Goal: Entertainment & Leisure: Consume media (video, audio)

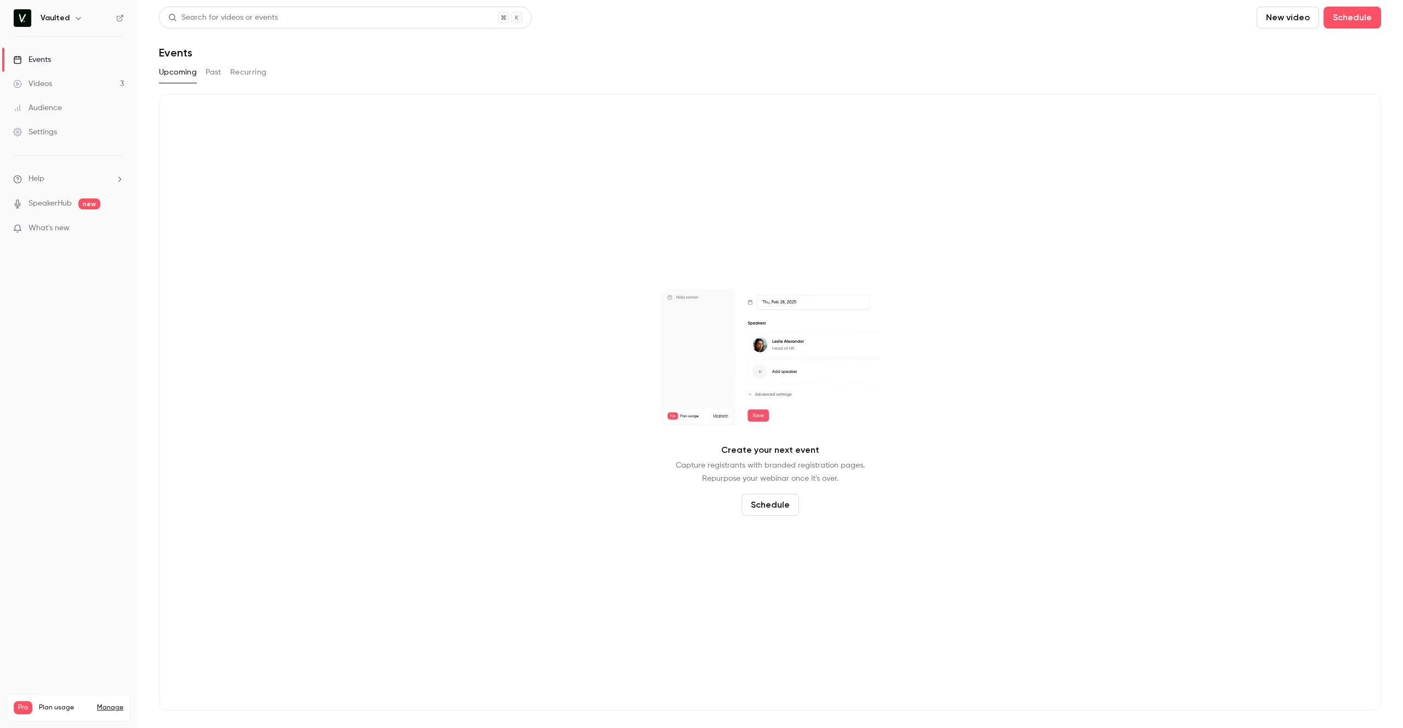
click at [61, 79] on link "Videos 3" at bounding box center [68, 84] width 137 height 24
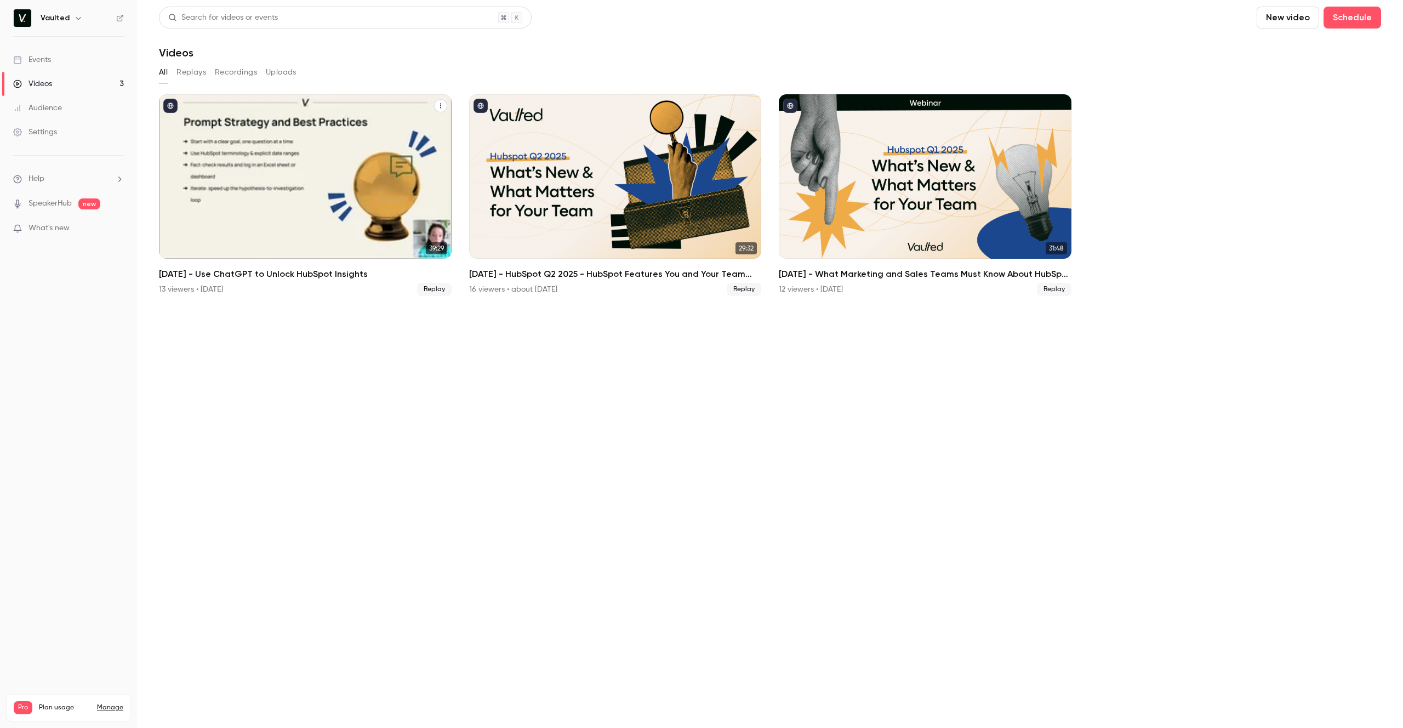
click at [258, 273] on h2 "[DATE] - Use ChatGPT to Unlock HubSpot Insights" at bounding box center [305, 273] width 293 height 13
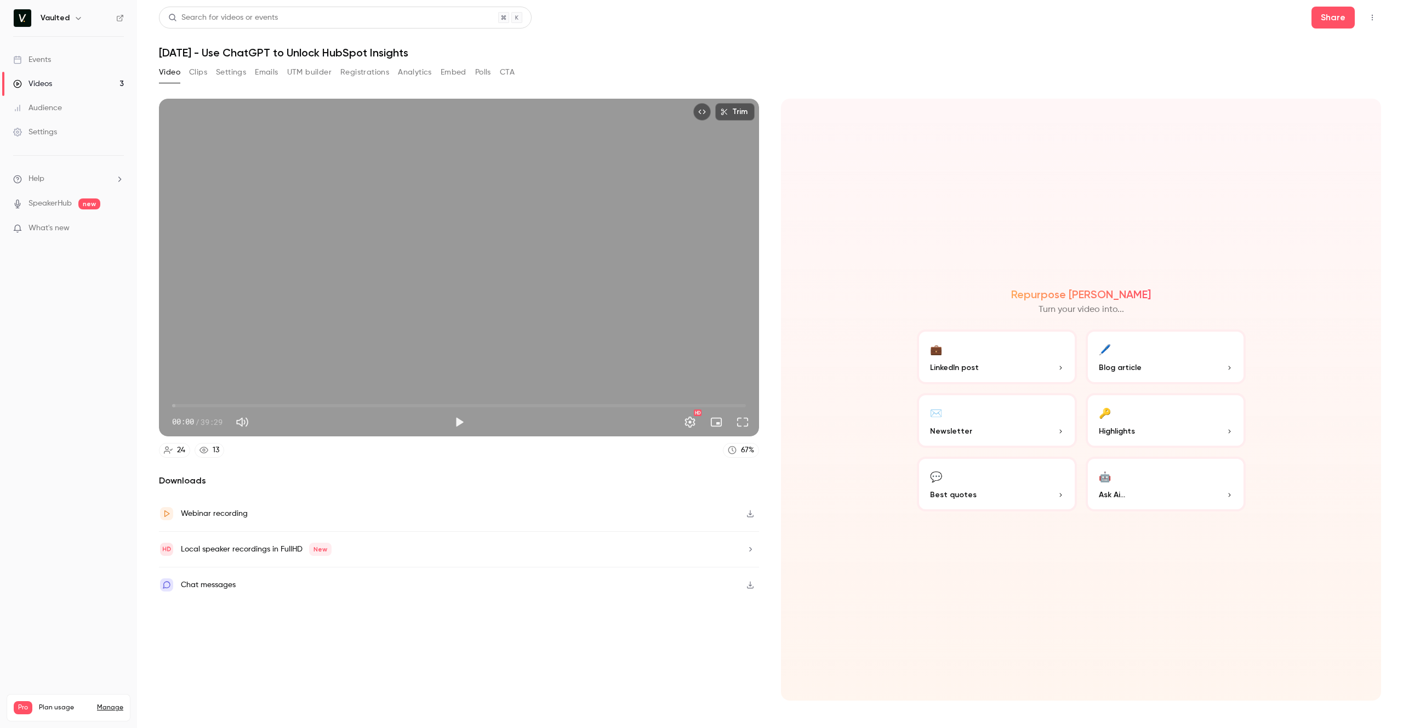
click at [761, 47] on h1 "[DATE] - Use ChatGPT to Unlock HubSpot Insights" at bounding box center [770, 52] width 1222 height 13
click at [867, 447] on div "Repurpose Ai Turn your video into... 💼 LinkedIn post 🖊️ Blog article ✉️ Newslet…" at bounding box center [1081, 400] width 600 height 602
click at [191, 403] on span "01:19" at bounding box center [459, 406] width 574 height 18
click at [202, 404] on span "01:19" at bounding box center [459, 406] width 574 height 18
click at [193, 404] on span "02:04" at bounding box center [459, 406] width 574 height 18
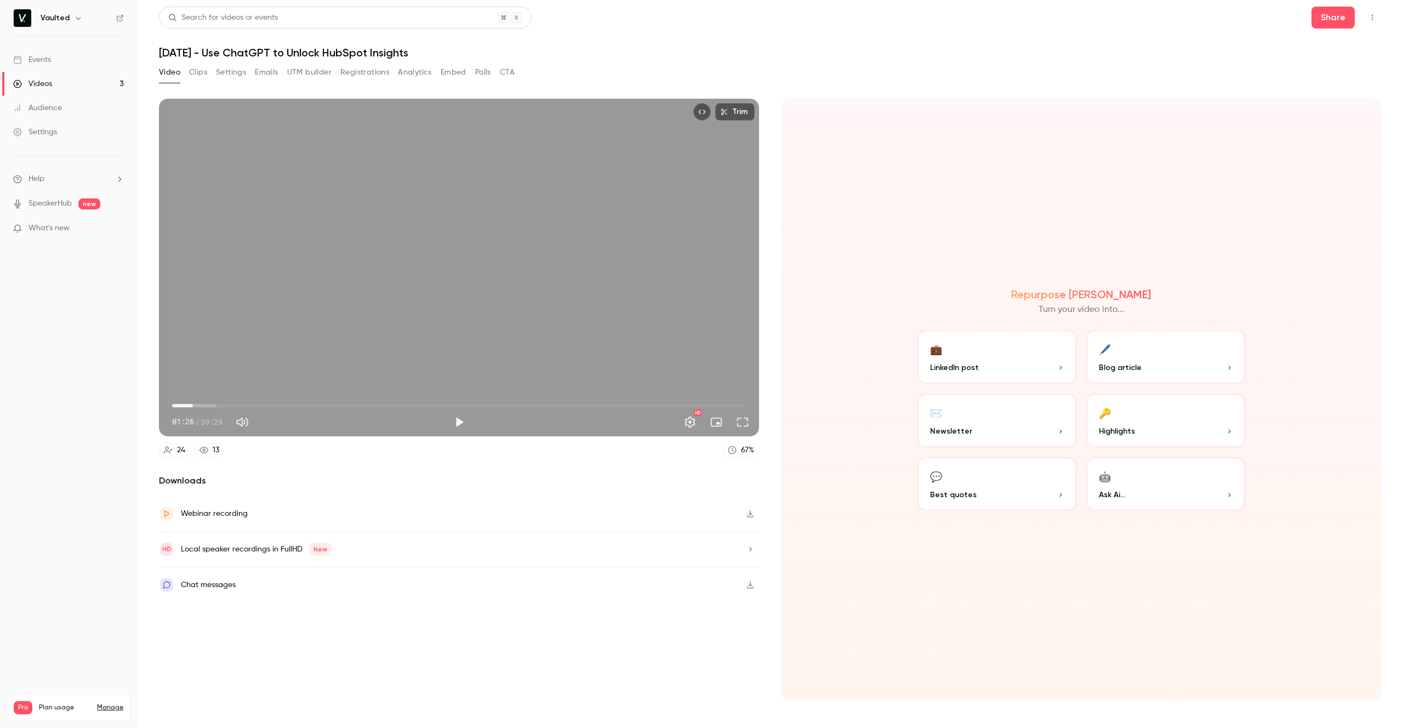
click at [191, 404] on span "01:26" at bounding box center [192, 405] width 3 height 3
click at [250, 405] on span "01:10" at bounding box center [459, 406] width 574 height 18
click at [188, 406] on span "01:07" at bounding box center [459, 406] width 574 height 18
click at [742, 419] on button "Full screen" at bounding box center [742, 422] width 22 height 22
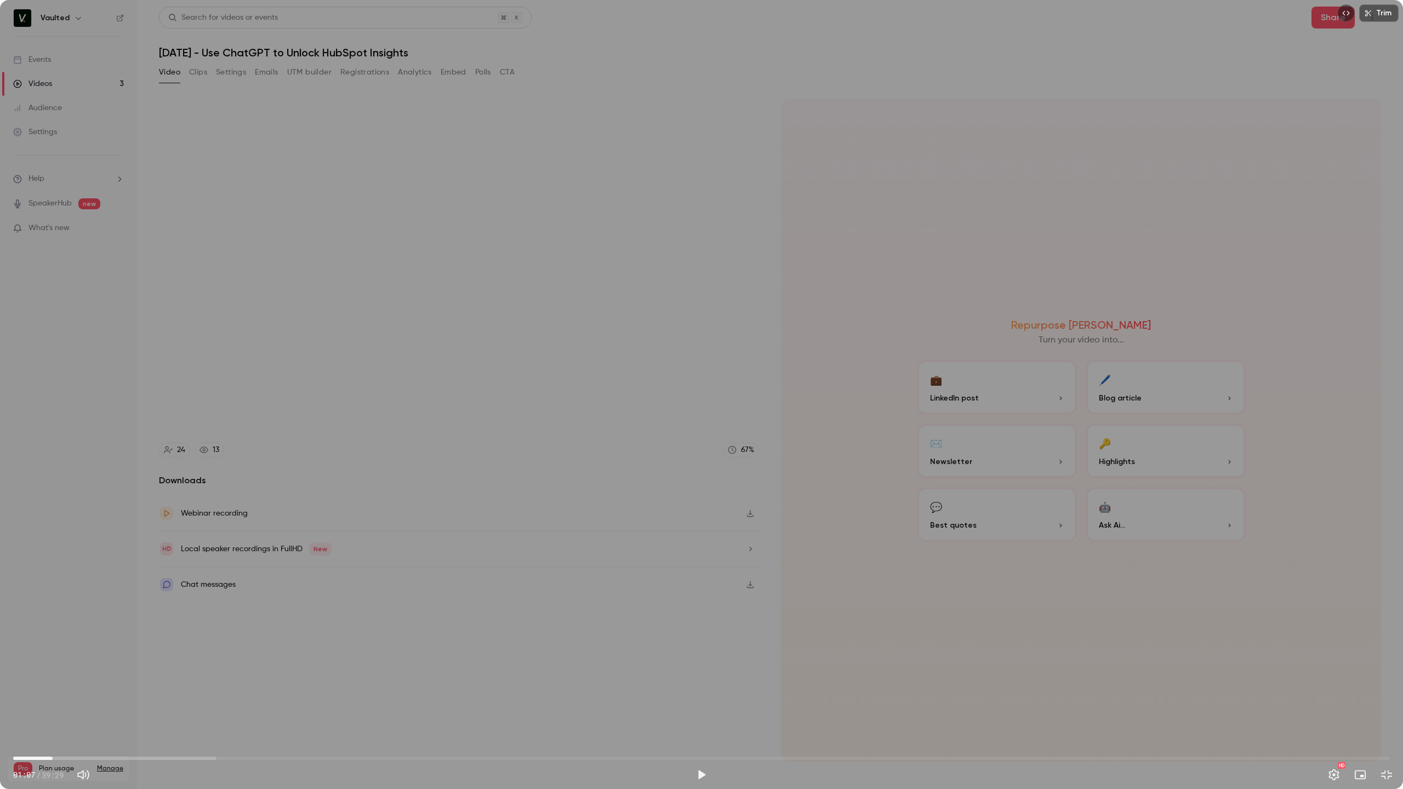
type input "**"
click at [42, 727] on span "00:49" at bounding box center [701, 759] width 1376 height 18
click at [701, 727] on button "Play" at bounding box center [701, 775] width 22 height 22
click at [73, 727] on span "01:05" at bounding box center [701, 759] width 1376 height 18
click at [85, 727] on span "01:44" at bounding box center [701, 759] width 1376 height 18
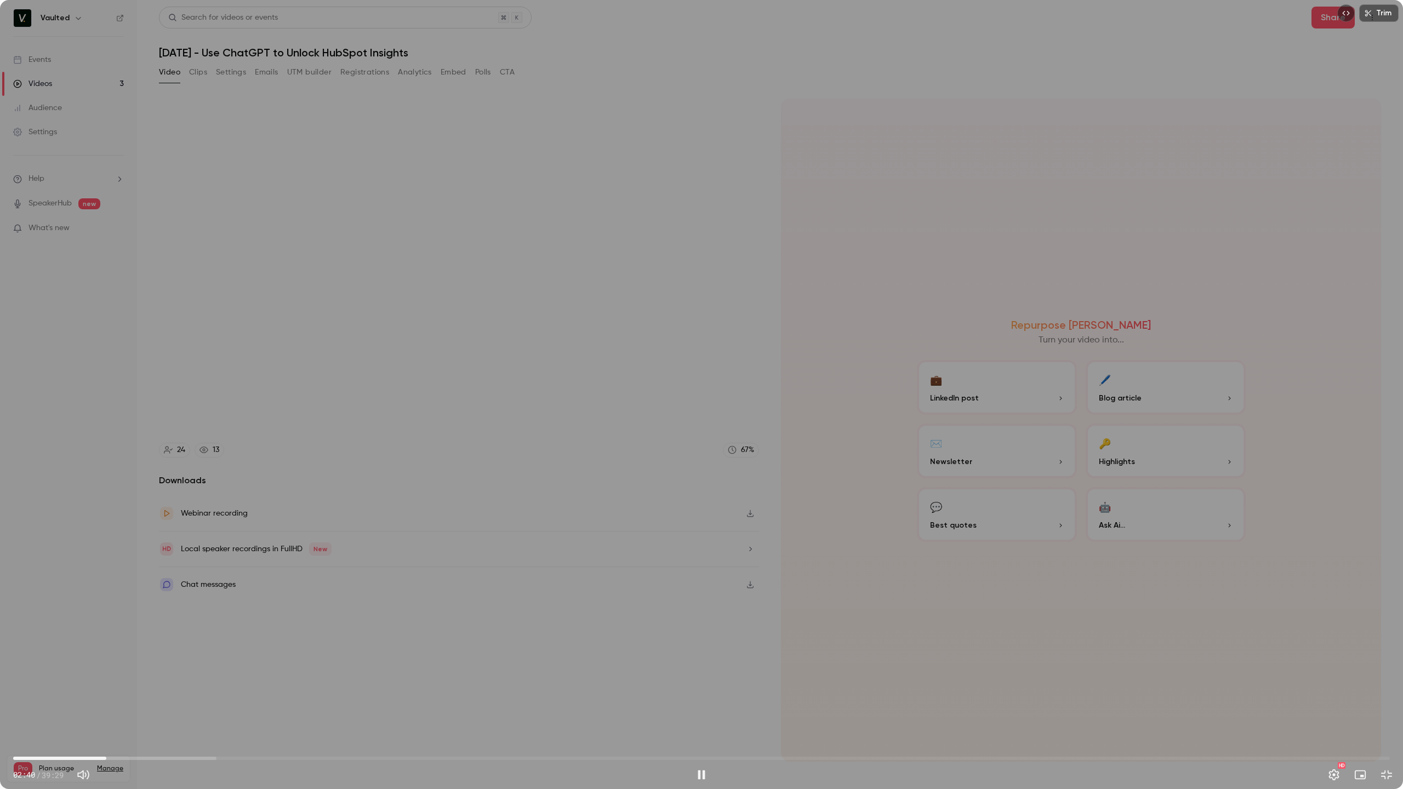
click at [106, 727] on span "02:40" at bounding box center [701, 759] width 1376 height 18
click at [112, 727] on span "02:49" at bounding box center [111, 758] width 3 height 3
click at [137, 727] on span "03:33" at bounding box center [701, 759] width 1376 height 18
click at [67, 727] on span "03:33" at bounding box center [701, 759] width 1376 height 18
click at [58, 727] on span "01:17" at bounding box center [701, 759] width 1376 height 18
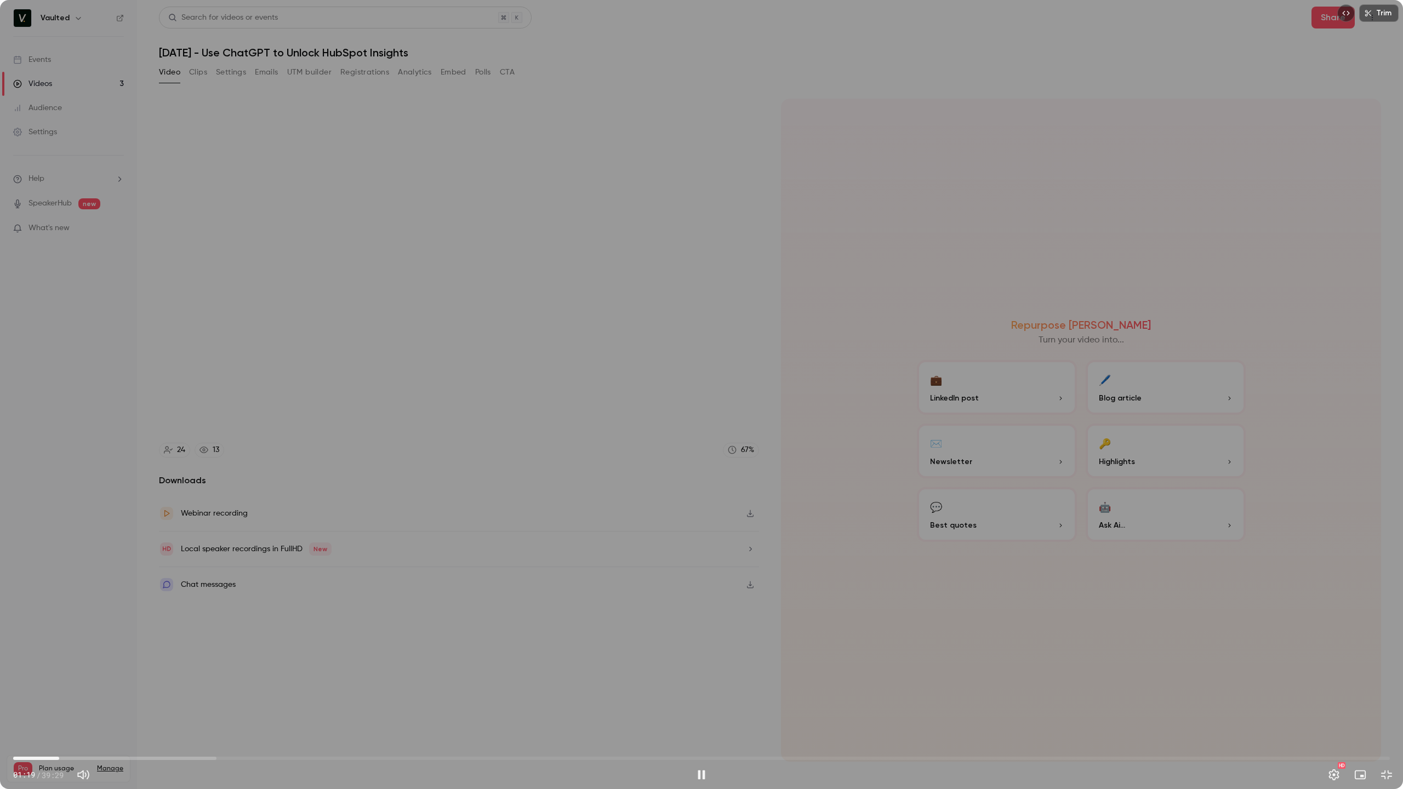
click at [50, 727] on span "01:19" at bounding box center [701, 759] width 1376 height 18
click at [55, 727] on span "01:23" at bounding box center [701, 759] width 1376 height 18
click at [489, 402] on div "Trim 01:34 01:34 / 39:29 HD" at bounding box center [701, 394] width 1403 height 789
click at [81, 727] on span "01:56" at bounding box center [701, 759] width 1376 height 18
click at [103, 727] on span "02:34" at bounding box center [701, 759] width 1376 height 18
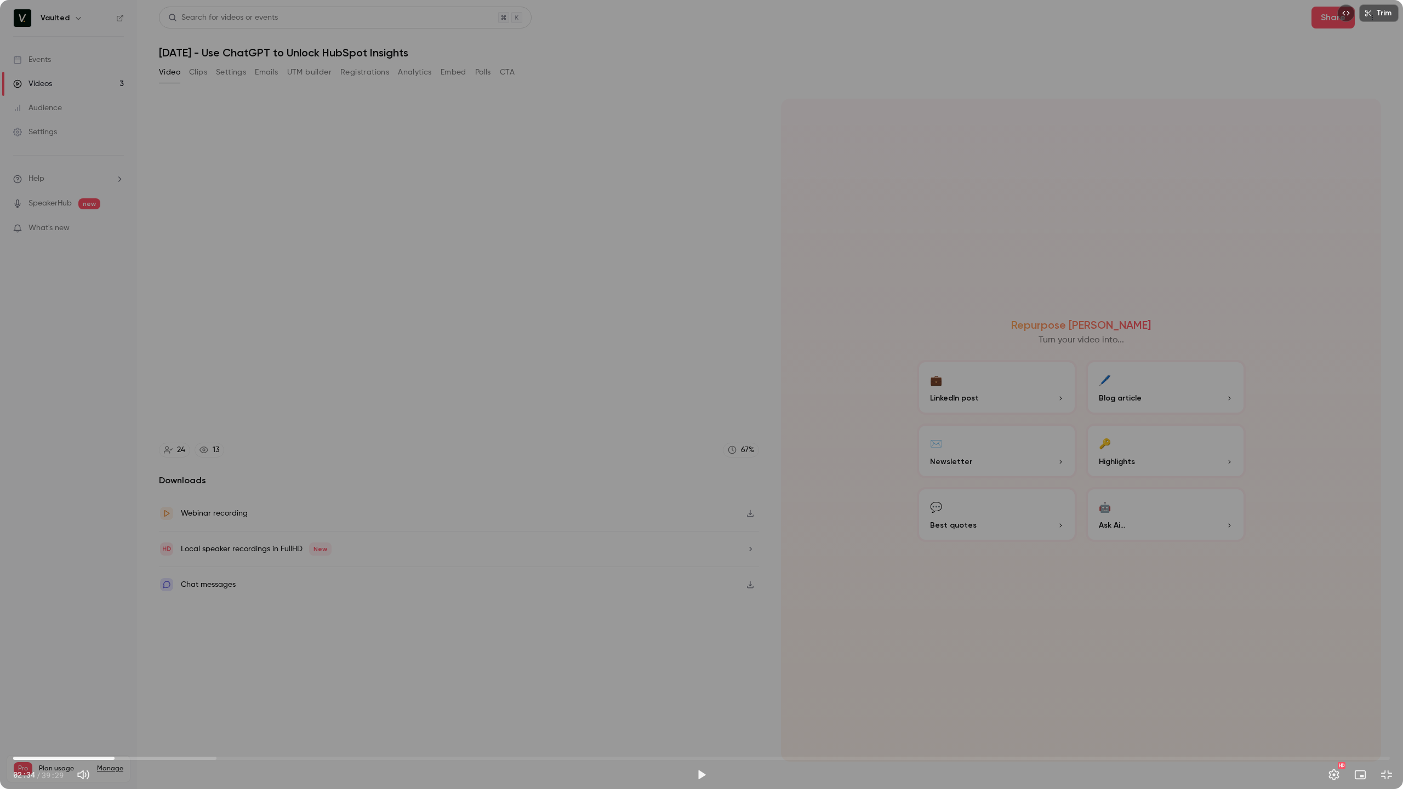
click at [115, 727] on span "02:54" at bounding box center [701, 759] width 1376 height 18
click at [68, 727] on span "02:54" at bounding box center [701, 759] width 1376 height 18
click at [54, 727] on span "01:35" at bounding box center [701, 759] width 1376 height 18
click at [56, 727] on span "01:13" at bounding box center [55, 758] width 3 height 3
click at [54, 727] on span "01:13" at bounding box center [55, 758] width 3 height 3
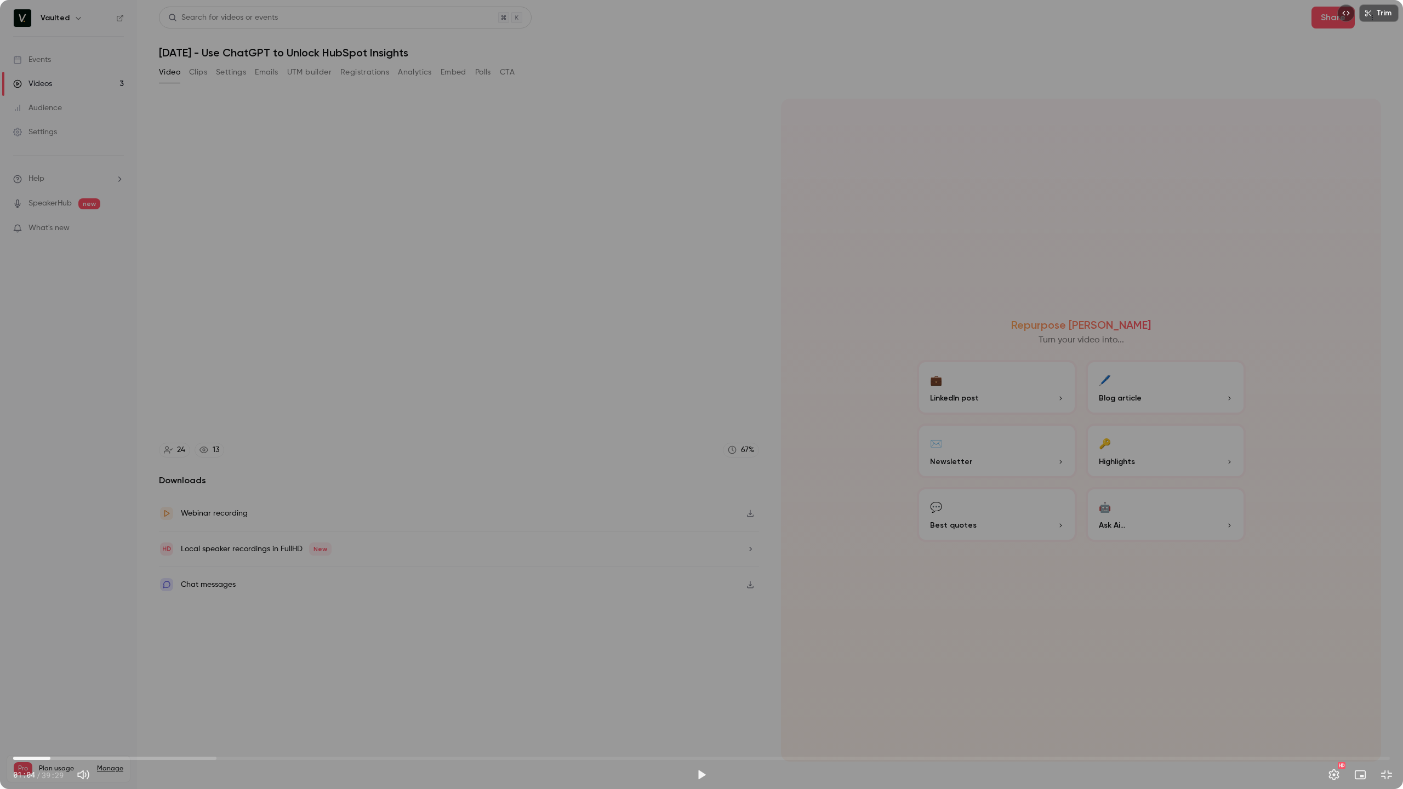
click at [63, 727] on span "01:04" at bounding box center [701, 759] width 1376 height 18
click at [66, 727] on span "01:30" at bounding box center [65, 758] width 3 height 3
click at [73, 727] on span "01:30" at bounding box center [701, 759] width 1376 height 18
click at [65, 727] on span "01:28" at bounding box center [701, 759] width 1376 height 18
type input "****"
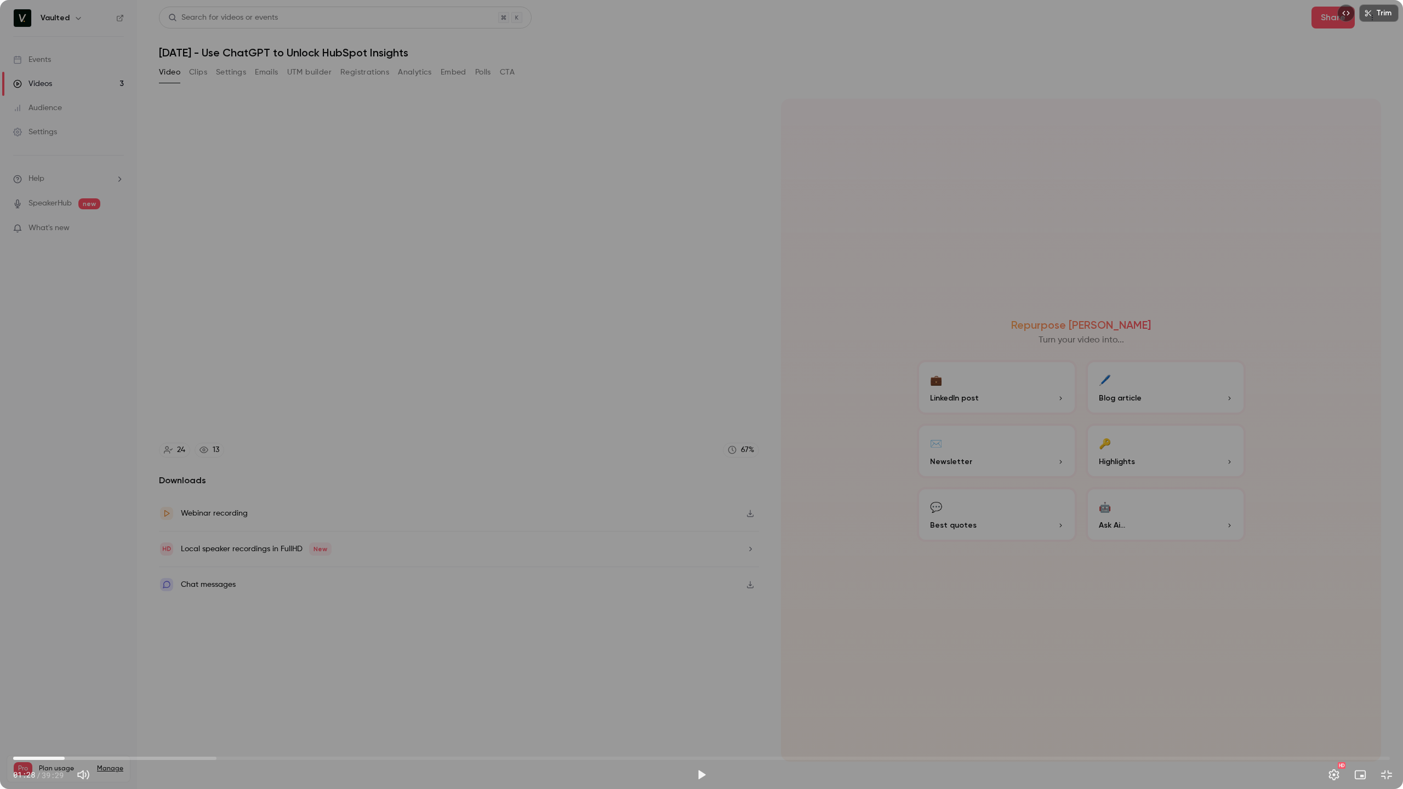
click at [54, 727] on span "01:28" at bounding box center [701, 759] width 1376 height 18
click at [1385, 727] on button "Exit full screen" at bounding box center [1386, 775] width 22 height 22
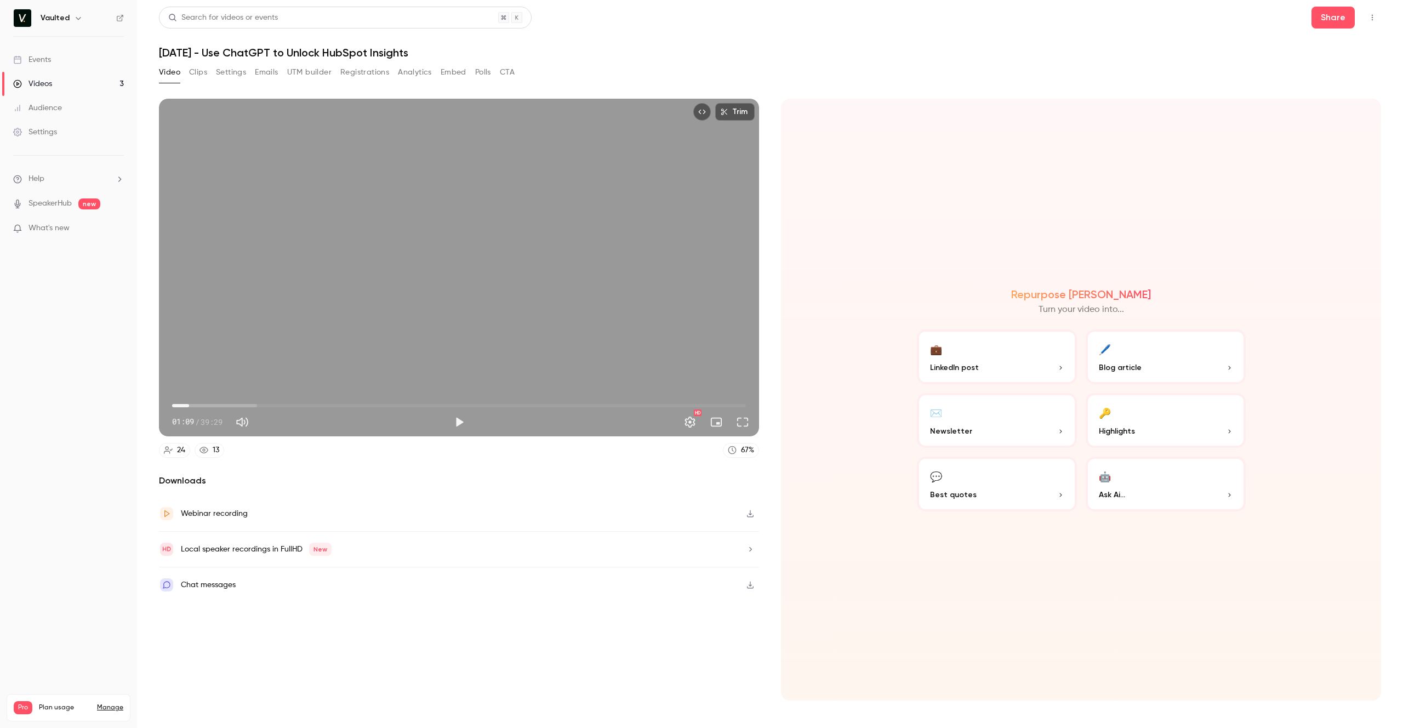
click at [910, 140] on div "Repurpose Ai Turn your video into... 💼 LinkedIn post 🖊️ Blog article ✉️ Newslet…" at bounding box center [1081, 400] width 600 height 602
click at [194, 75] on button "Clips" at bounding box center [198, 73] width 18 height 18
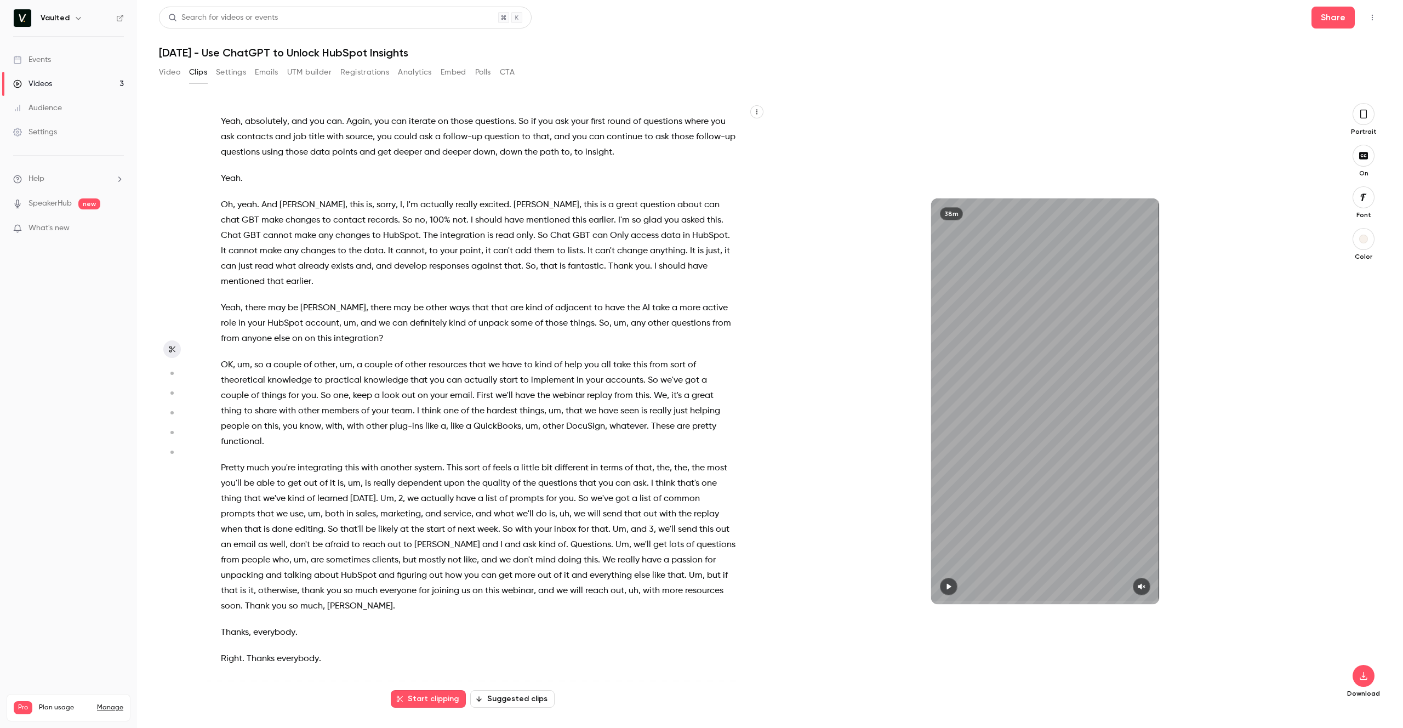
scroll to position [4183, 0]
click at [170, 71] on button "Video" at bounding box center [169, 73] width 21 height 18
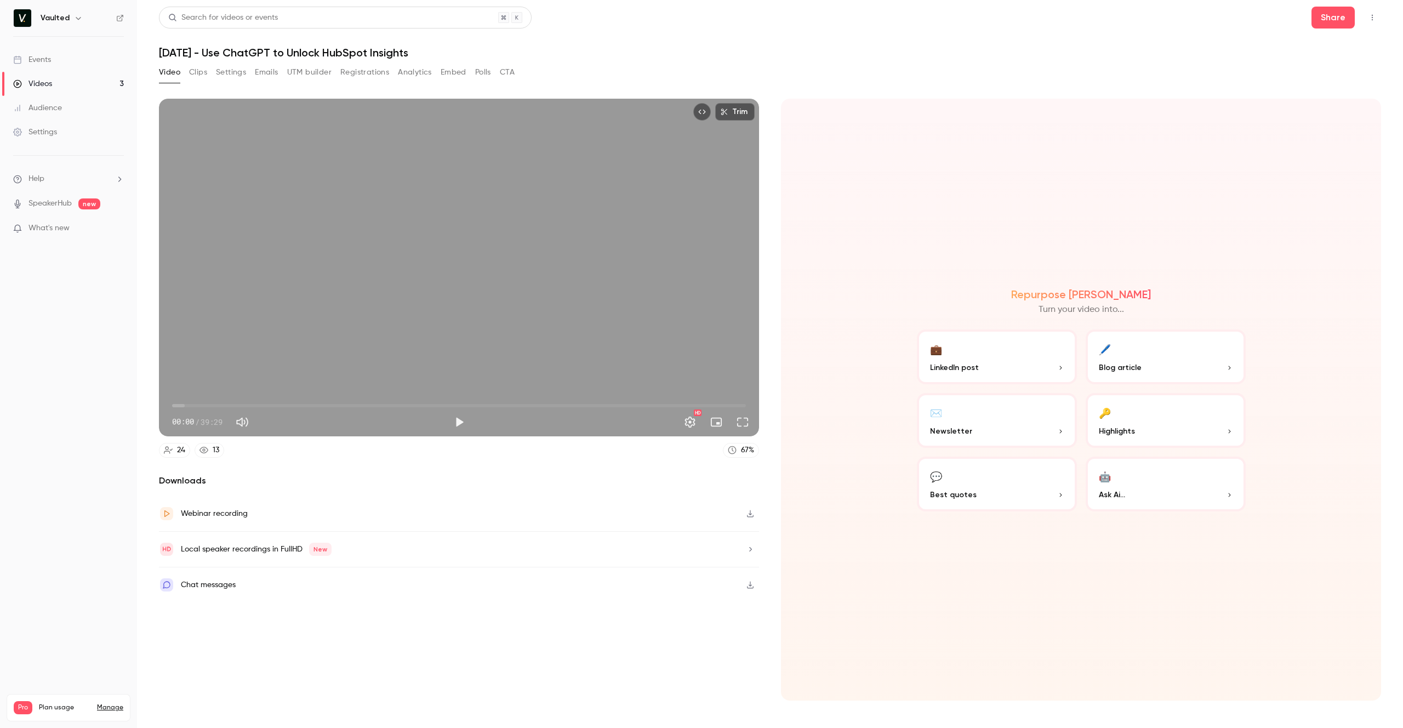
click at [878, 277] on div "Repurpose Ai Turn your video into... 💼 LinkedIn post 🖊️ Blog article ✉️ Newslet…" at bounding box center [1081, 400] width 600 height 602
click at [1134, 437] on button "🔑 Highlights" at bounding box center [1165, 420] width 160 height 55
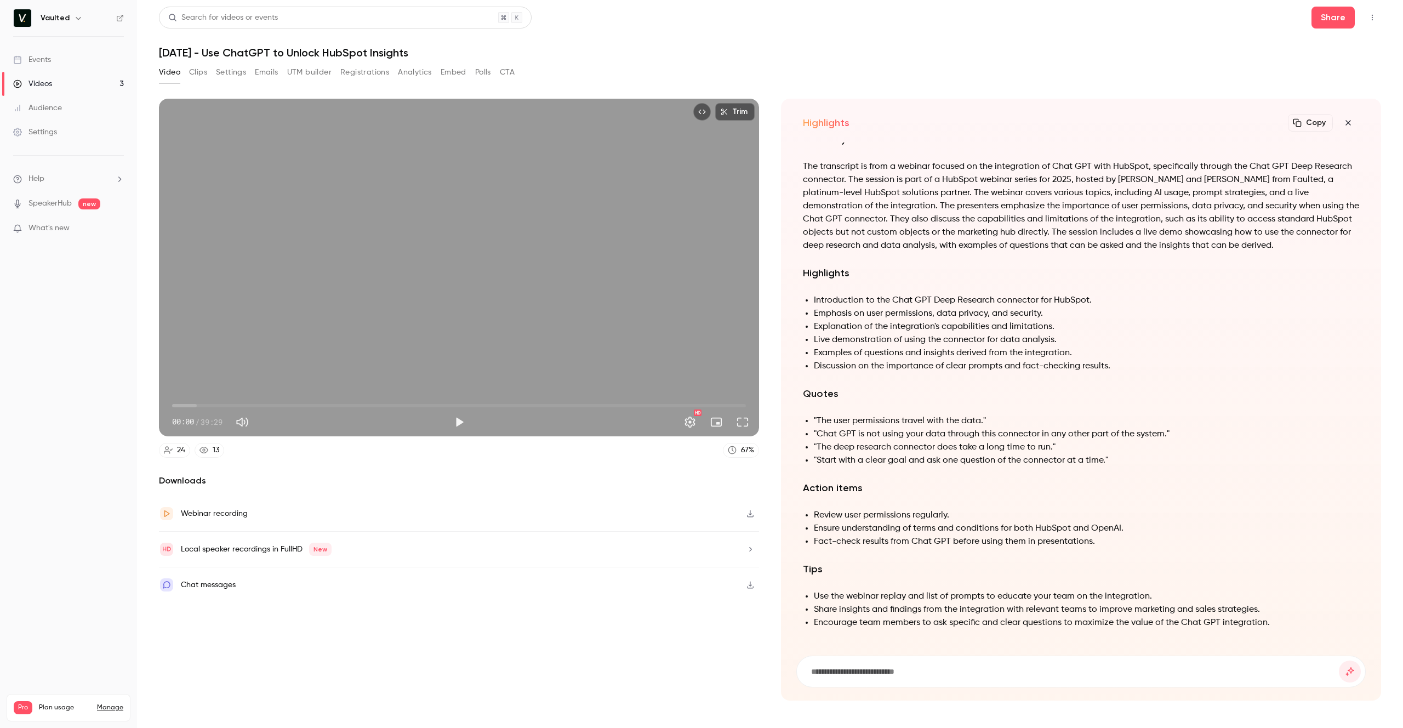
scroll to position [-11, 0]
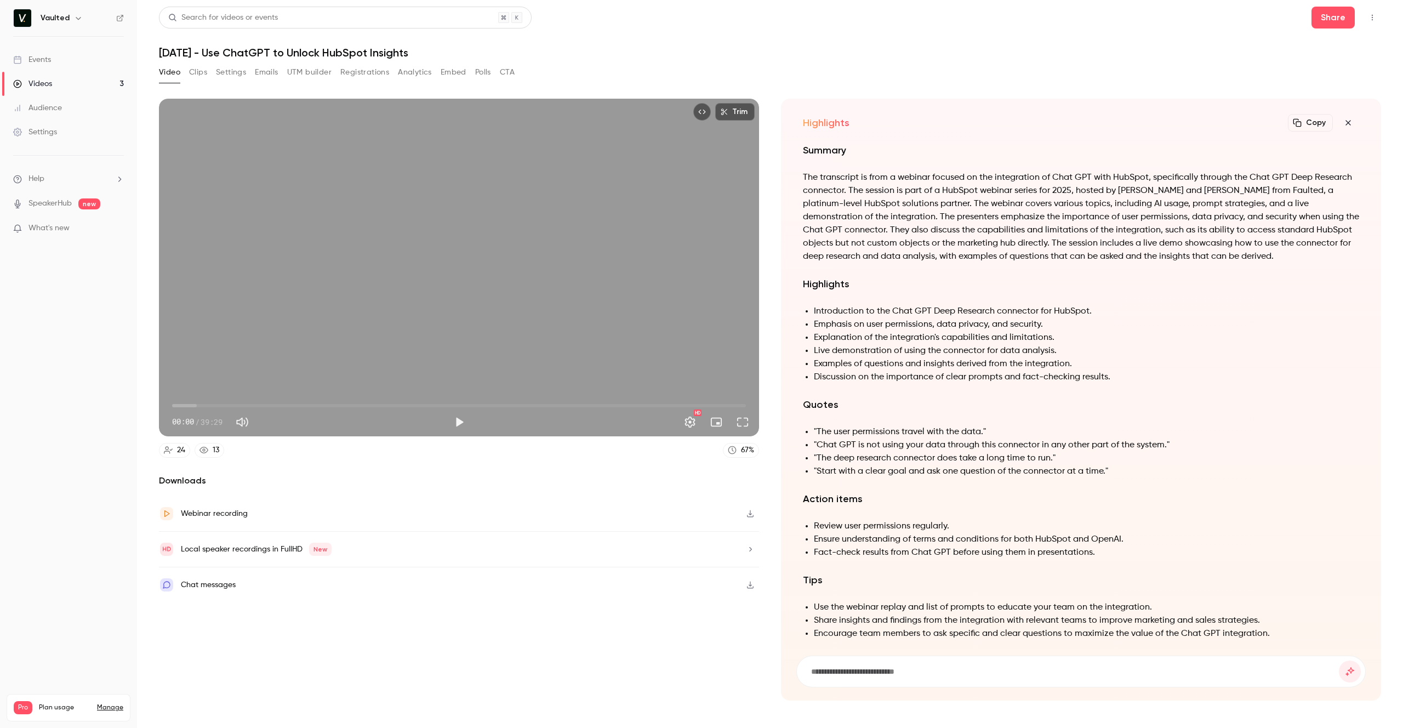
click at [984, 71] on div "Video Clips Settings Emails UTM builder Registrations Analytics Embed Polls CTA" at bounding box center [770, 75] width 1222 height 22
click at [1347, 122] on icon "button" at bounding box center [1347, 122] width 5 height 5
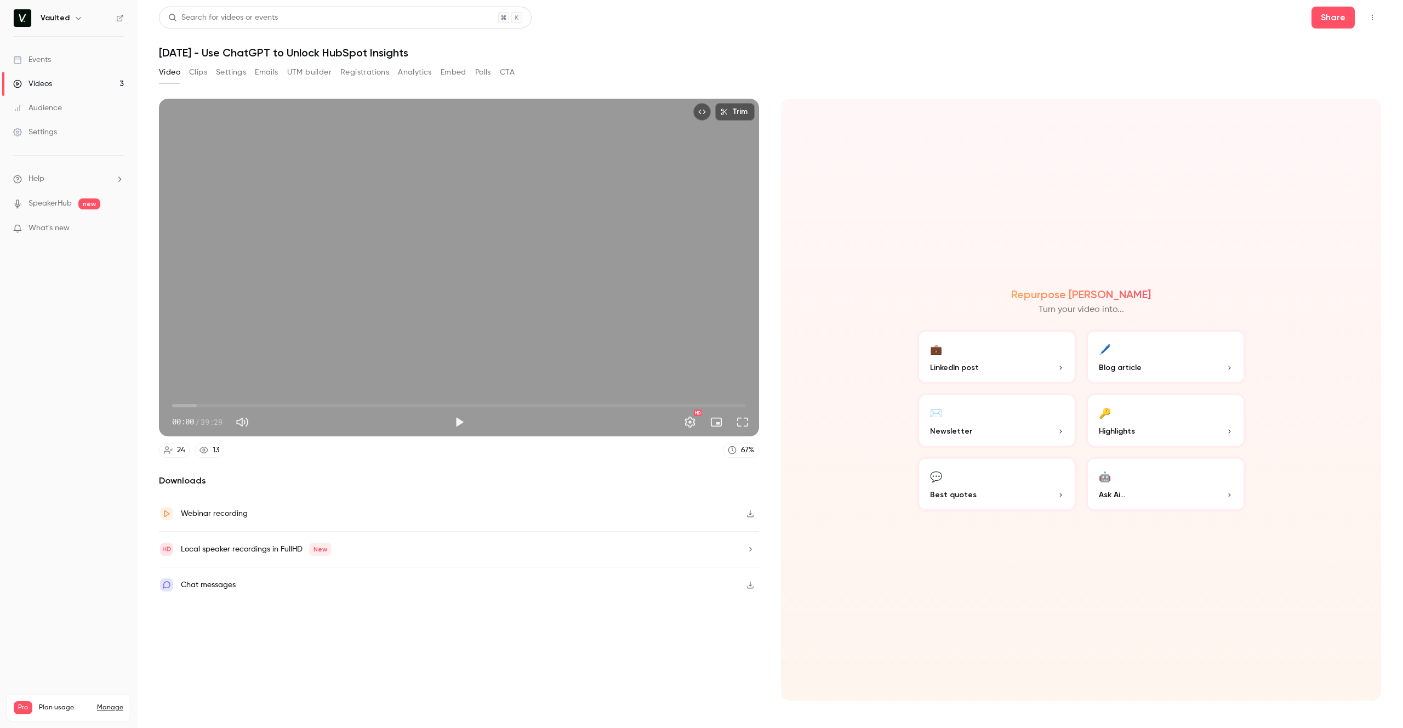
click at [993, 282] on div "Repurpose Ai Turn your video into... 💼 LinkedIn post 🖊️ Blog article ✉️ Newslet…" at bounding box center [1081, 400] width 600 height 602
click at [1143, 367] on p "Blog article" at bounding box center [1166, 368] width 134 height 12
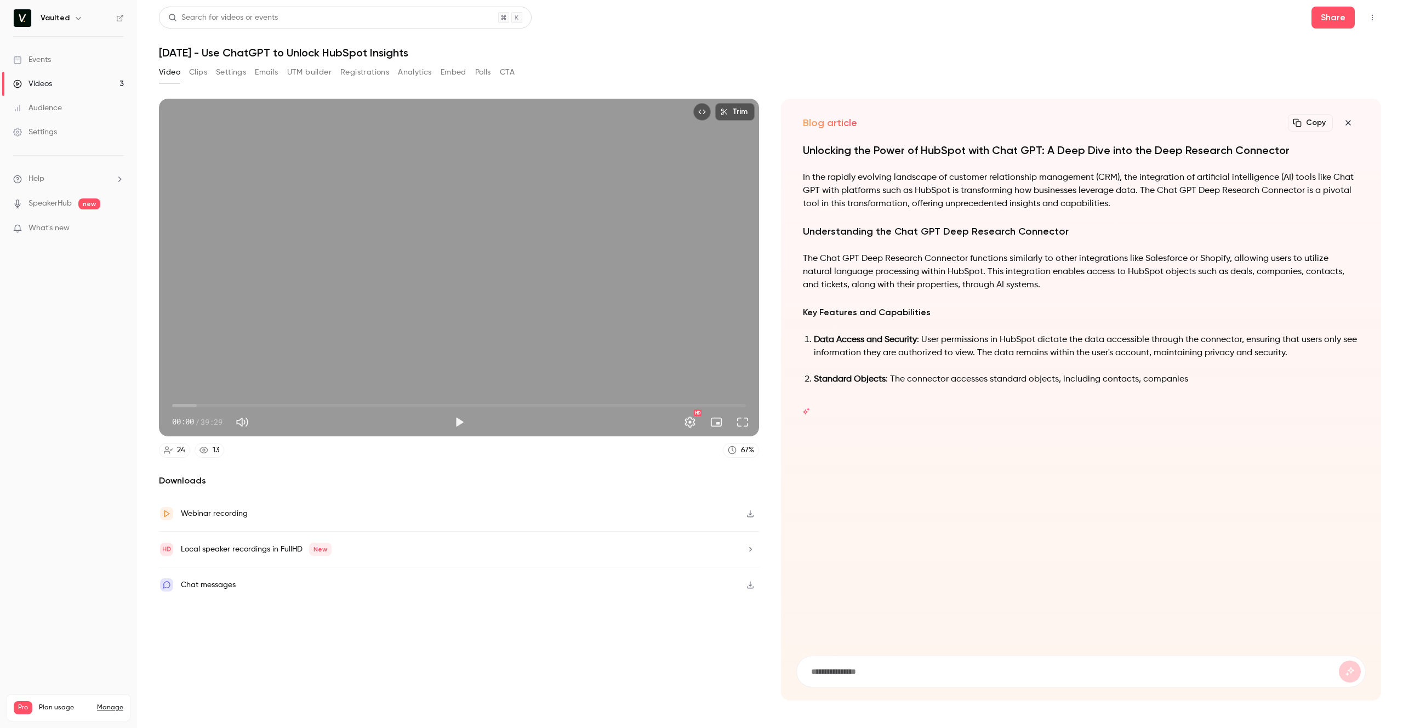
click at [1352, 120] on icon "button" at bounding box center [1347, 122] width 13 height 9
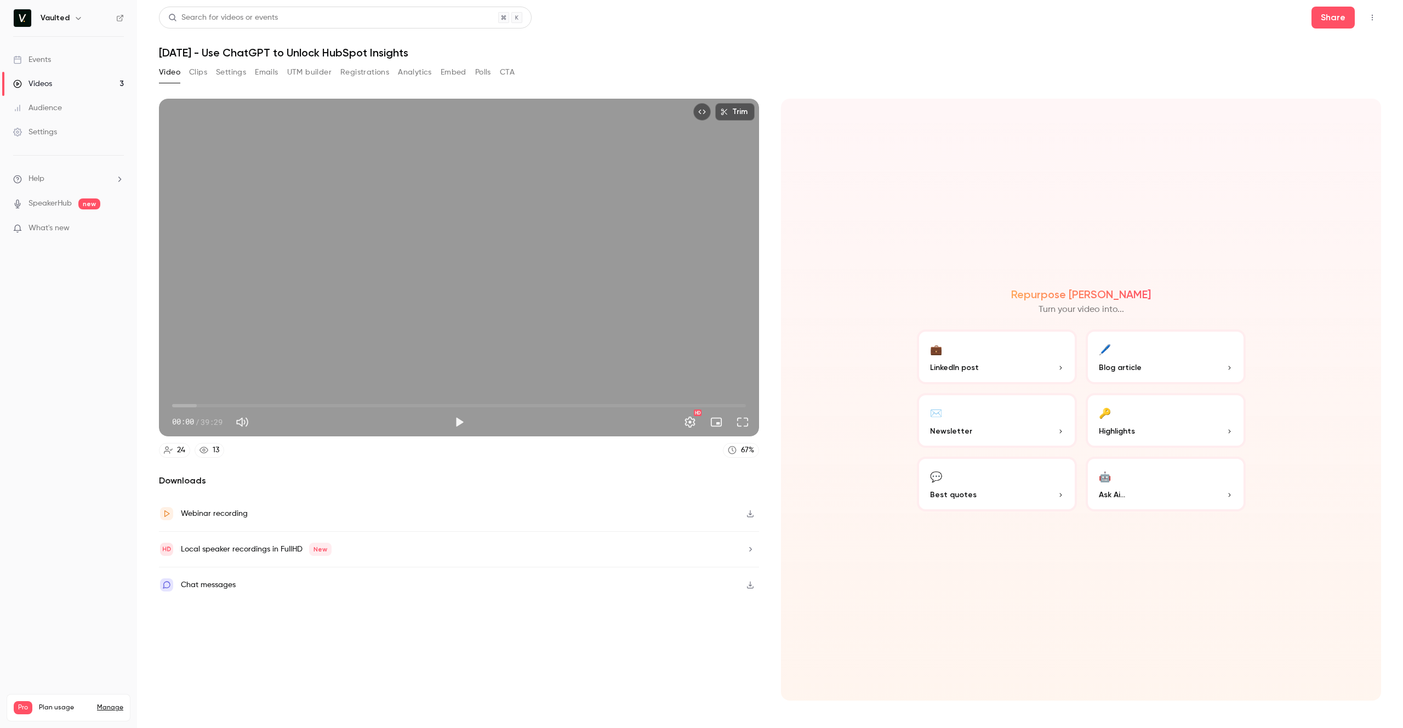
click at [830, 379] on div "Repurpose Ai Turn your video into... 💼 LinkedIn post 🖊️ Blog article ✉️ Newslet…" at bounding box center [1081, 400] width 600 height 602
click at [197, 70] on button "Clips" at bounding box center [198, 73] width 18 height 18
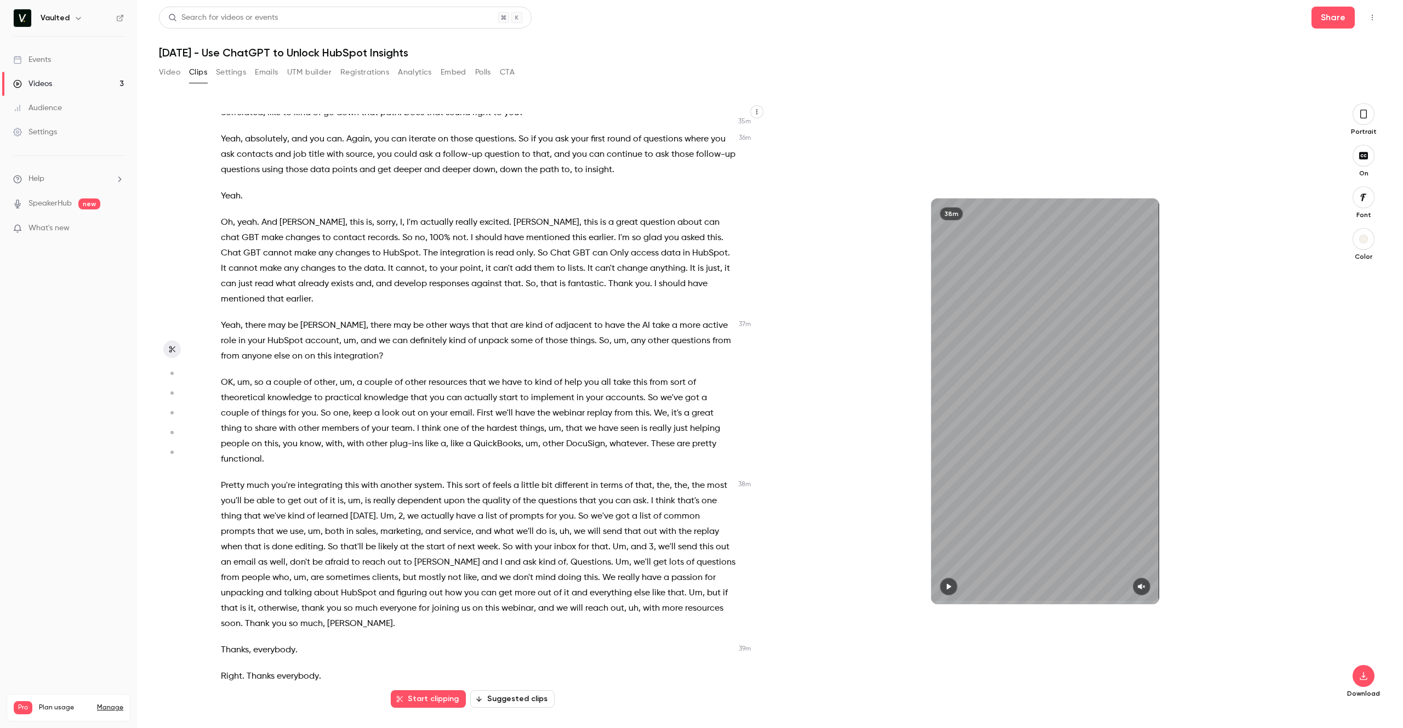
scroll to position [4183, 0]
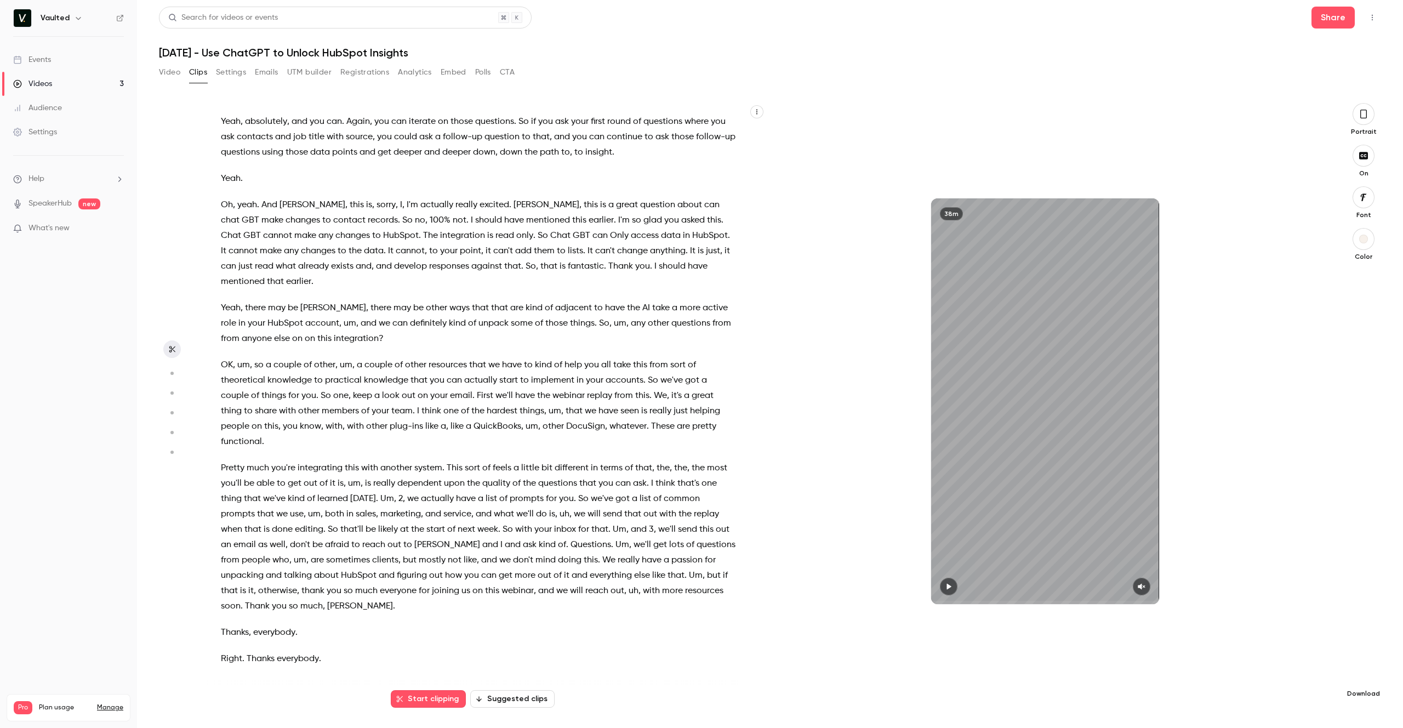
click at [1371, 673] on button "button" at bounding box center [1363, 676] width 22 height 22
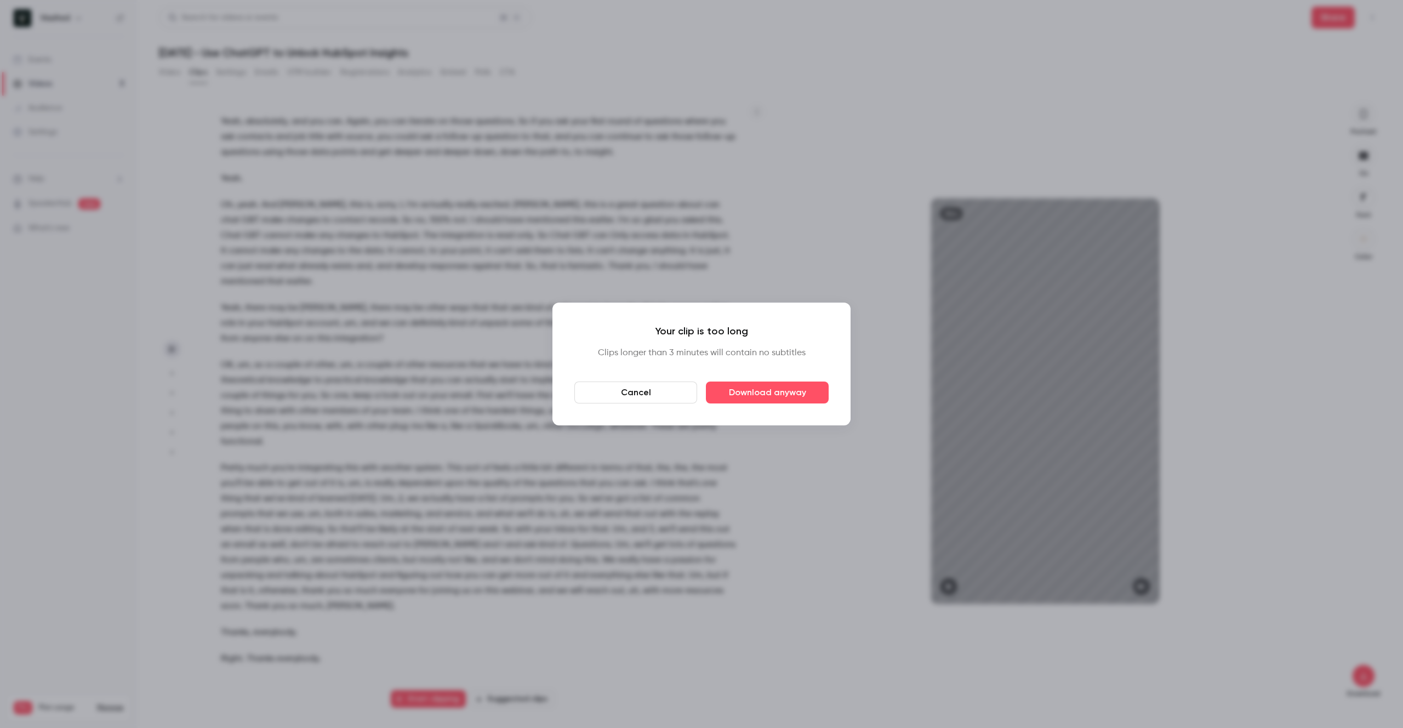
click at [673, 392] on button "Cancel" at bounding box center [635, 392] width 123 height 22
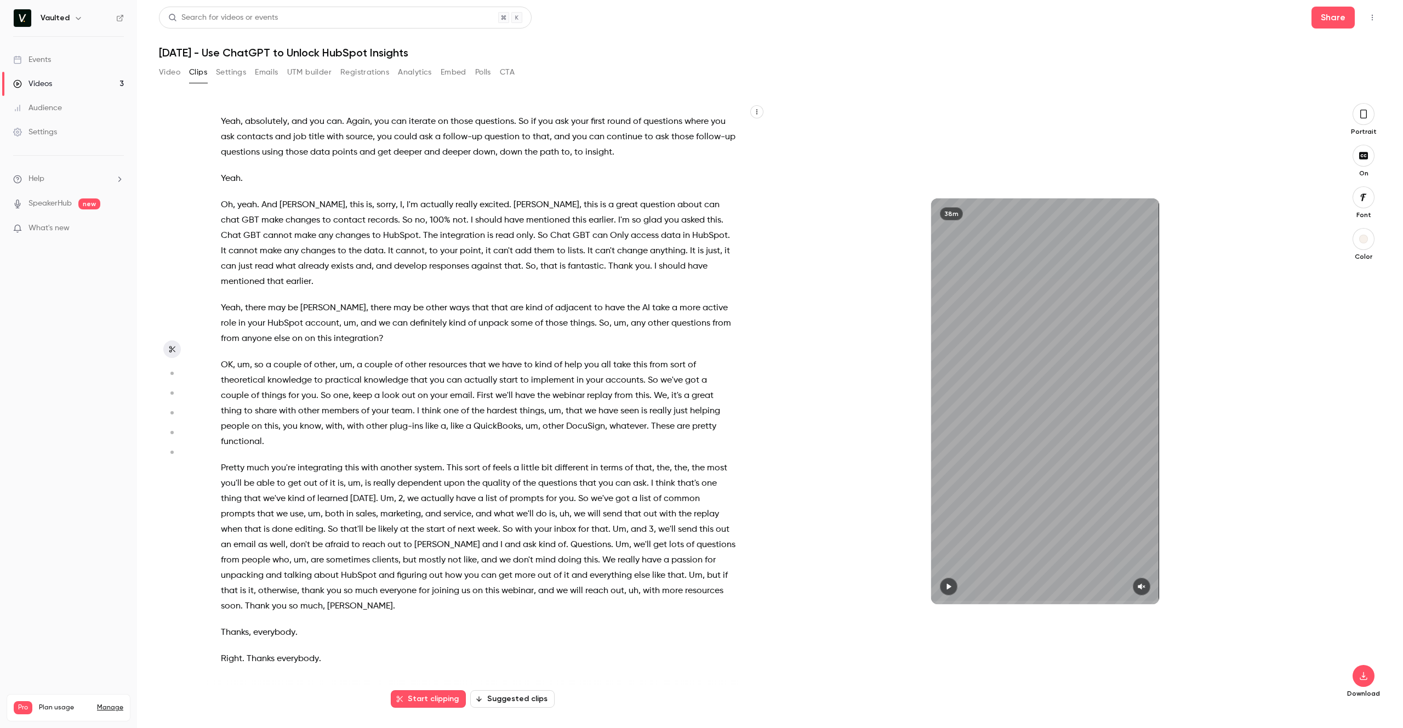
click at [228, 71] on button "Settings" at bounding box center [231, 73] width 30 height 18
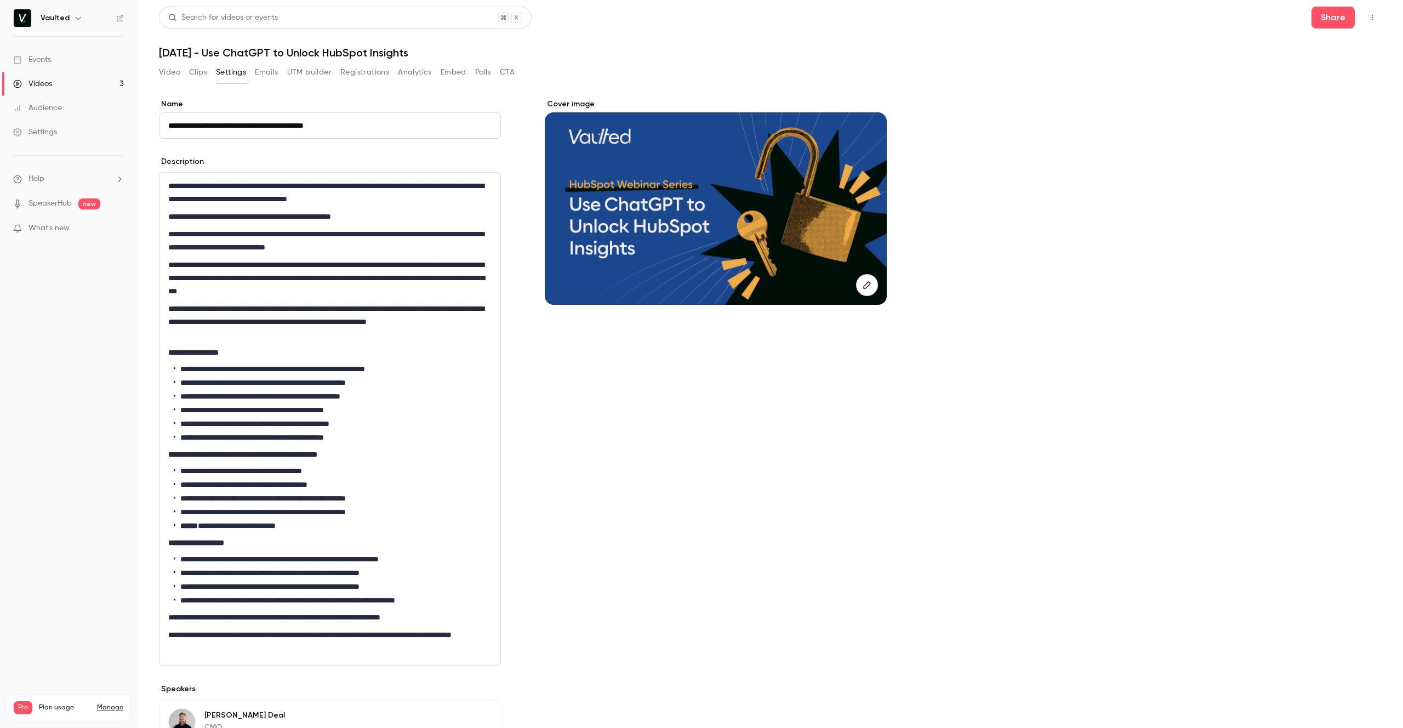
click at [171, 71] on button "Video" at bounding box center [169, 73] width 21 height 18
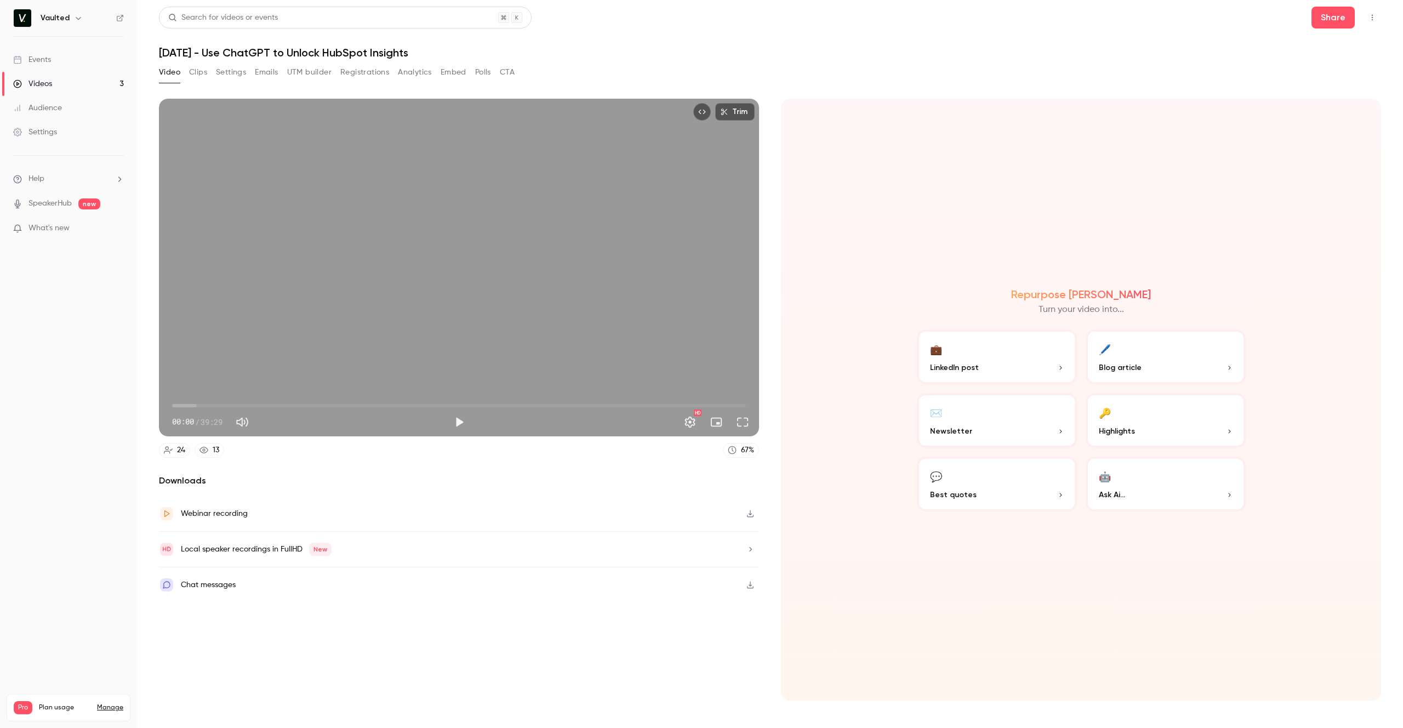
click at [754, 517] on button "button" at bounding box center [750, 514] width 18 height 18
click at [900, 376] on div "Repurpose Ai Turn your video into... 💼 LinkedIn post 🖊️ Blog article ✉️ Newslet…" at bounding box center [1081, 400] width 600 height 602
click at [865, 261] on div "Repurpose Ai Turn your video into... 💼 LinkedIn post 🖊️ Blog article ✉️ Newslet…" at bounding box center [1081, 400] width 600 height 602
click at [342, 453] on div "24 13 67 %" at bounding box center [459, 450] width 600 height 15
click at [300, 461] on div "Trim 00:00 00:00 / 39:29 HD 24 13 67 % Downloads Webinar recording Local speake…" at bounding box center [459, 400] width 600 height 602
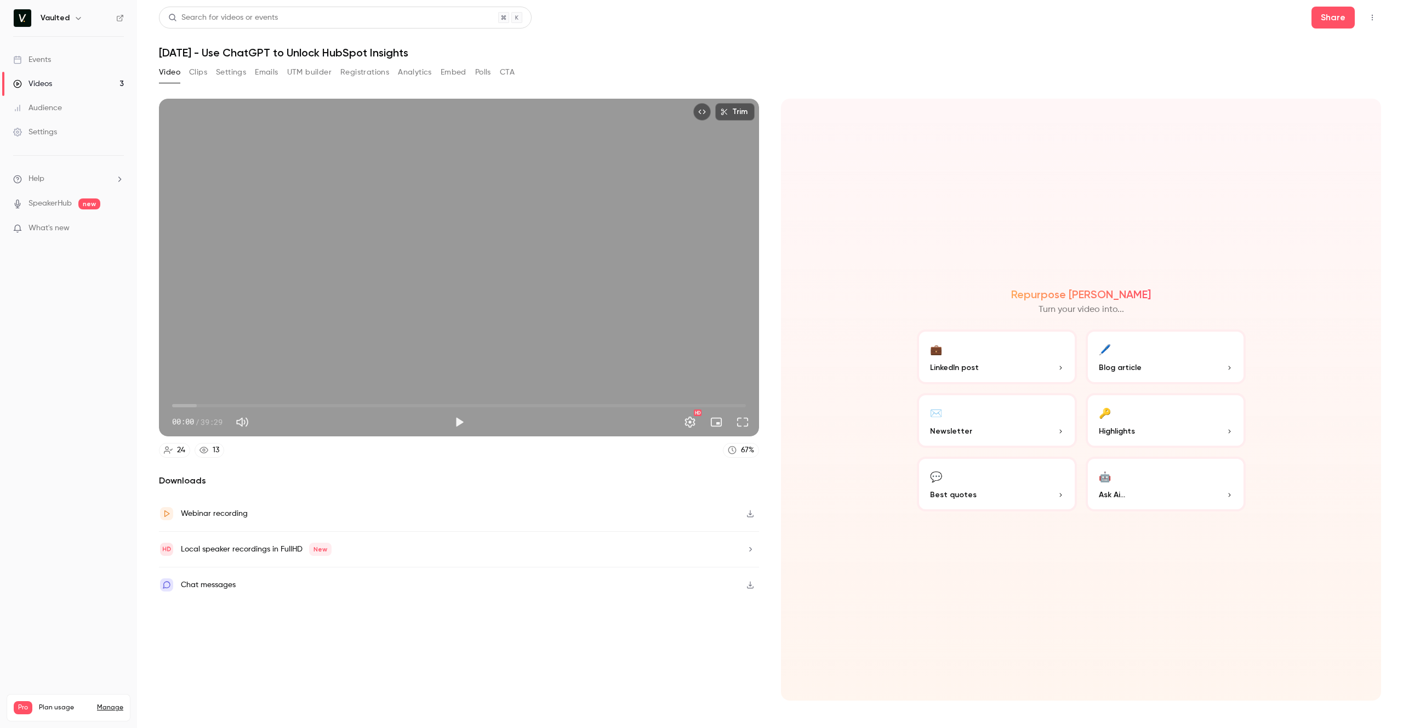
click at [265, 632] on div "Downloads Webinar recording Local speaker recordings in FullHD New Chat messages" at bounding box center [459, 587] width 600 height 226
click at [1367, 19] on button "Top Bar Actions" at bounding box center [1372, 18] width 18 height 18
click at [1091, 85] on div at bounding box center [701, 364] width 1403 height 728
click at [1139, 431] on p "Highlights" at bounding box center [1166, 431] width 134 height 12
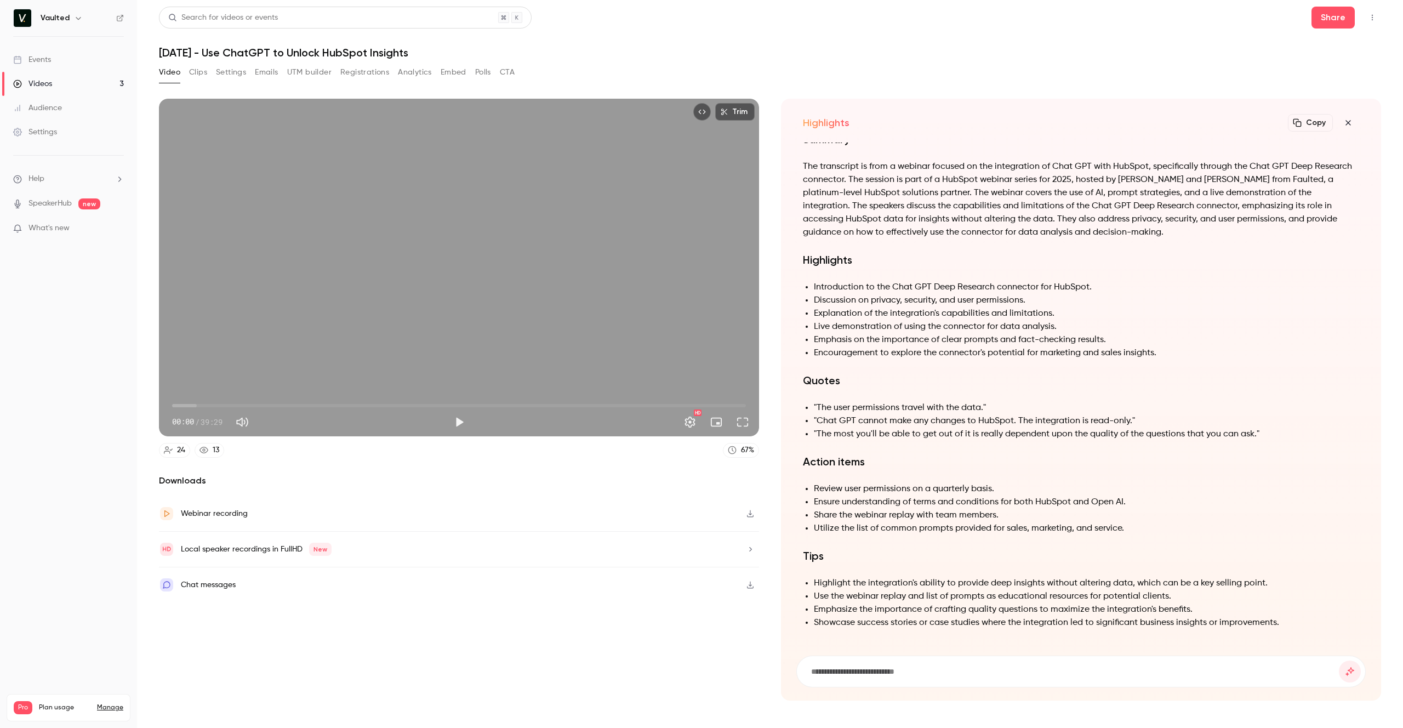
click at [1311, 124] on button "Copy" at bounding box center [1310, 123] width 45 height 18
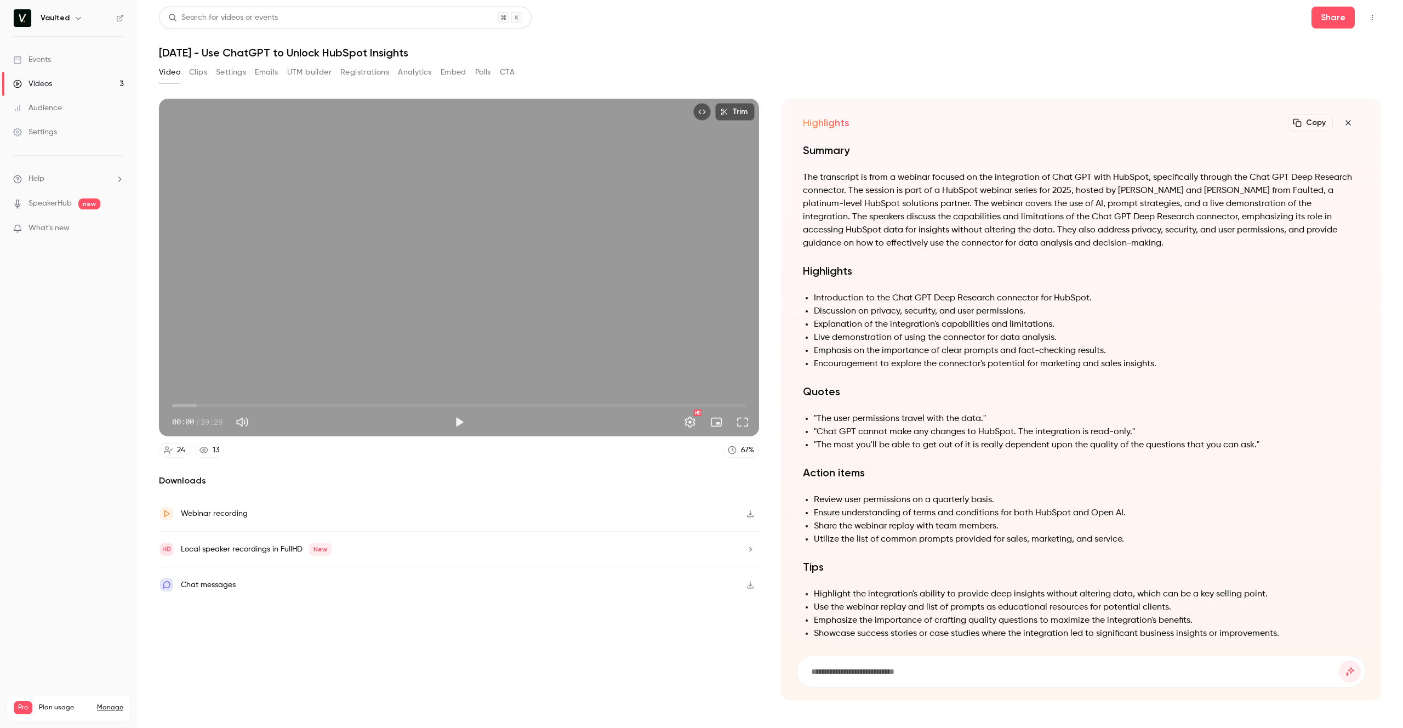
scroll to position [-10, 0]
click at [232, 619] on div "Downloads Webinar recording Local speaker recordings in FullHD New Chat messages" at bounding box center [459, 587] width 600 height 226
click at [193, 72] on button "Clips" at bounding box center [198, 73] width 18 height 18
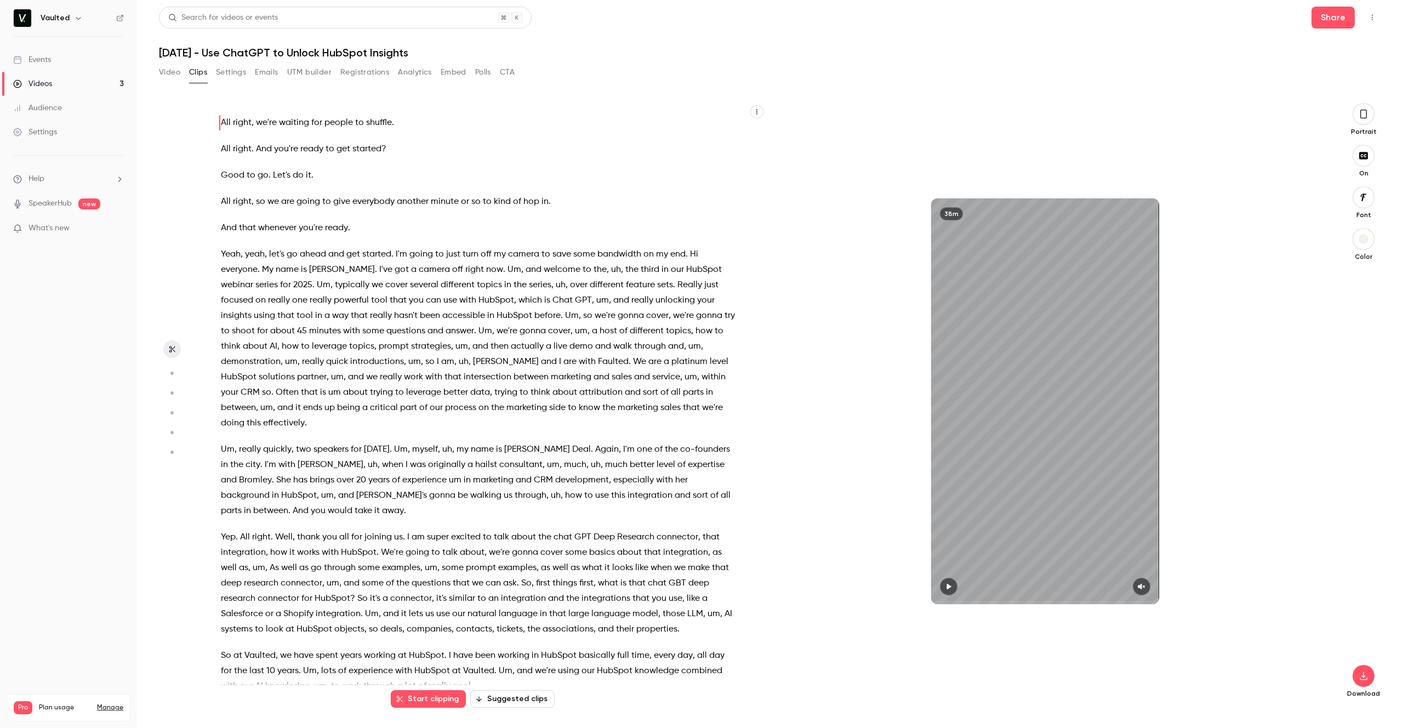
click at [264, 148] on span "And" at bounding box center [264, 148] width 16 height 15
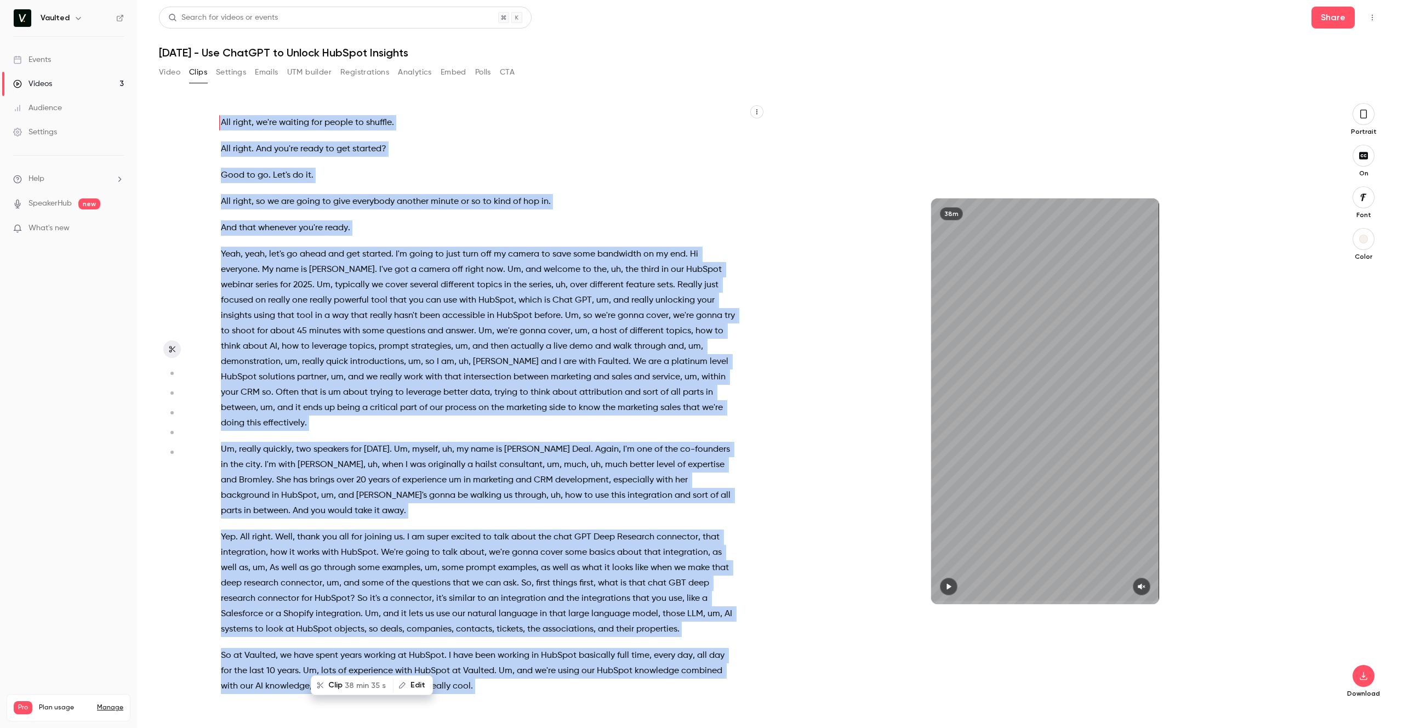
click at [193, 183] on section "All right , we're waiting for people to shuffle . All right . And you're ready …" at bounding box center [770, 415] width 1222 height 625
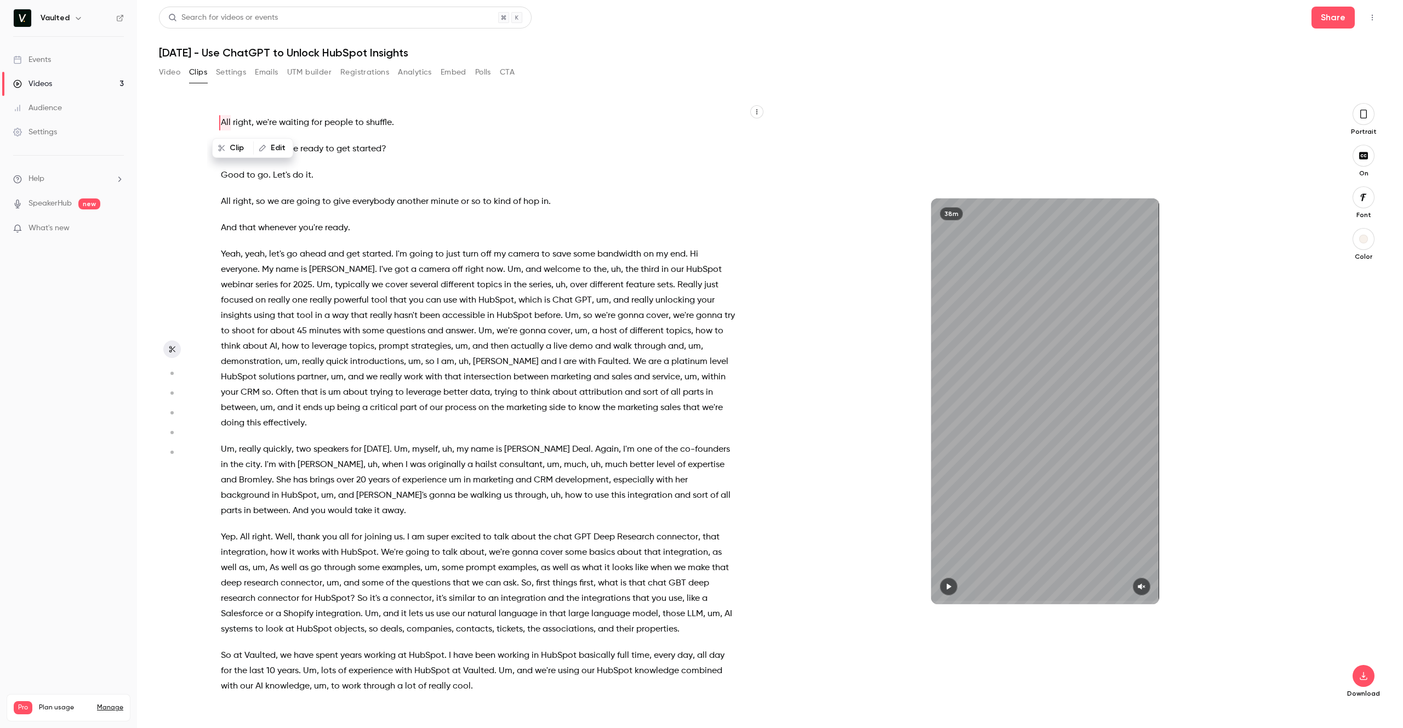
click at [548, 44] on header "Search for videos or events Share [DATE] - Use ChatGPT to Unlock HubSpot Insigh…" at bounding box center [770, 33] width 1222 height 53
drag, startPoint x: 430, startPoint y: 54, endPoint x: 136, endPoint y: 51, distance: 293.7
click at [136, 51] on div "Vaulted Events Videos 3 Audience Settings Help SpeakerHub new What's new Pro Pl…" at bounding box center [701, 364] width 1403 height 728
click at [487, 53] on h1 "[DATE] - Use ChatGPT to Unlock HubSpot Insights" at bounding box center [770, 52] width 1222 height 13
drag, startPoint x: 444, startPoint y: 52, endPoint x: 216, endPoint y: 53, distance: 228.5
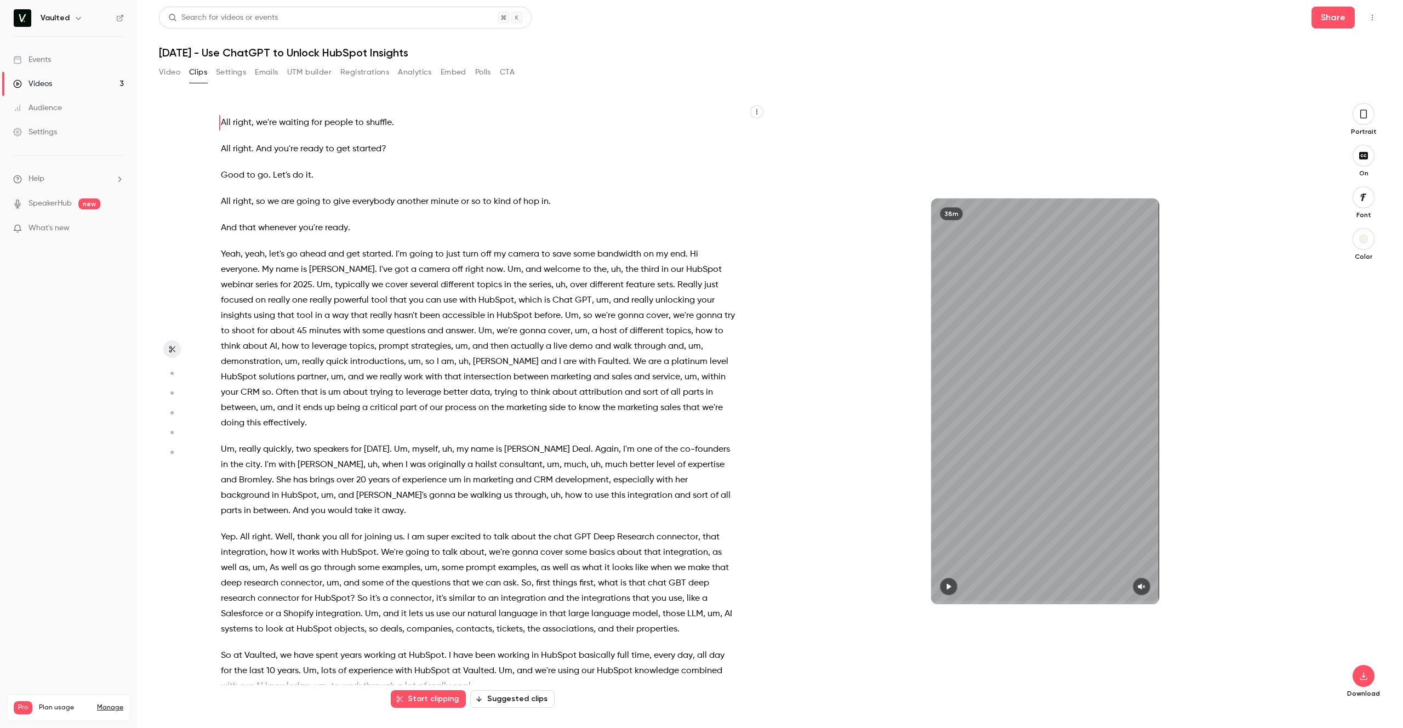
click at [216, 53] on h1 "[DATE] - Use ChatGPT to Unlock HubSpot Insights" at bounding box center [770, 52] width 1222 height 13
copy h1 "Use ChatGPT to Unlock HubSpot Insights"
click at [335, 186] on div "All right , we're waiting for people to shuffle . All right . And you're ready …" at bounding box center [483, 406] width 553 height 585
type input "****"
click at [232, 72] on button "Settings" at bounding box center [231, 73] width 30 height 18
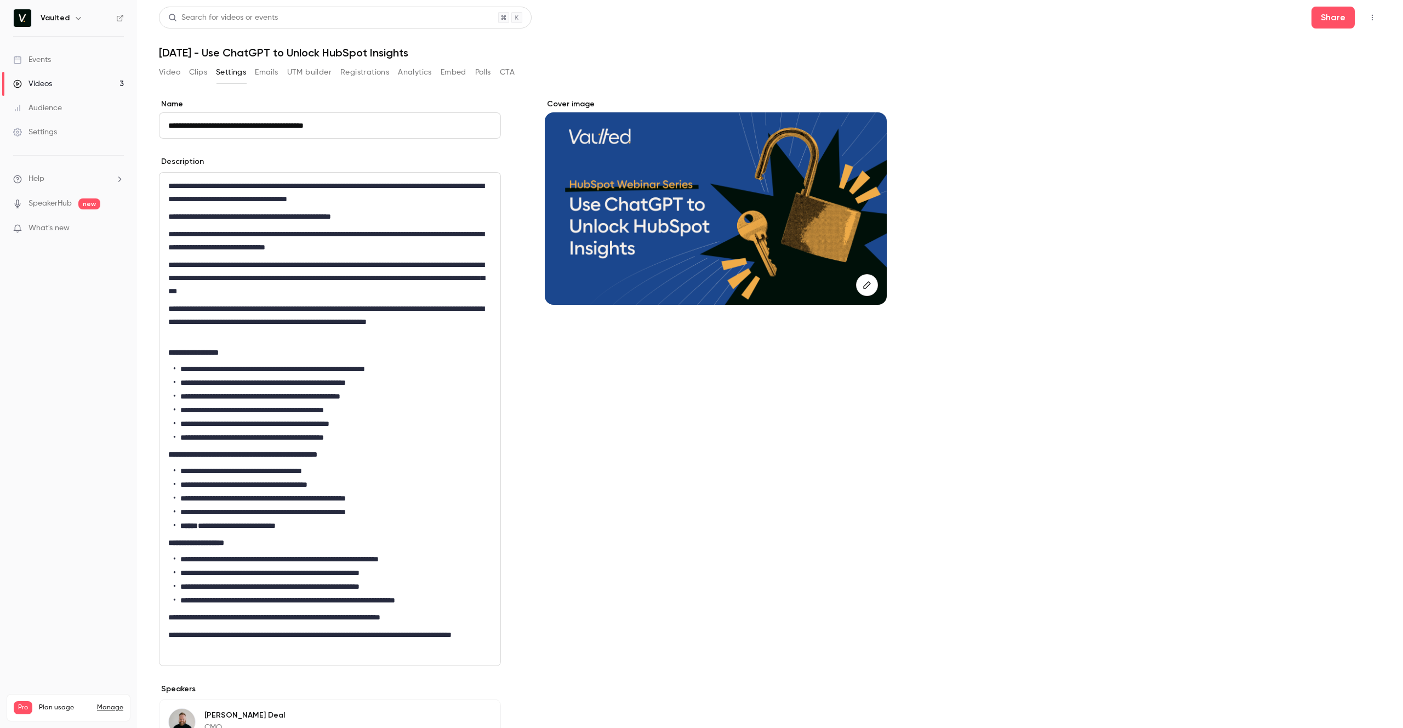
click at [198, 75] on button "Clips" at bounding box center [198, 73] width 18 height 18
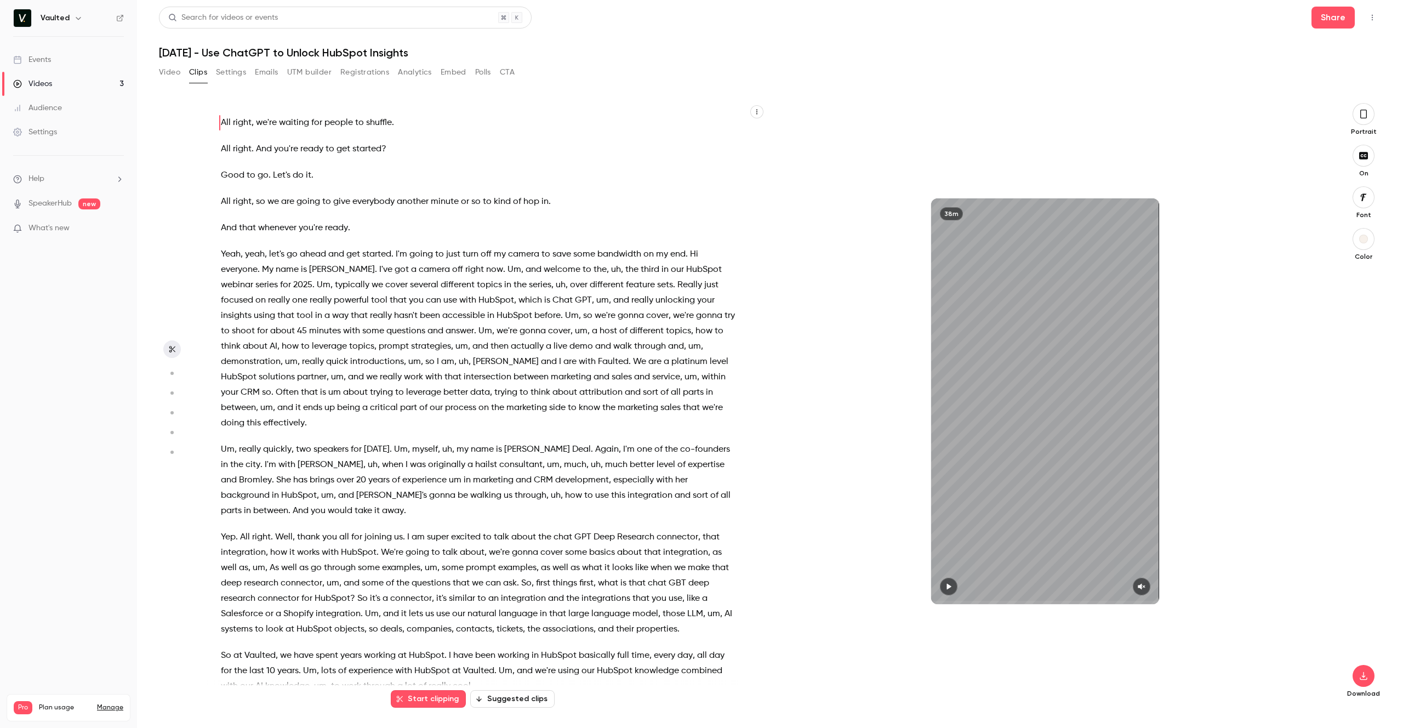
click at [497, 693] on button "Suggested clips" at bounding box center [512, 699] width 84 height 18
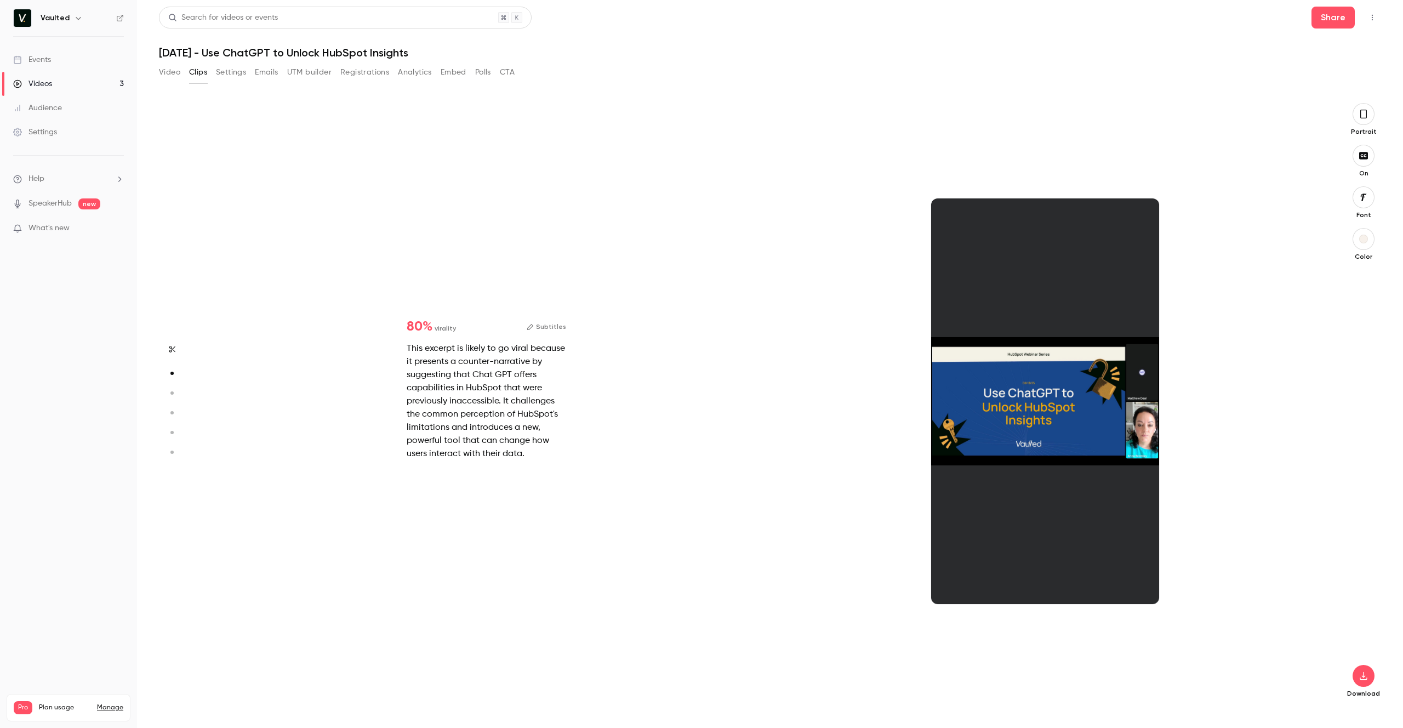
scroll to position [605, 0]
click at [1318, 293] on div "15s" at bounding box center [1044, 401] width 558 height 596
click at [1366, 119] on icon "button" at bounding box center [1363, 114] width 9 height 12
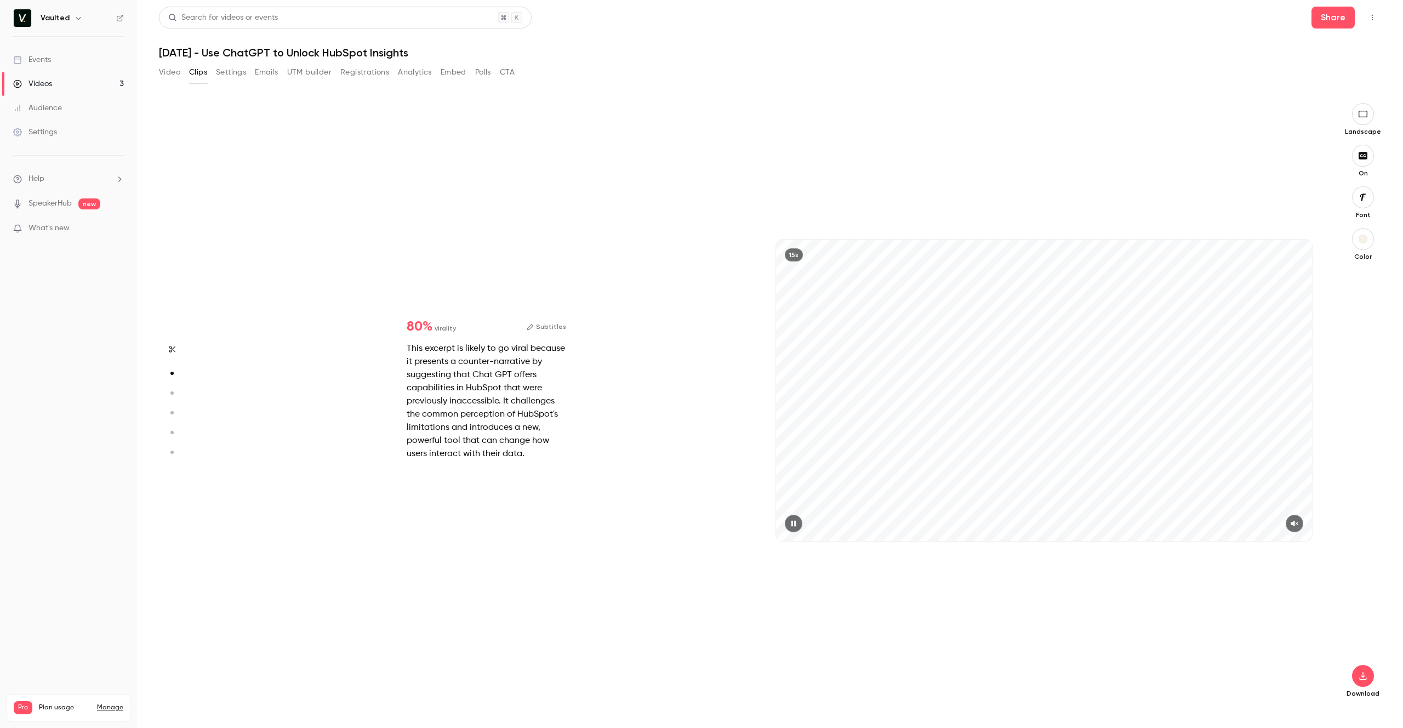
click at [891, 401] on div "15s" at bounding box center [1044, 389] width 536 height 301
click at [790, 523] on icon "button" at bounding box center [793, 523] width 9 height 8
drag, startPoint x: 697, startPoint y: 507, endPoint x: 637, endPoint y: 479, distance: 67.2
click at [697, 507] on div "80 % virality Subtitles This excerpt is likely to go viral because it presents …" at bounding box center [765, 401] width 1116 height 596
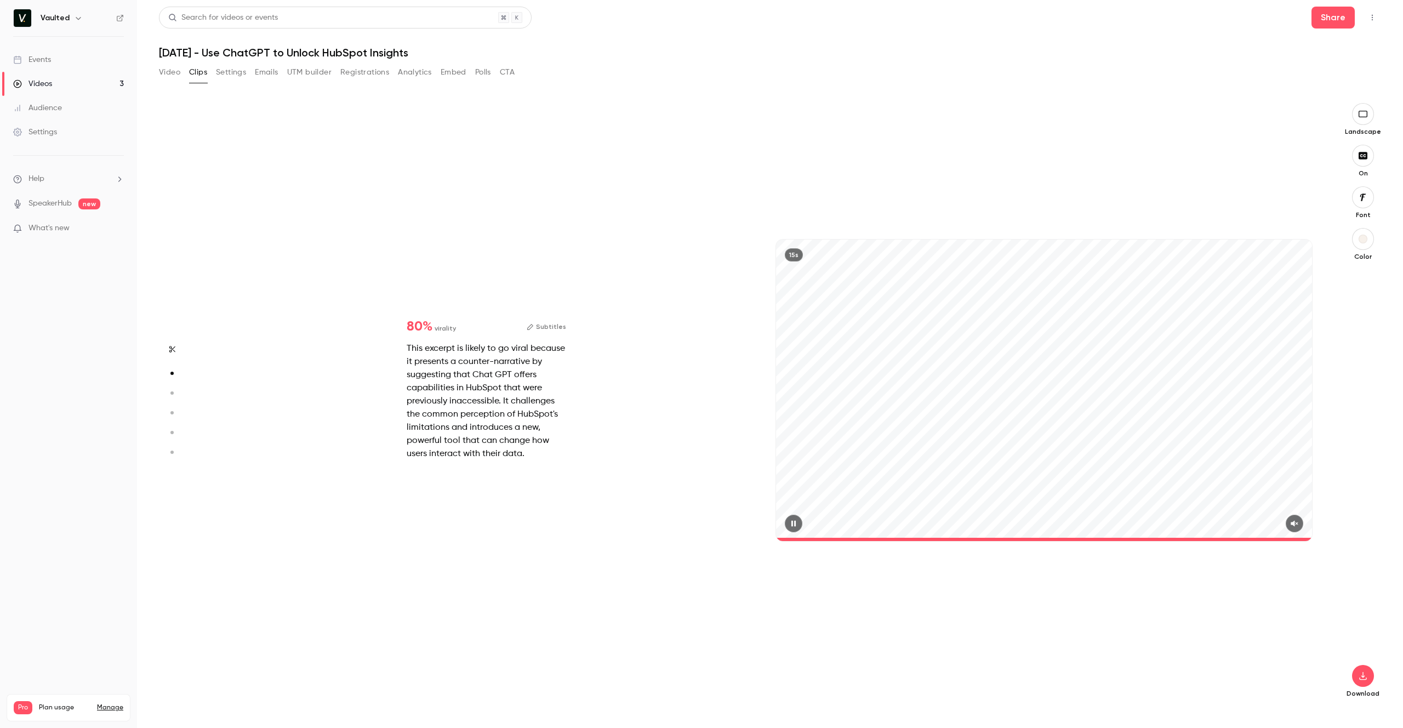
type input "*"
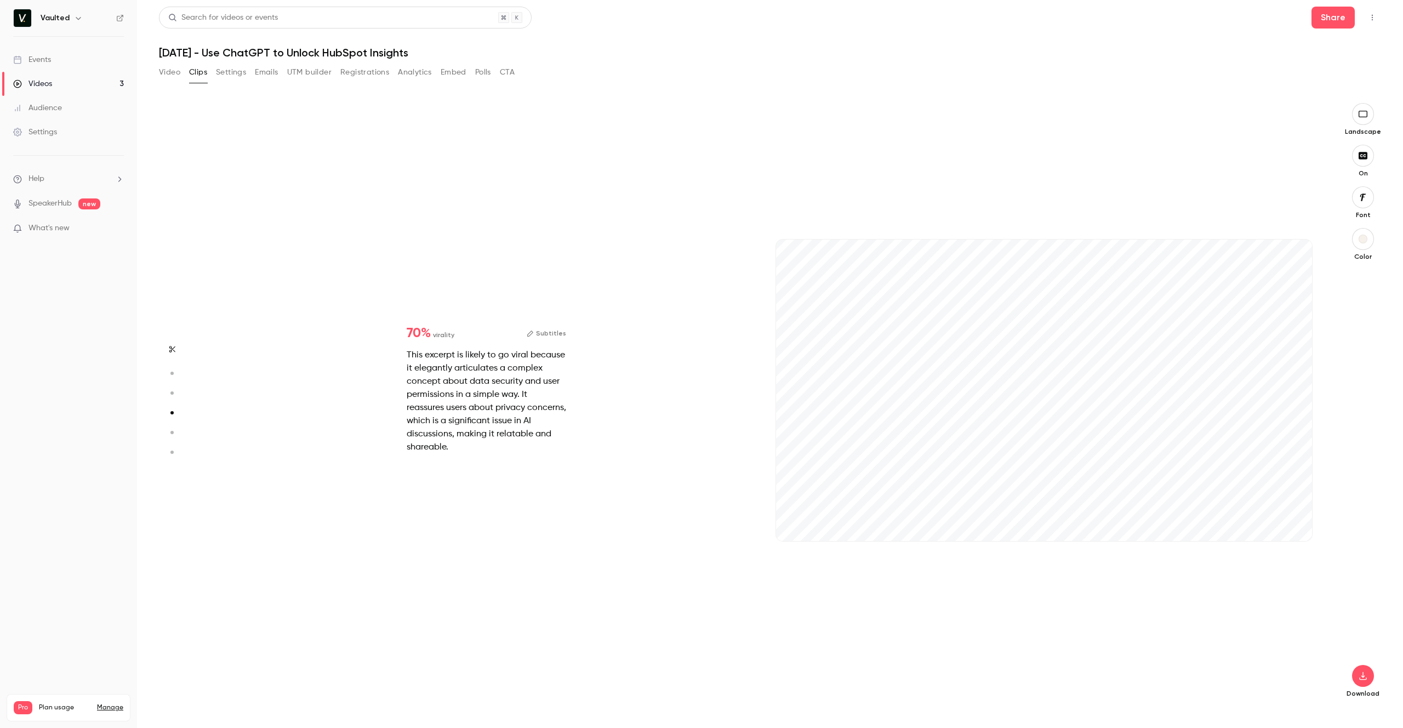
scroll to position [1815, 0]
type input "*"
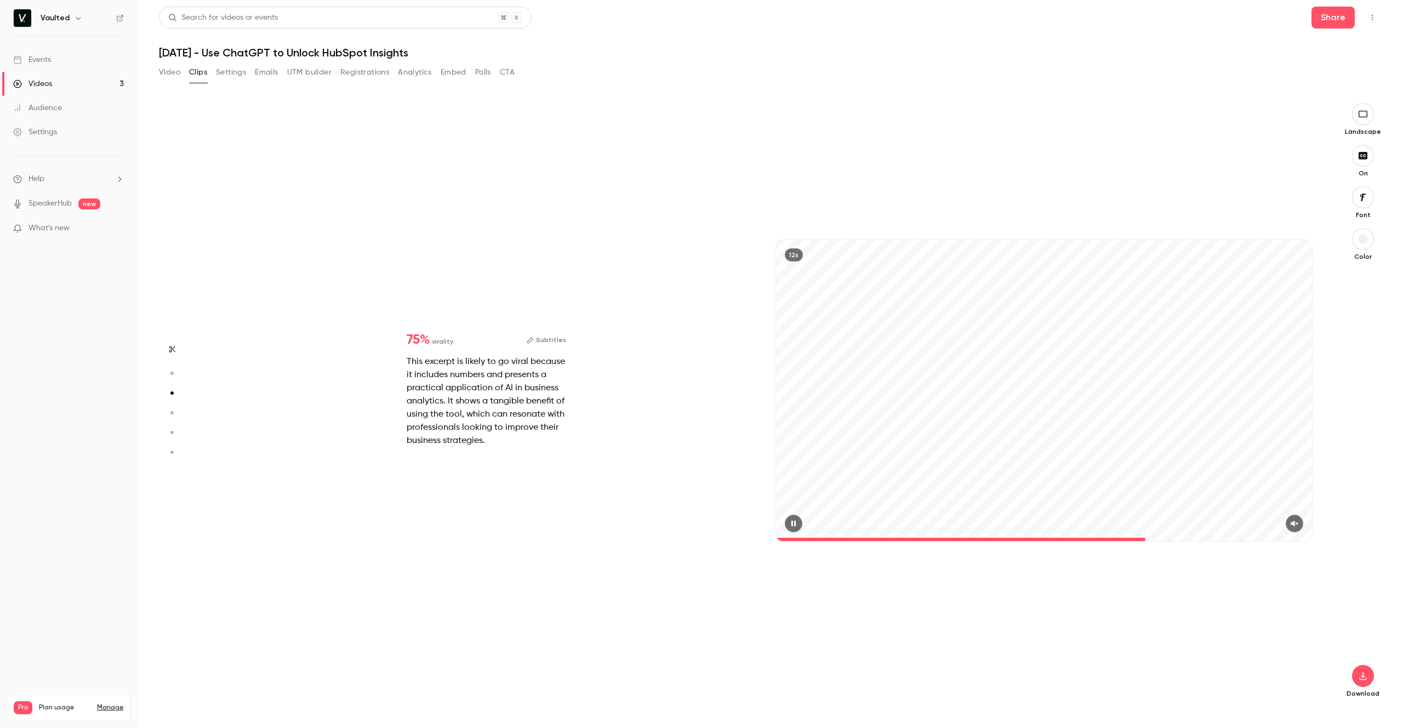
click at [550, 338] on button "Subtitles" at bounding box center [546, 339] width 39 height 13
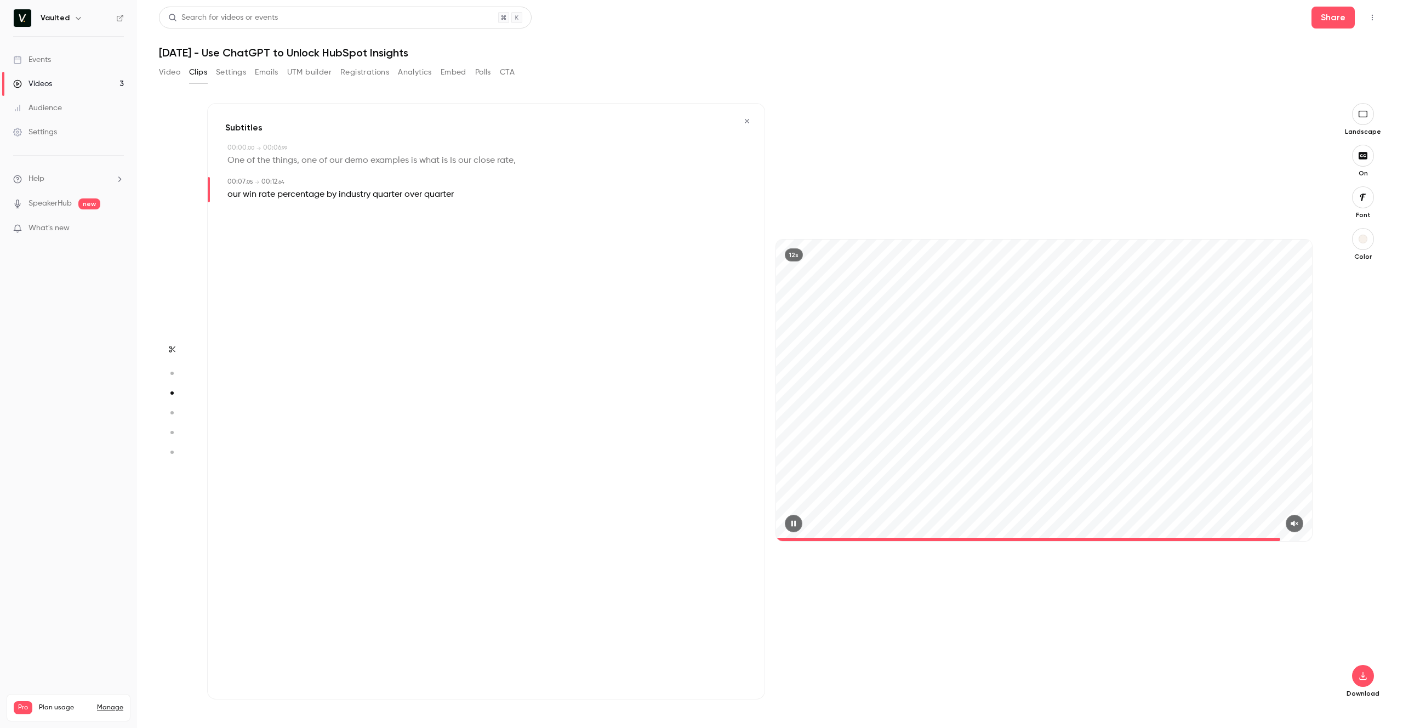
click at [456, 162] on span at bounding box center [457, 160] width 2 height 9
type input "*"
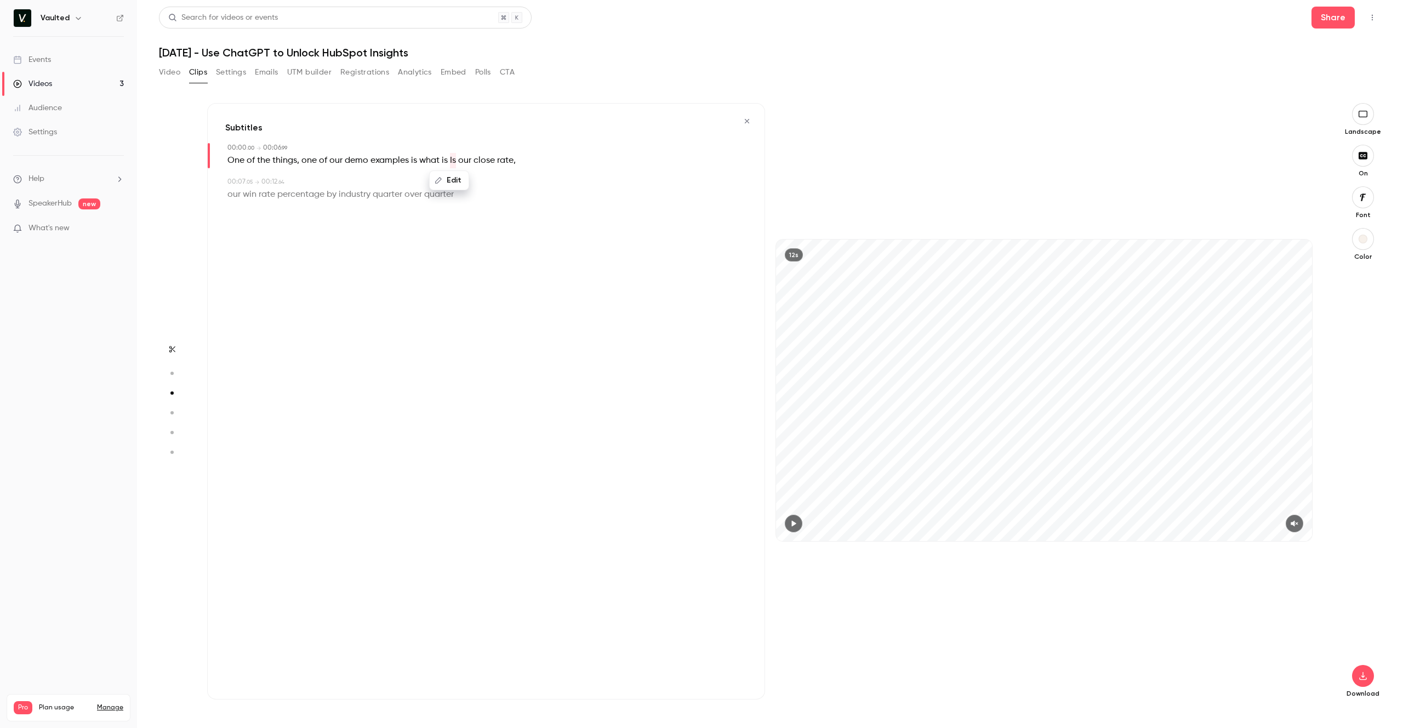
click at [450, 182] on button "Edit" at bounding box center [449, 180] width 38 height 18
click at [494, 185] on button "Replace" at bounding box center [503, 184] width 49 height 22
click at [854, 135] on div "12s" at bounding box center [1044, 401] width 558 height 596
click at [1365, 673] on icon "button" at bounding box center [1362, 675] width 13 height 9
click at [1294, 658] on span "Full HD" at bounding box center [1280, 655] width 125 height 12
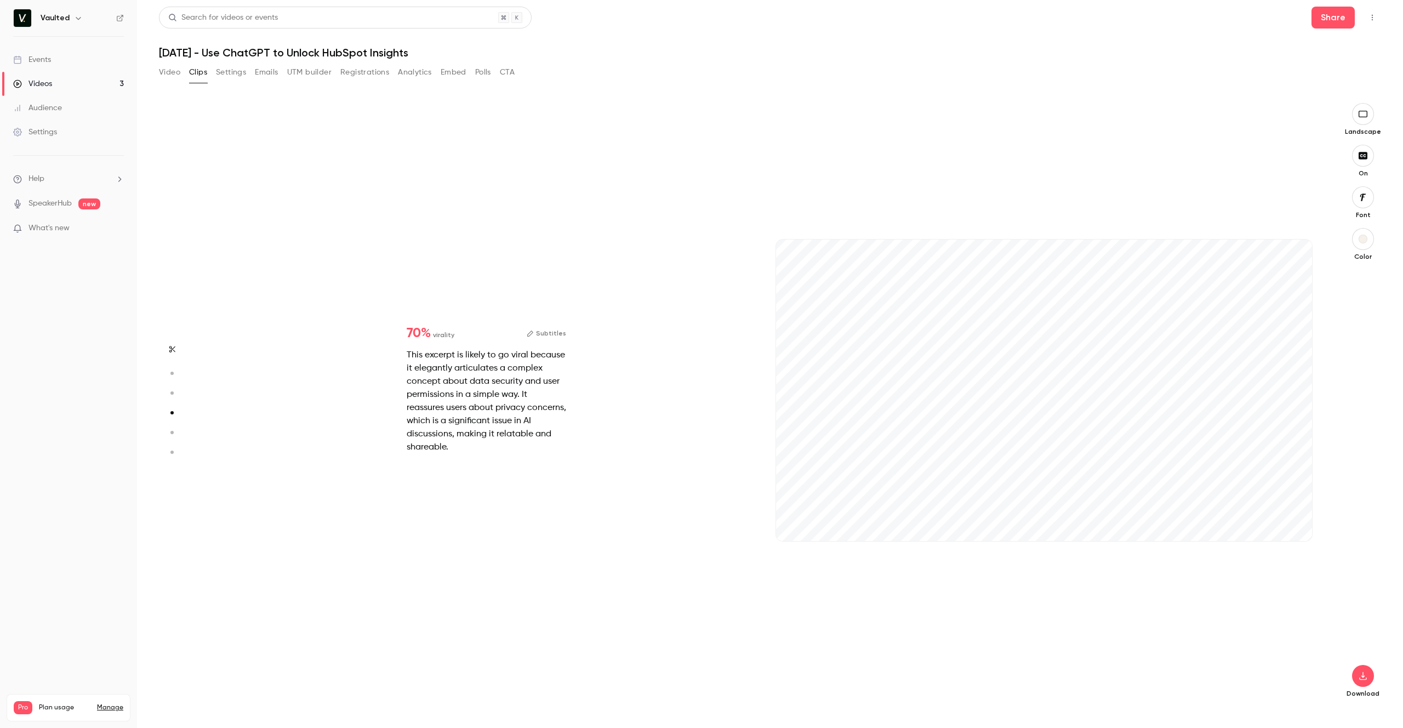
scroll to position [1815, 0]
click at [851, 537] on span at bounding box center [1044, 538] width 536 height 3
click at [917, 537] on span at bounding box center [1044, 539] width 536 height 18
click at [962, 540] on span at bounding box center [1044, 538] width 536 height 3
click at [1010, 537] on span at bounding box center [1044, 538] width 536 height 3
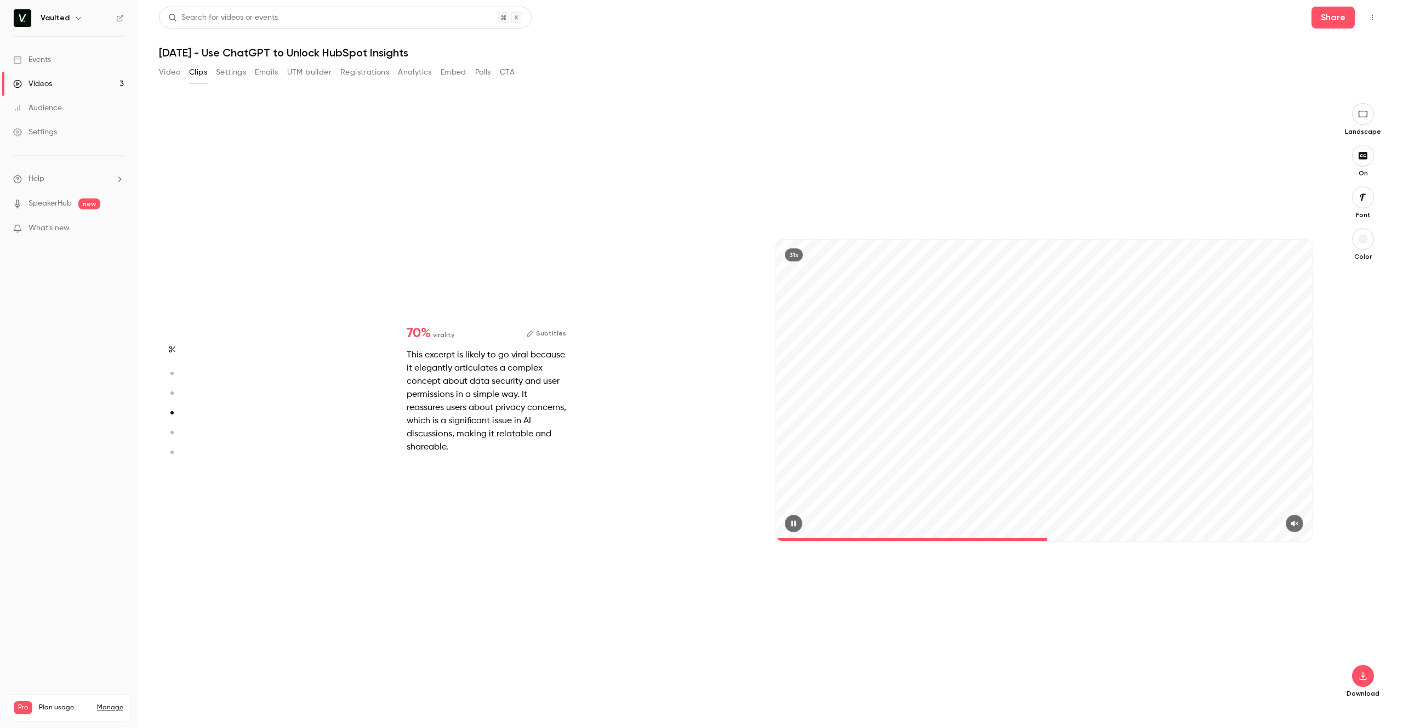
click at [1049, 537] on span at bounding box center [1044, 539] width 536 height 18
drag, startPoint x: 1086, startPoint y: 540, endPoint x: 1137, endPoint y: 542, distance: 51.6
click at [1086, 540] on span at bounding box center [1044, 538] width 536 height 3
click at [1144, 538] on span at bounding box center [1044, 538] width 536 height 3
click at [545, 340] on button "Subtitles" at bounding box center [546, 333] width 39 height 13
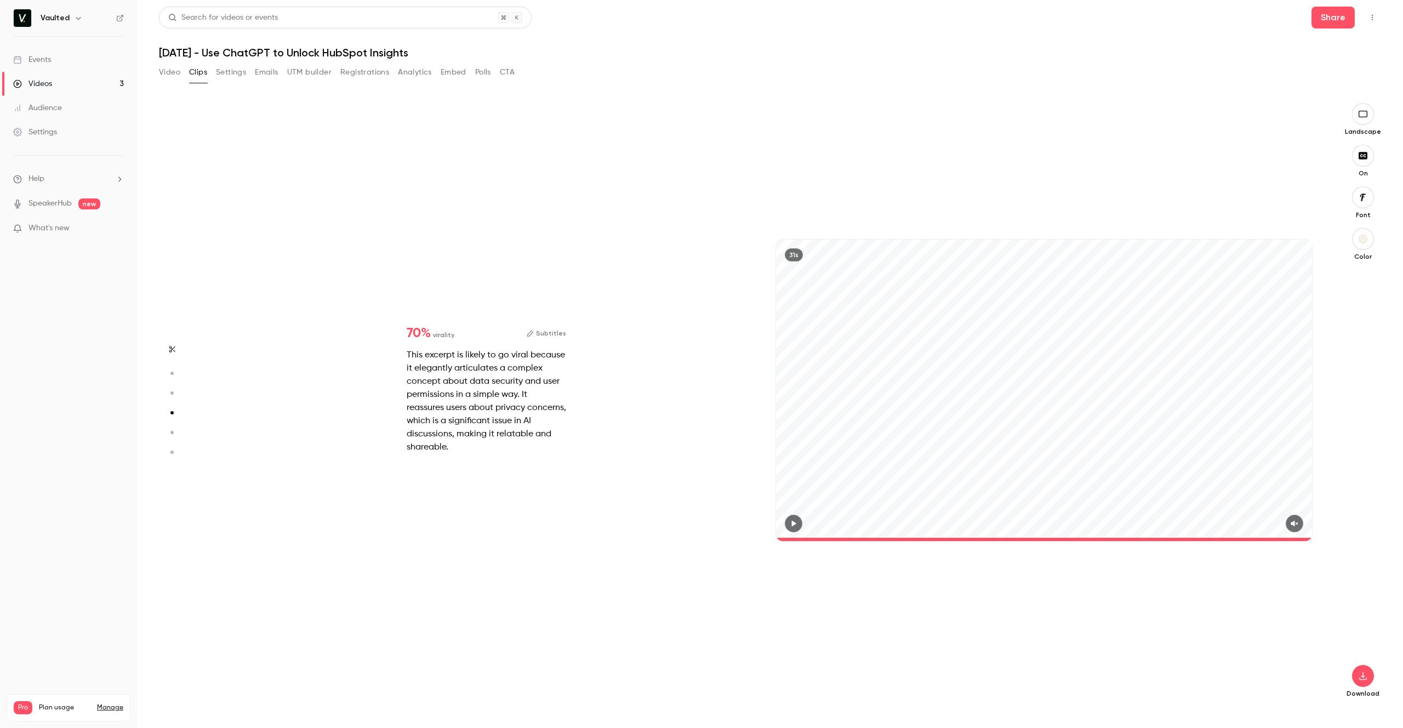
click at [543, 339] on button "Subtitles" at bounding box center [546, 333] width 39 height 13
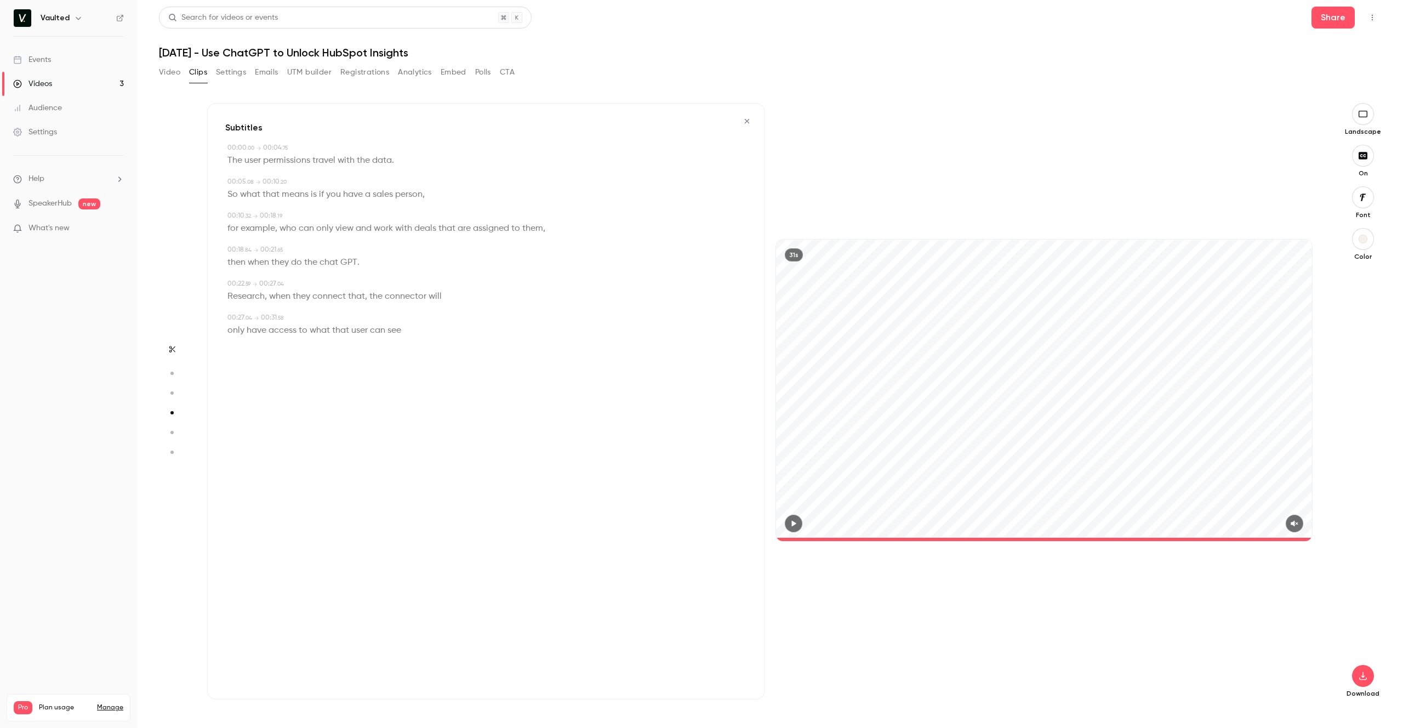
click at [307, 261] on span "the" at bounding box center [310, 262] width 13 height 15
type input "****"
click at [307, 261] on span "the" at bounding box center [310, 262] width 13 height 15
click at [295, 246] on div "00:18 . 84 → 00:21 . 65" at bounding box center [486, 250] width 519 height 10
click at [313, 261] on span "the" at bounding box center [310, 262] width 13 height 15
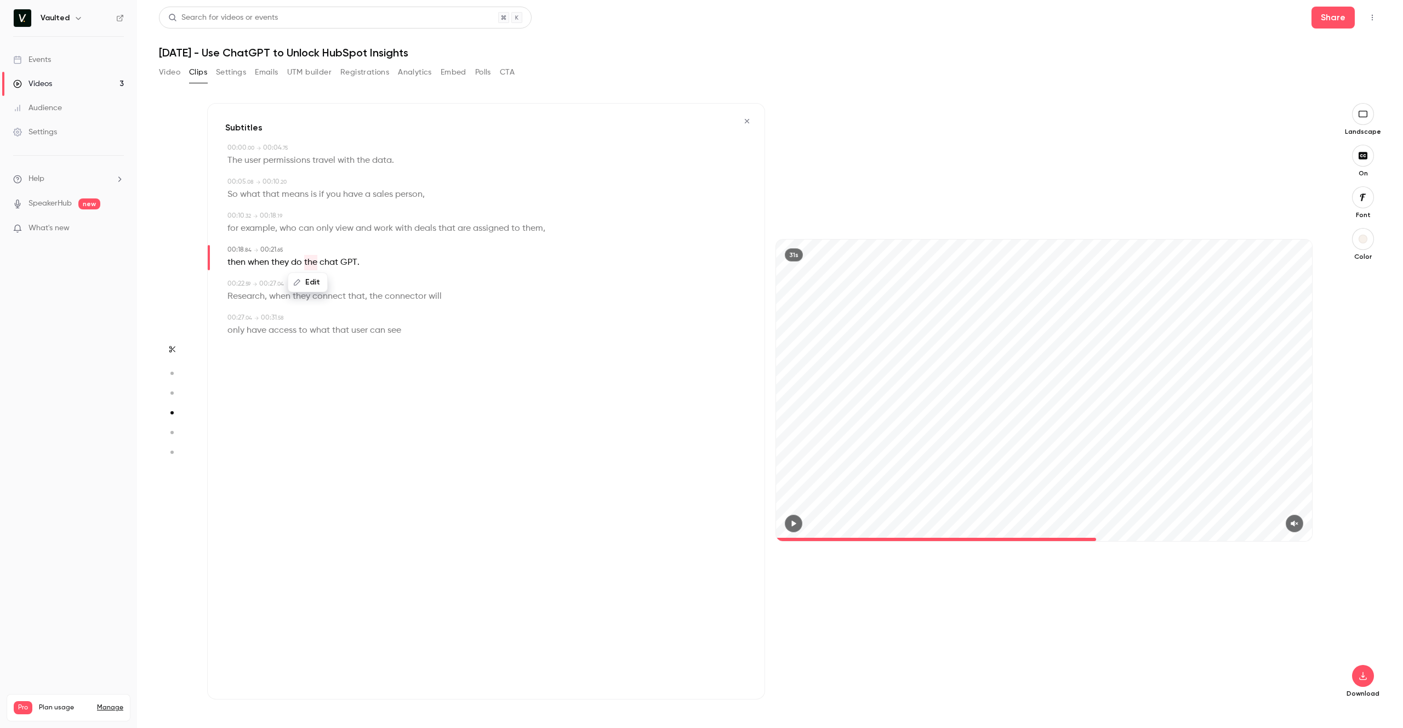
click at [309, 277] on button "Edit" at bounding box center [308, 282] width 38 height 18
click at [351, 284] on button "Replace" at bounding box center [362, 286] width 49 height 22
click at [340, 263] on span "GPT" at bounding box center [333, 262] width 17 height 15
type input "****"
click at [339, 283] on button "Edit" at bounding box center [330, 282] width 38 height 18
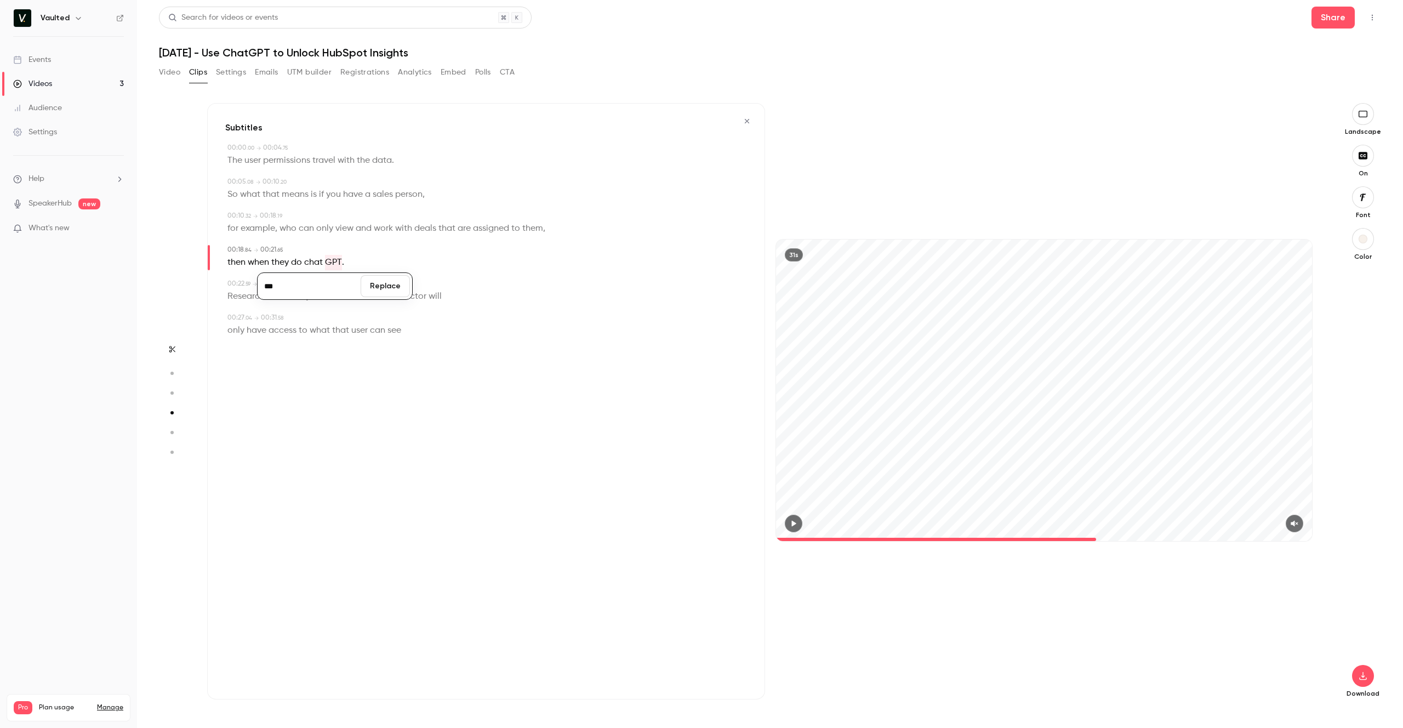
click at [356, 255] on div "*** Replace then when they do chat GPT ." at bounding box center [486, 262] width 519 height 15
drag, startPoint x: 317, startPoint y: 262, endPoint x: 334, endPoint y: 264, distance: 17.1
click at [334, 264] on p "then when they do chat GPT ." at bounding box center [285, 262] width 117 height 15
click at [325, 277] on button "Edit" at bounding box center [330, 282] width 38 height 18
type input "*******"
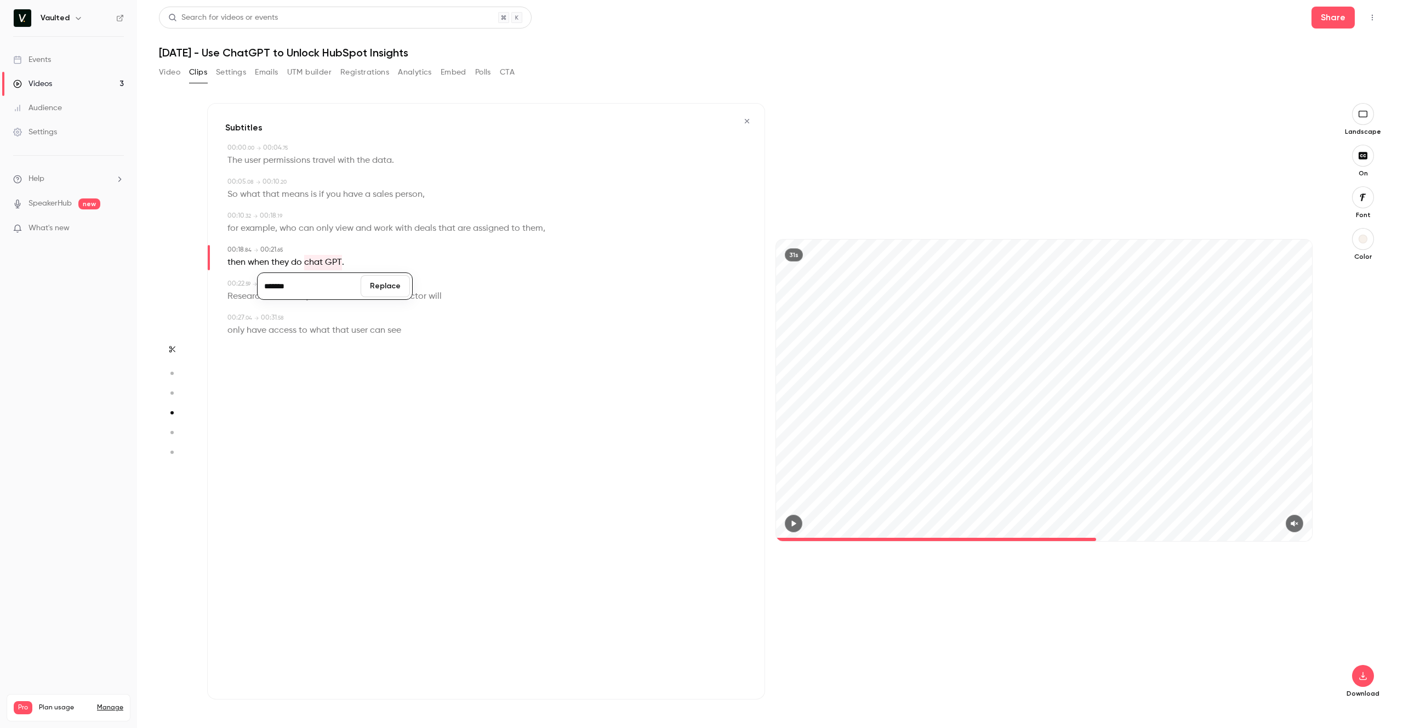
click at [371, 281] on button "Replace" at bounding box center [385, 286] width 49 height 22
click at [345, 262] on div "Edit then when they do ChatGPT ." at bounding box center [486, 262] width 519 height 15
type input "****"
click at [344, 264] on div "then when they do ChatGPT ." at bounding box center [486, 262] width 519 height 15
click at [343, 264] on span "." at bounding box center [342, 262] width 2 height 15
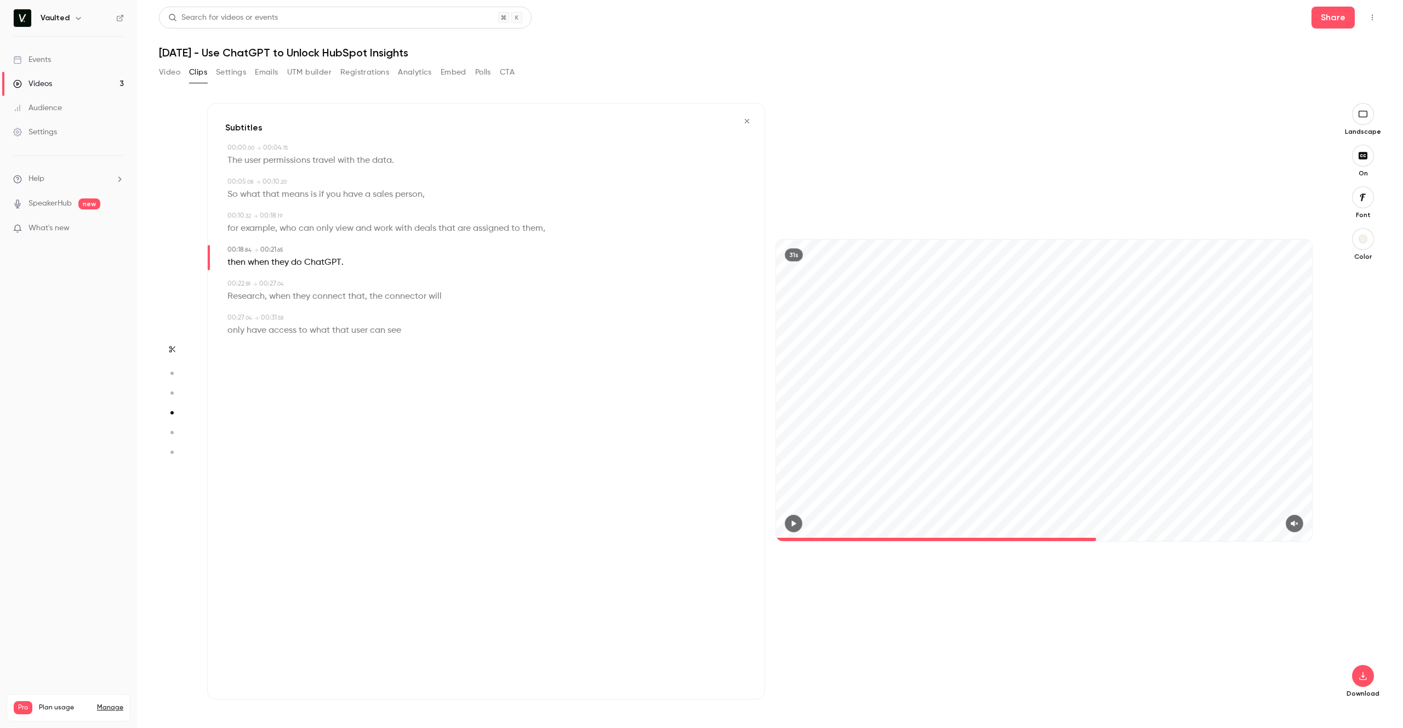
click at [343, 262] on span "." at bounding box center [342, 262] width 2 height 15
click at [340, 264] on span "ChatGPT" at bounding box center [322, 262] width 37 height 15
click at [325, 283] on button "Edit" at bounding box center [320, 282] width 38 height 18
type input "**********"
click at [365, 287] on button "Replace" at bounding box center [374, 286] width 49 height 22
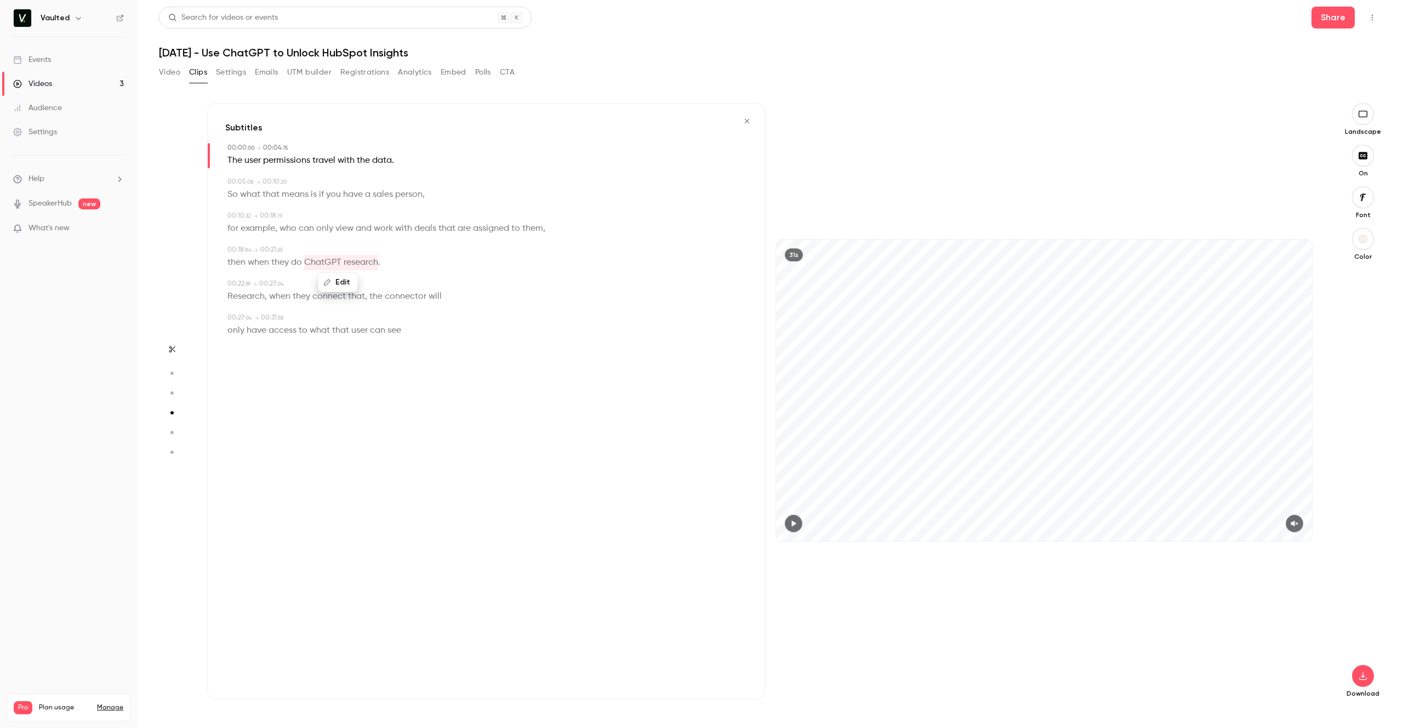
click at [382, 264] on div "Edit then when they do ChatGPT research ." at bounding box center [486, 262] width 519 height 15
type input "****"
click at [381, 264] on div "then when they do ChatGPT research ." at bounding box center [486, 262] width 519 height 15
click at [380, 264] on span "." at bounding box center [379, 262] width 2 height 15
click at [379, 264] on span "." at bounding box center [379, 262] width 2 height 15
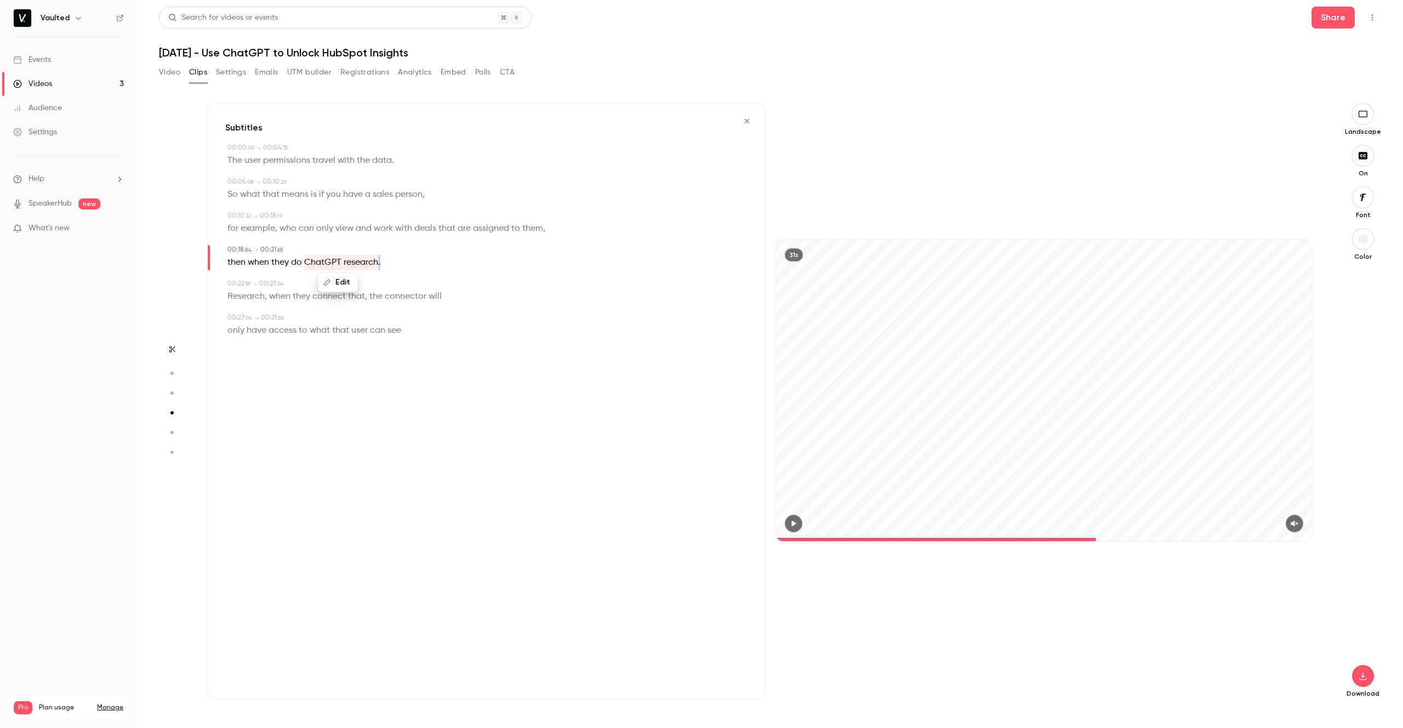
click at [383, 264] on div "Edit then when they do ChatGPT research ." at bounding box center [486, 262] width 519 height 15
click at [379, 263] on span "." at bounding box center [379, 262] width 2 height 15
drag, startPoint x: 383, startPoint y: 265, endPoint x: 375, endPoint y: 265, distance: 7.7
click at [375, 265] on div "Edit then when they do ChatGPT research ." at bounding box center [486, 262] width 519 height 15
click at [380, 282] on button "Edit" at bounding box center [376, 282] width 38 height 18
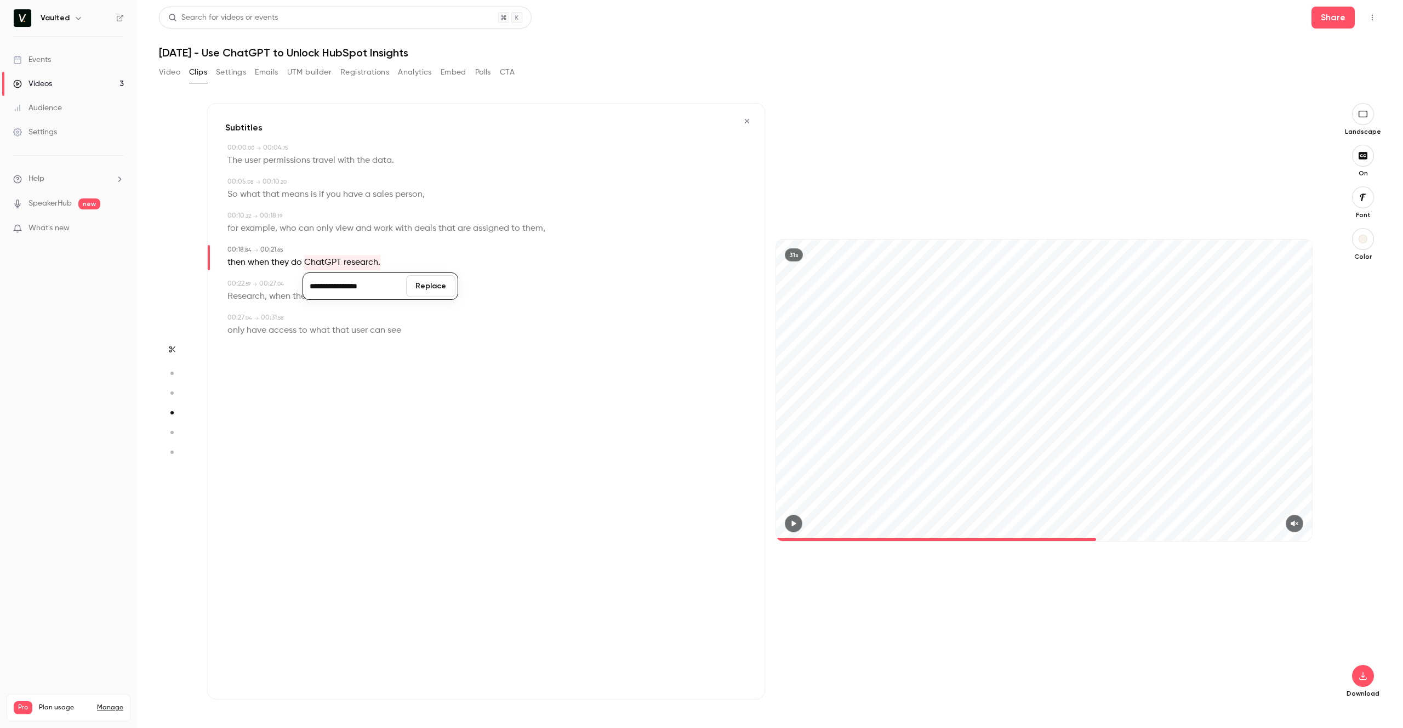
click at [385, 290] on input "**********" at bounding box center [354, 286] width 99 height 22
type input "**********"
click at [415, 289] on button "Replace" at bounding box center [430, 286] width 49 height 22
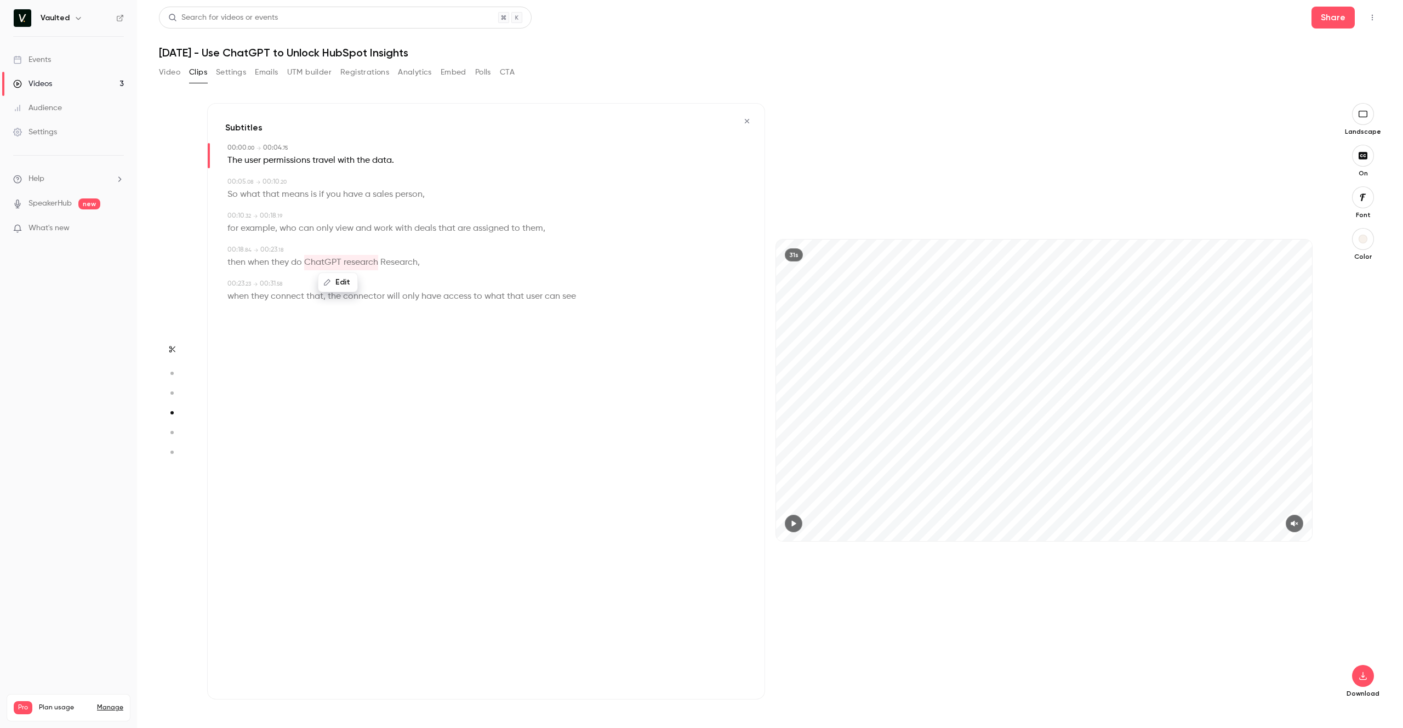
click at [393, 265] on span "Research" at bounding box center [398, 262] width 37 height 15
type input "****"
click at [398, 281] on button "Edit" at bounding box center [395, 282] width 38 height 18
click at [448, 285] on button "Replace" at bounding box center [450, 286] width 49 height 22
type input "*"
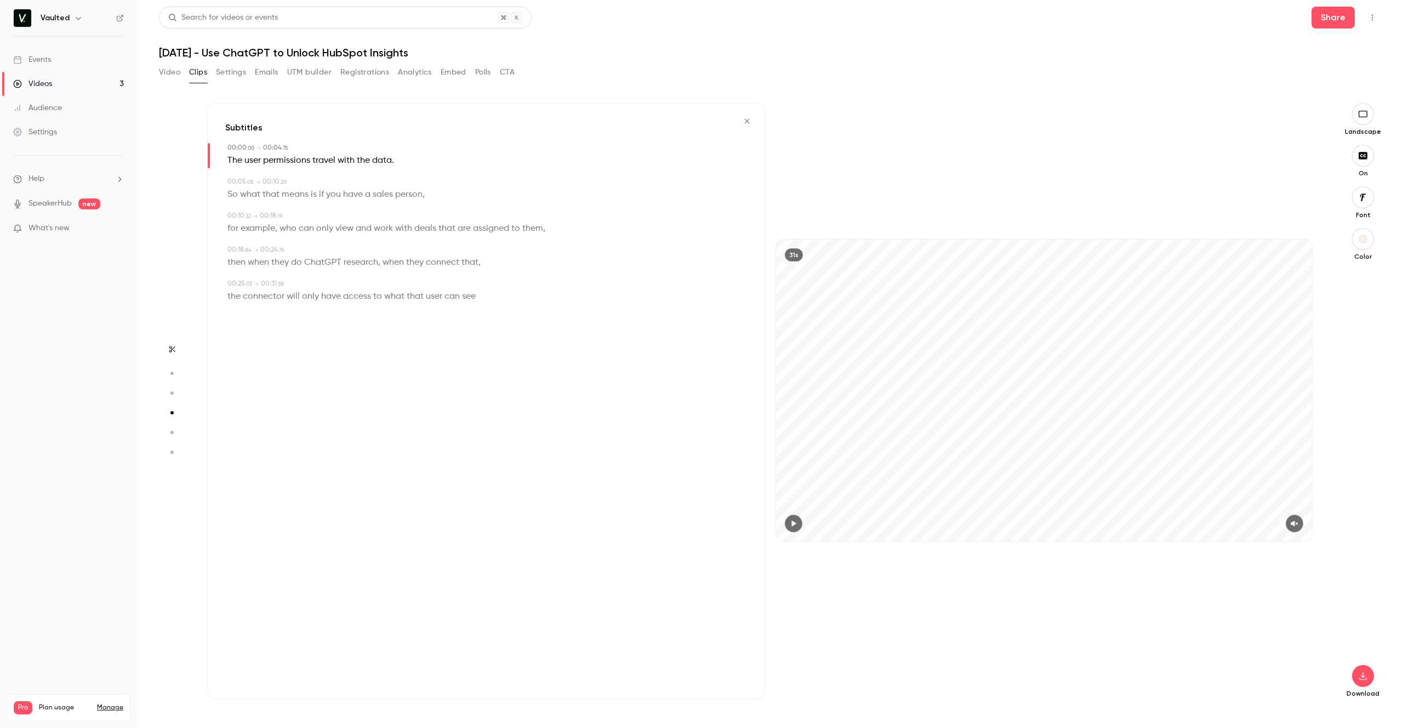
click at [380, 334] on div "Subtitles 00:00 . 00 → 00:04 . 75 The user permissions travel with the data . 0…" at bounding box center [486, 401] width 558 height 596
click at [1242, 201] on div "31s" at bounding box center [1044, 401] width 558 height 596
click at [1366, 677] on icon "button" at bounding box center [1362, 675] width 13 height 9
click at [1268, 664] on span "High quality requires longer processing" at bounding box center [1280, 665] width 125 height 11
click at [853, 158] on div "31s" at bounding box center [1044, 401] width 558 height 596
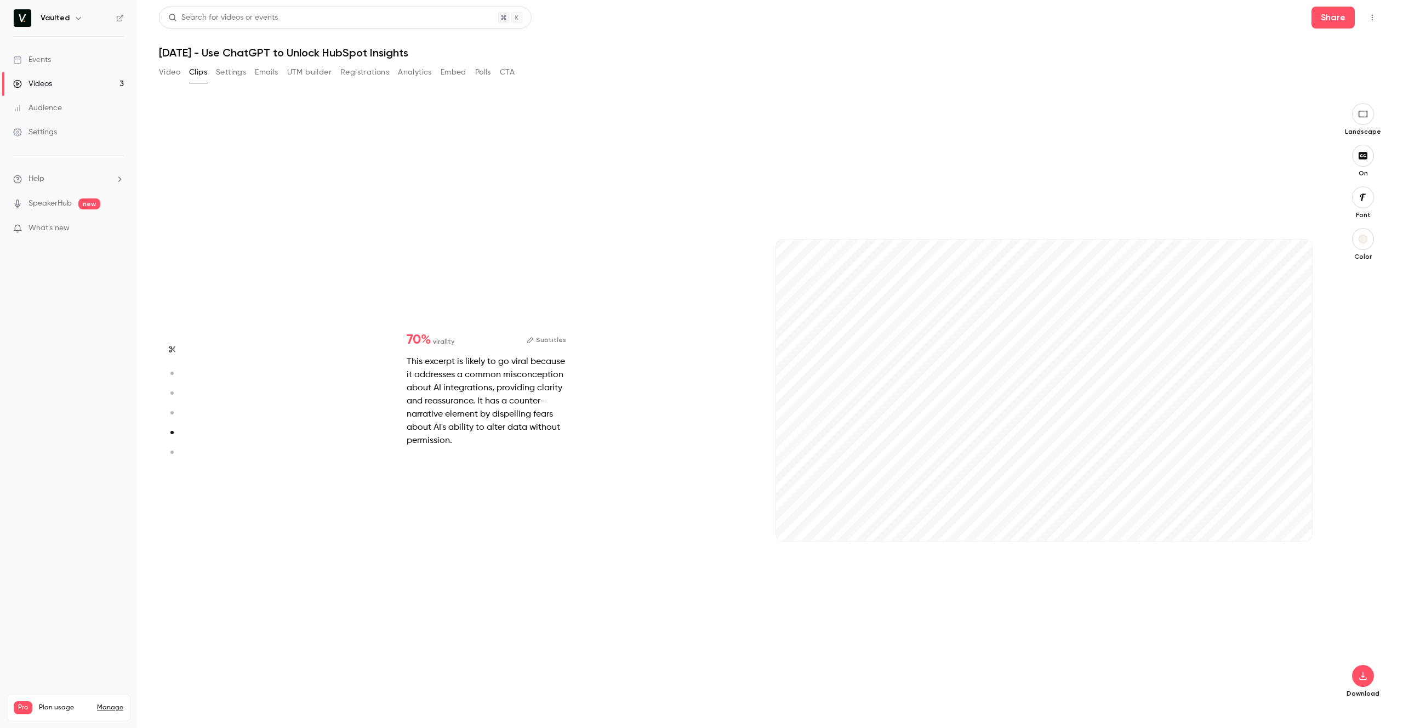
scroll to position [2420, 0]
click at [552, 344] on button "Subtitles" at bounding box center [546, 339] width 39 height 13
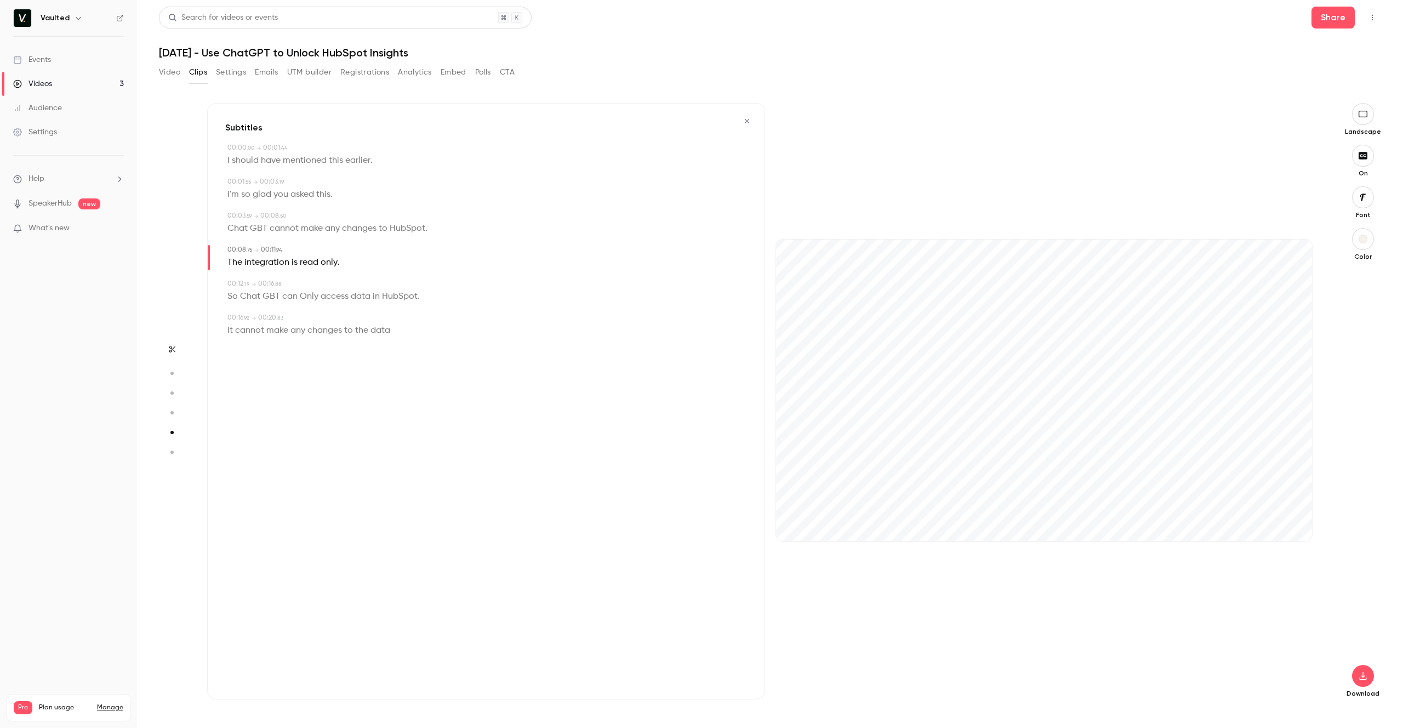
click at [261, 233] on span "GBT" at bounding box center [259, 228] width 18 height 15
type input "***"
drag, startPoint x: 235, startPoint y: 228, endPoint x: 260, endPoint y: 228, distance: 25.2
click at [260, 228] on p "Chat GBT cannot make any changes to HubSpot ." at bounding box center [327, 228] width 200 height 15
click at [253, 246] on button "Edit" at bounding box center [255, 248] width 38 height 18
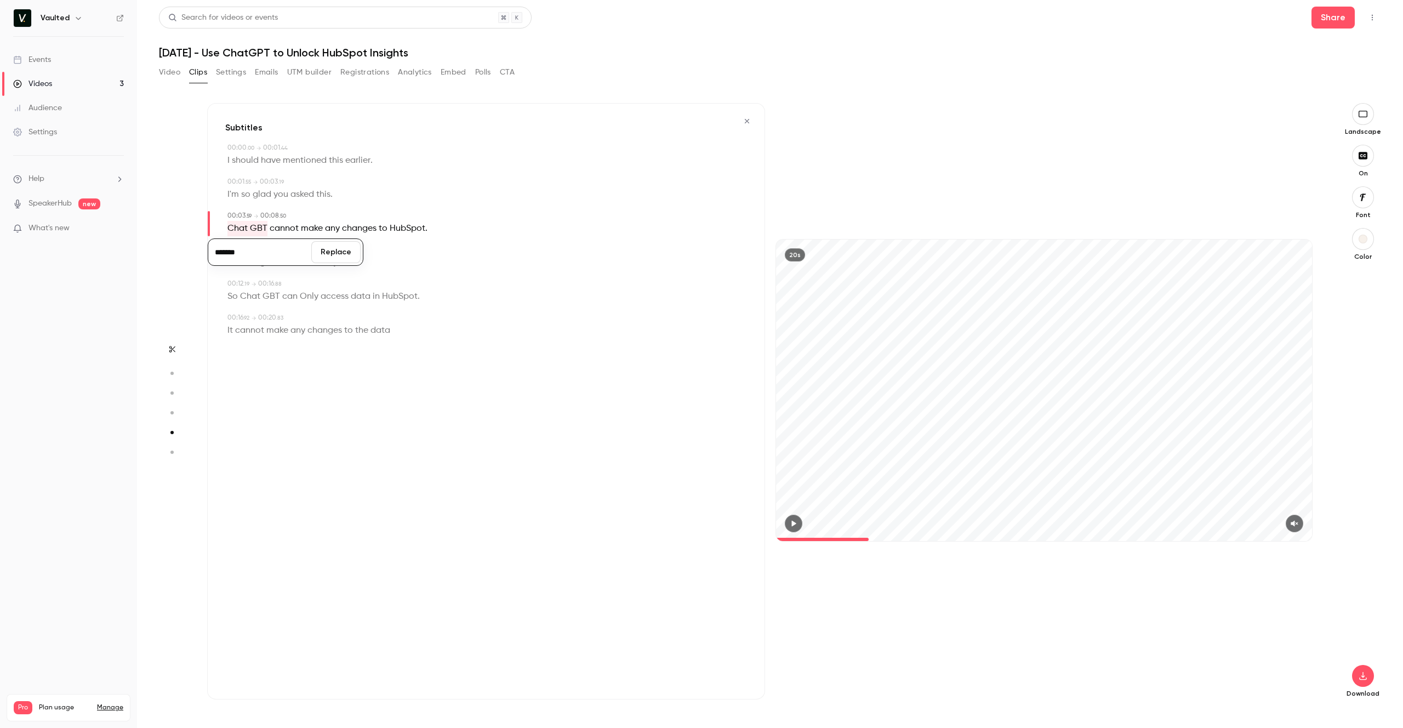
type input "*******"
click at [342, 253] on button "Replace" at bounding box center [335, 252] width 49 height 22
type input "*"
drag, startPoint x: 365, startPoint y: 158, endPoint x: 344, endPoint y: 159, distance: 20.8
click at [344, 159] on p "I should have mentioned this earlier ." at bounding box center [299, 160] width 145 height 15
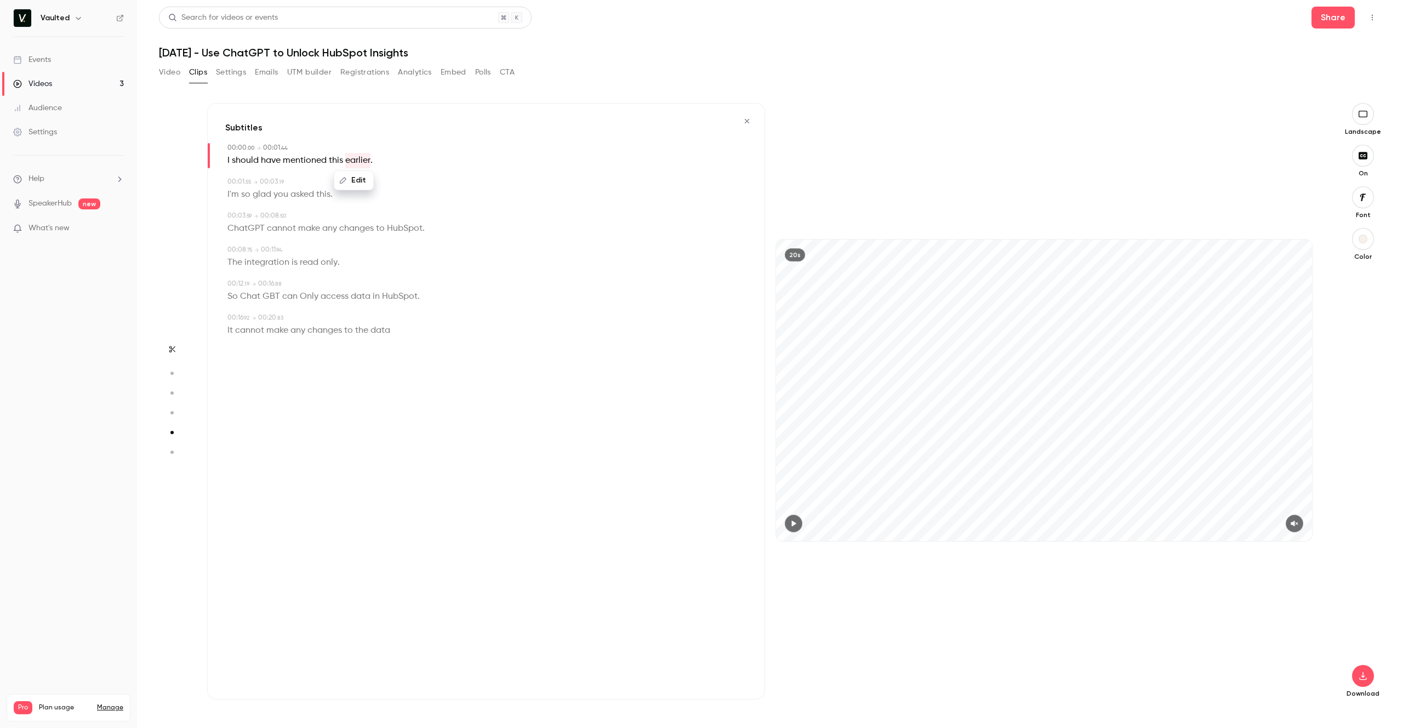
click at [374, 162] on div "Edit I should have mentioned this earlier ." at bounding box center [486, 160] width 519 height 15
drag, startPoint x: 372, startPoint y: 161, endPoint x: 228, endPoint y: 159, distance: 144.1
click at [228, 159] on div "I should have mentioned this earlier ." at bounding box center [486, 160] width 519 height 15
click at [374, 180] on button "Edit" at bounding box center [367, 180] width 38 height 18
click at [423, 184] on button "Replace" at bounding box center [422, 184] width 49 height 22
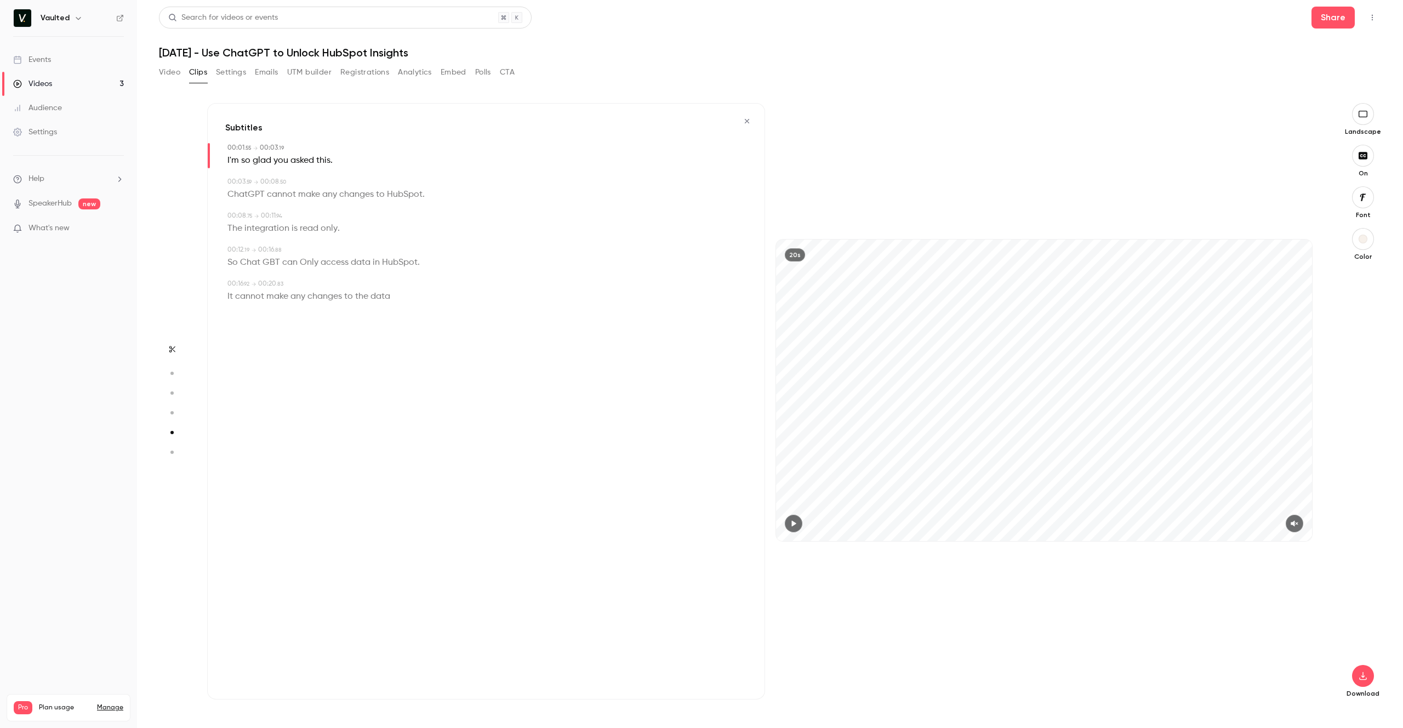
click at [430, 433] on div "Subtitles 00:01 . 55 → 00:03 . 19 I'm so glad you asked this . 00:03 . 59 → 00:…" at bounding box center [486, 401] width 558 height 596
drag, startPoint x: 277, startPoint y: 261, endPoint x: 243, endPoint y: 261, distance: 33.4
click at [243, 261] on p "So Chat GBT can Only access data in HubSpot ." at bounding box center [323, 262] width 192 height 15
type input "****"
click at [267, 281] on button "Edit" at bounding box center [267, 282] width 38 height 18
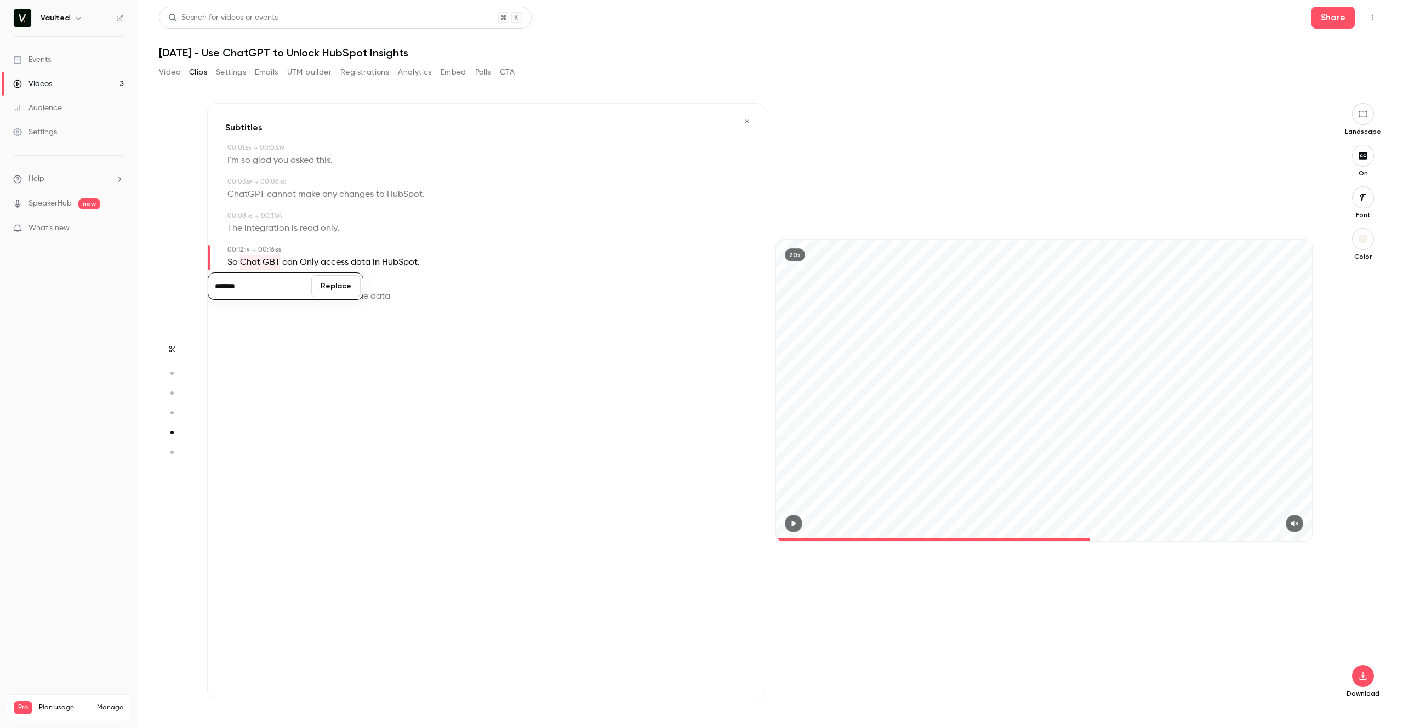
type input "*******"
click at [323, 286] on button "Replace" at bounding box center [335, 286] width 49 height 22
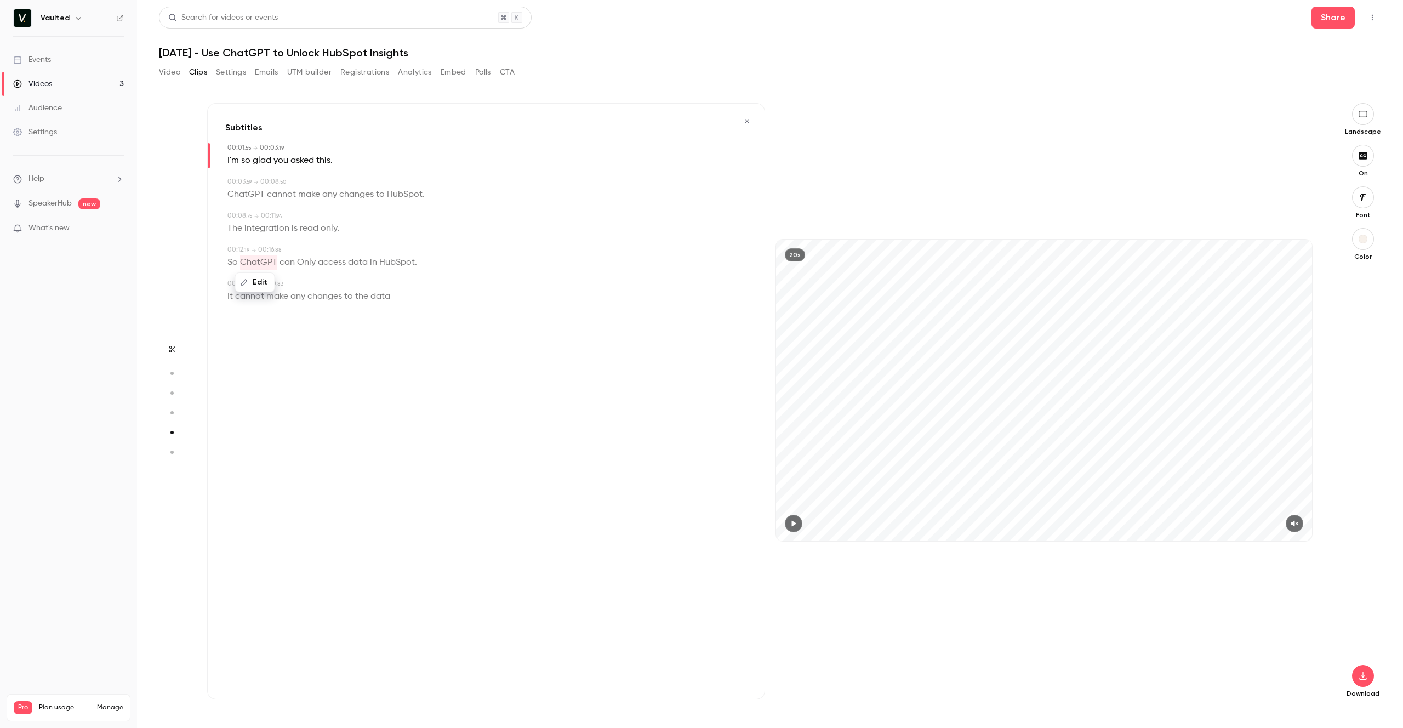
click at [301, 263] on span "Only" at bounding box center [306, 262] width 19 height 15
type input "****"
click at [300, 281] on button "Edit" at bounding box center [302, 282] width 38 height 18
type input "****"
click at [348, 288] on button "Replace" at bounding box center [357, 286] width 49 height 22
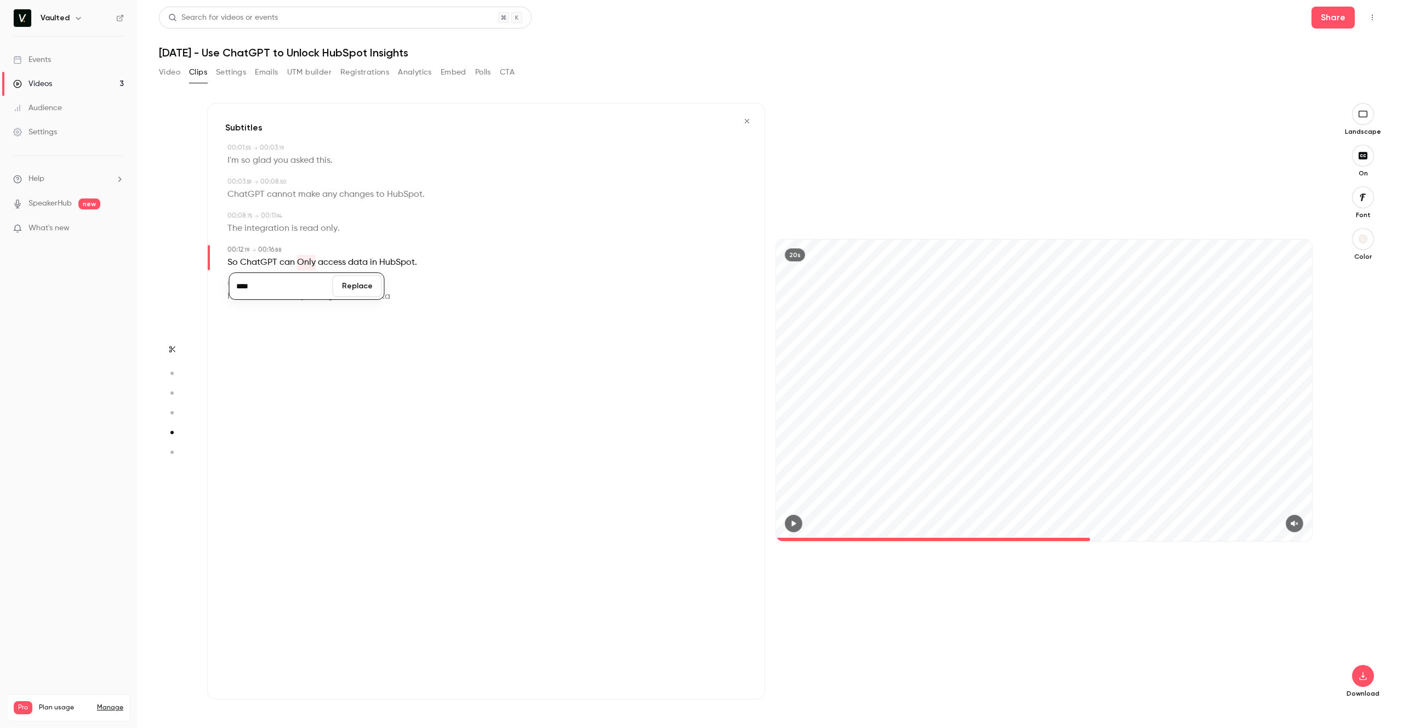
type input "*"
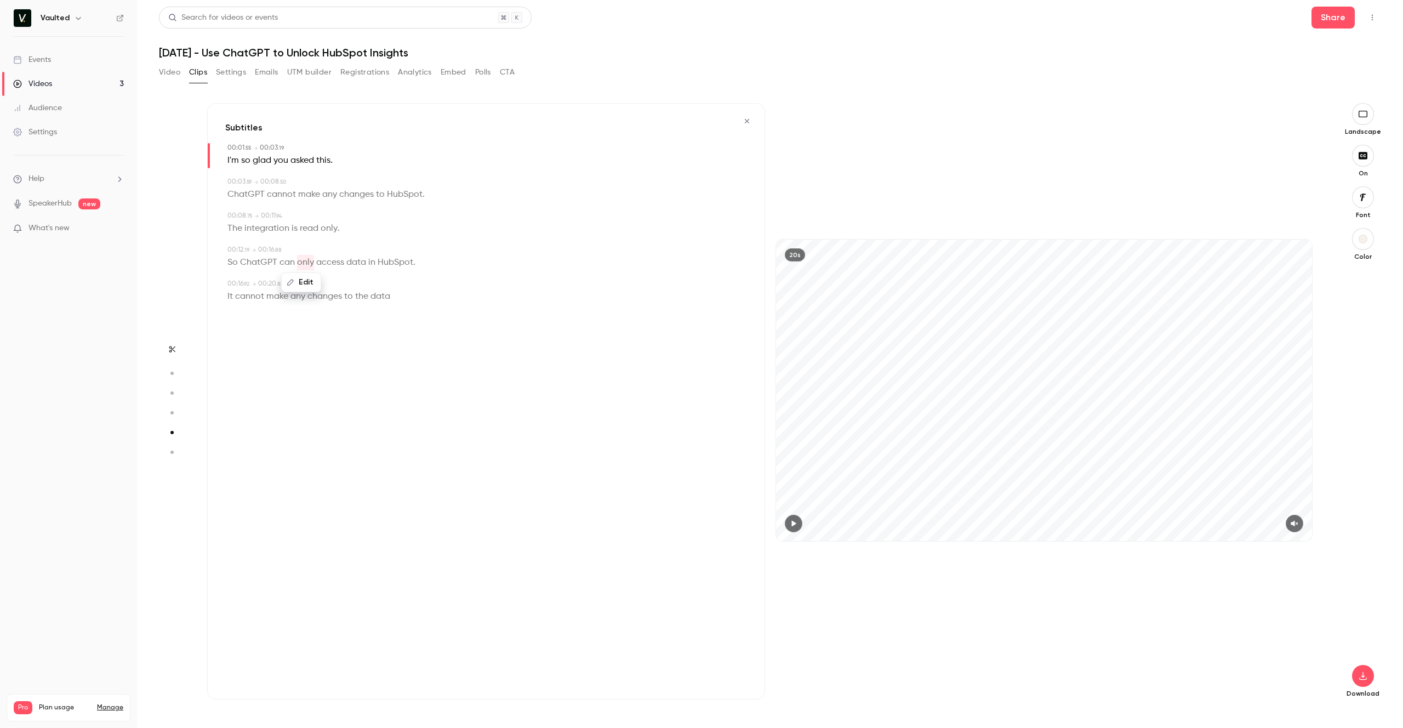
click at [306, 366] on div "Subtitles 00:01 . 55 → 00:03 . 19 I'm so glad you asked this . 00:03 . 59 → 00:…" at bounding box center [486, 401] width 558 height 596
click at [1340, 372] on section "Start clipping Suggested clips 38m 80 % virality Subtitles This excerpt is like…" at bounding box center [770, 415] width 1222 height 625
click at [1366, 676] on icon "button" at bounding box center [1362, 675] width 13 height 9
click at [1307, 666] on span "High quality requires longer processing" at bounding box center [1280, 665] width 125 height 11
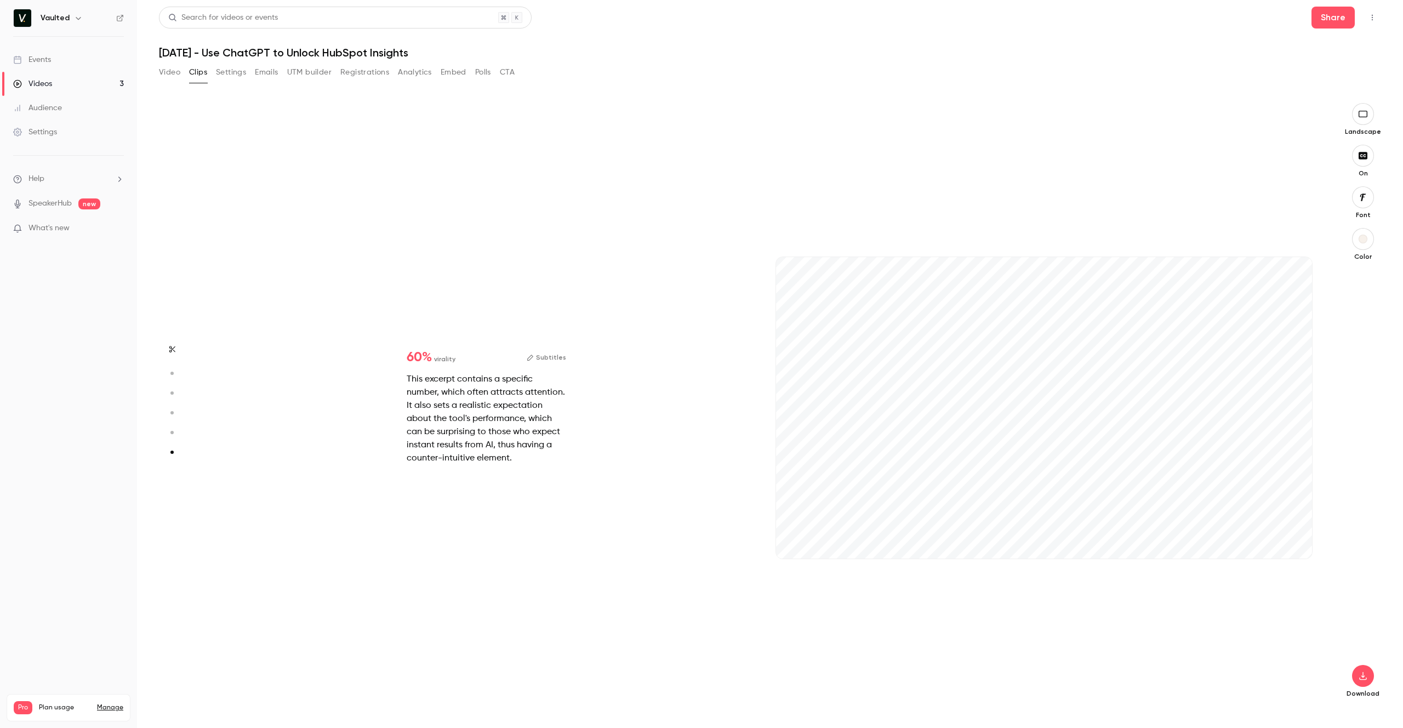
scroll to position [3007, 0]
click at [575, 486] on div "60 % virality Subtitles This excerpt contains a specific number, which often at…" at bounding box center [765, 419] width 1116 height 596
type input "***"
click at [170, 72] on button "Video" at bounding box center [169, 73] width 21 height 18
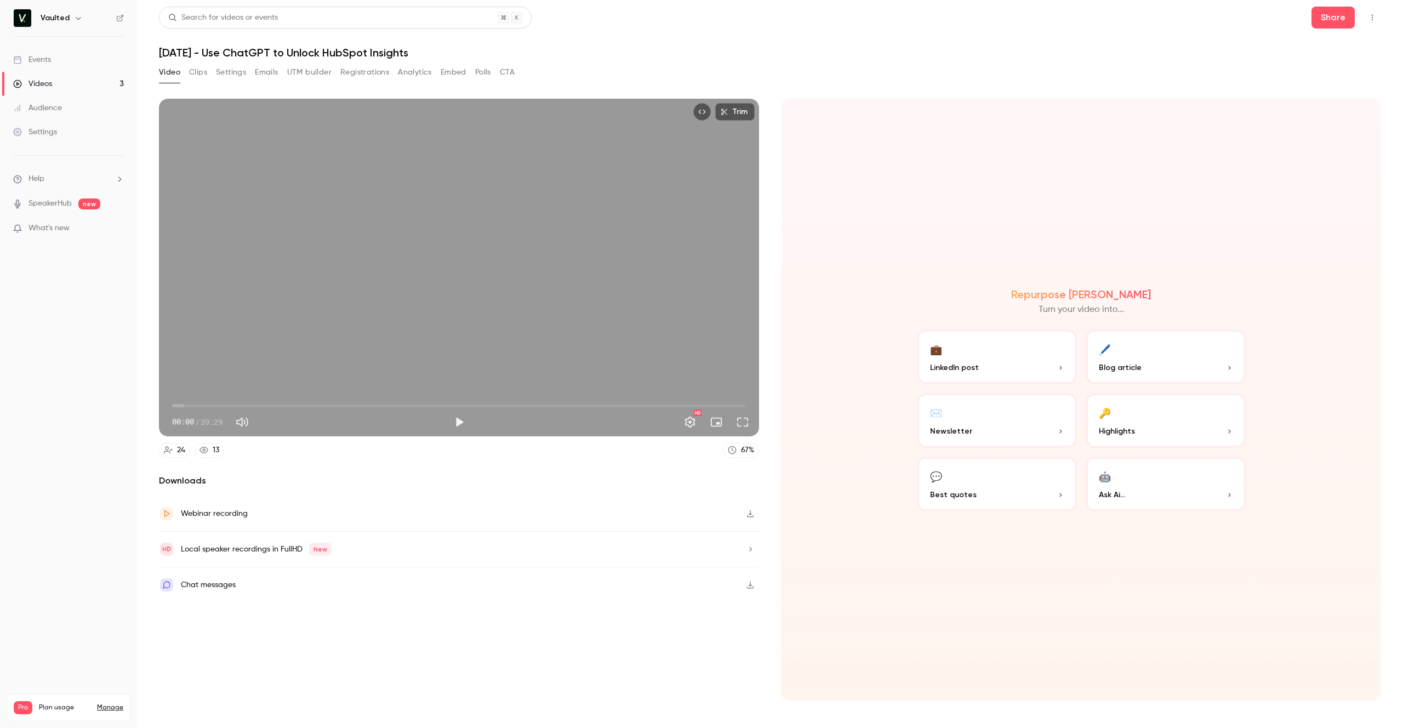
click at [990, 502] on button "💬 Best quotes" at bounding box center [997, 483] width 160 height 55
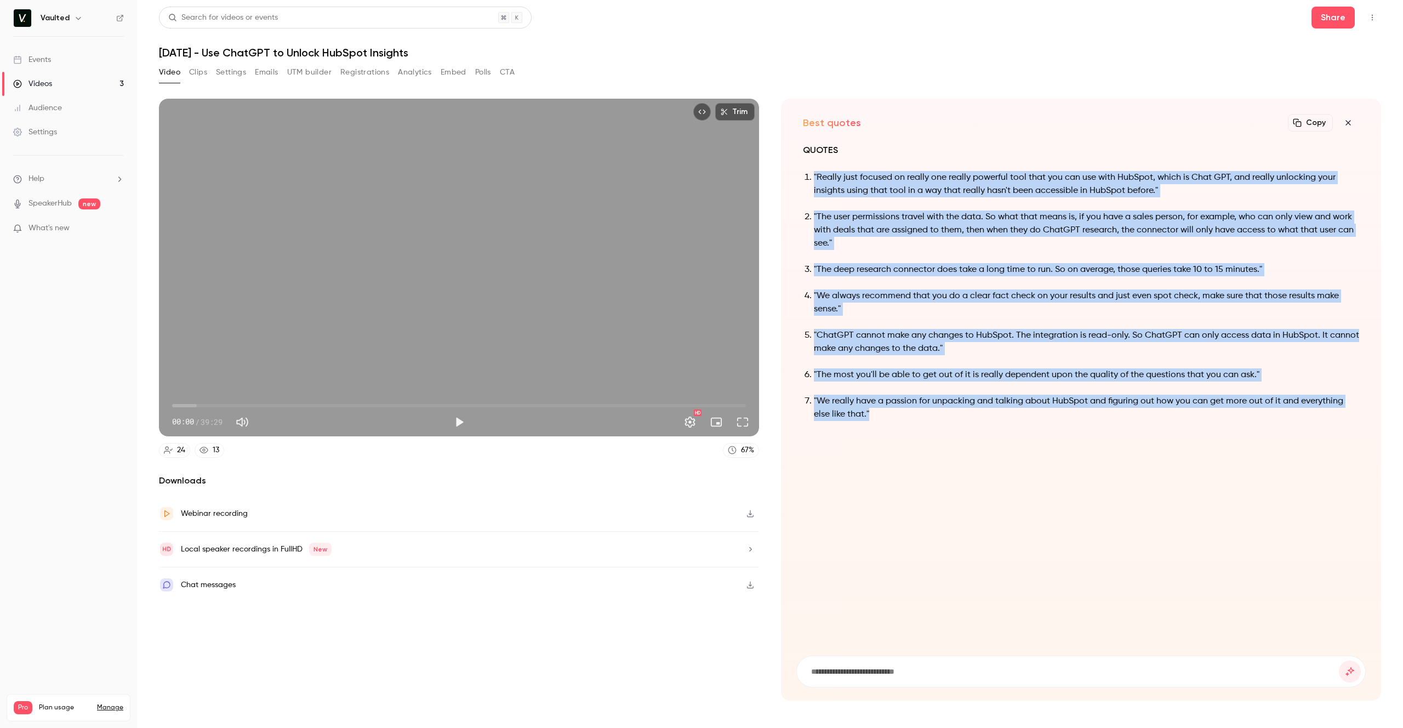
drag, startPoint x: 904, startPoint y: 412, endPoint x: 800, endPoint y: 164, distance: 268.9
click at [800, 164] on div "QUOTES "Really just focused on really one really powerful tool that you can use…" at bounding box center [1080, 392] width 569 height 500
copy ol ""Really just focused on really one really powerful tool that you can use with H…"
click at [176, 678] on div "Downloads Webinar recording Local speaker recordings in FullHD New Chat messages" at bounding box center [459, 587] width 600 height 226
